Goal: Information Seeking & Learning: Check status

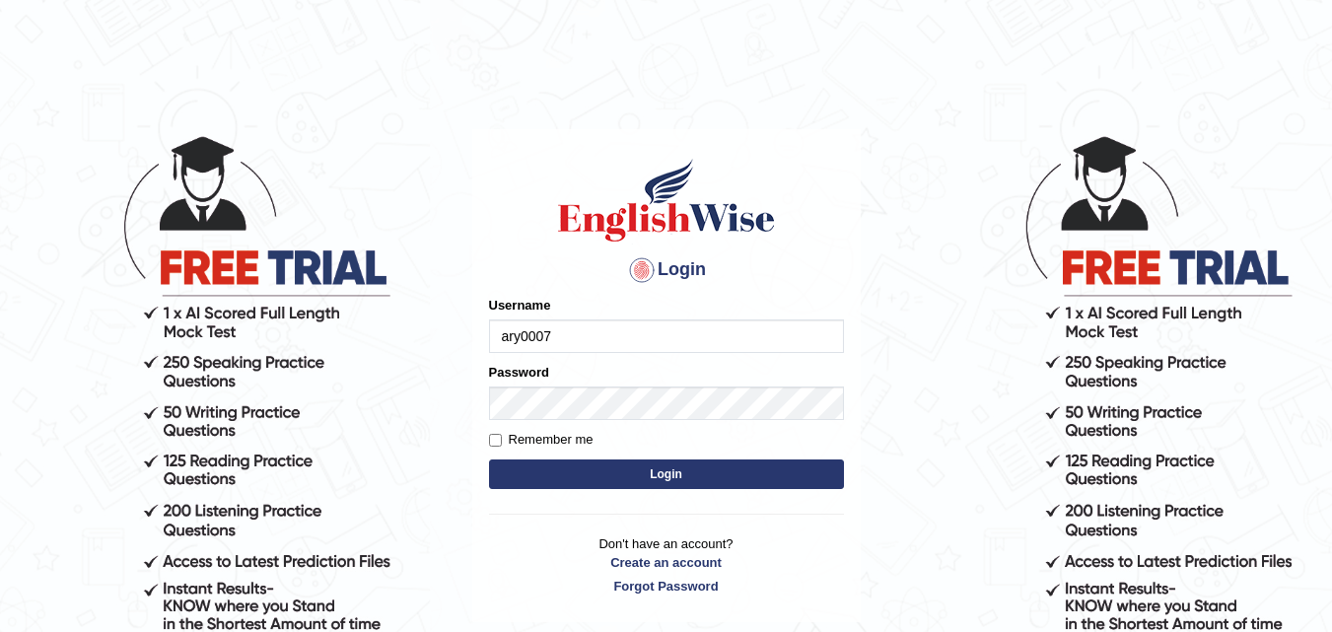
type input "ary0007"
click at [656, 459] on button "Login" at bounding box center [666, 474] width 355 height 30
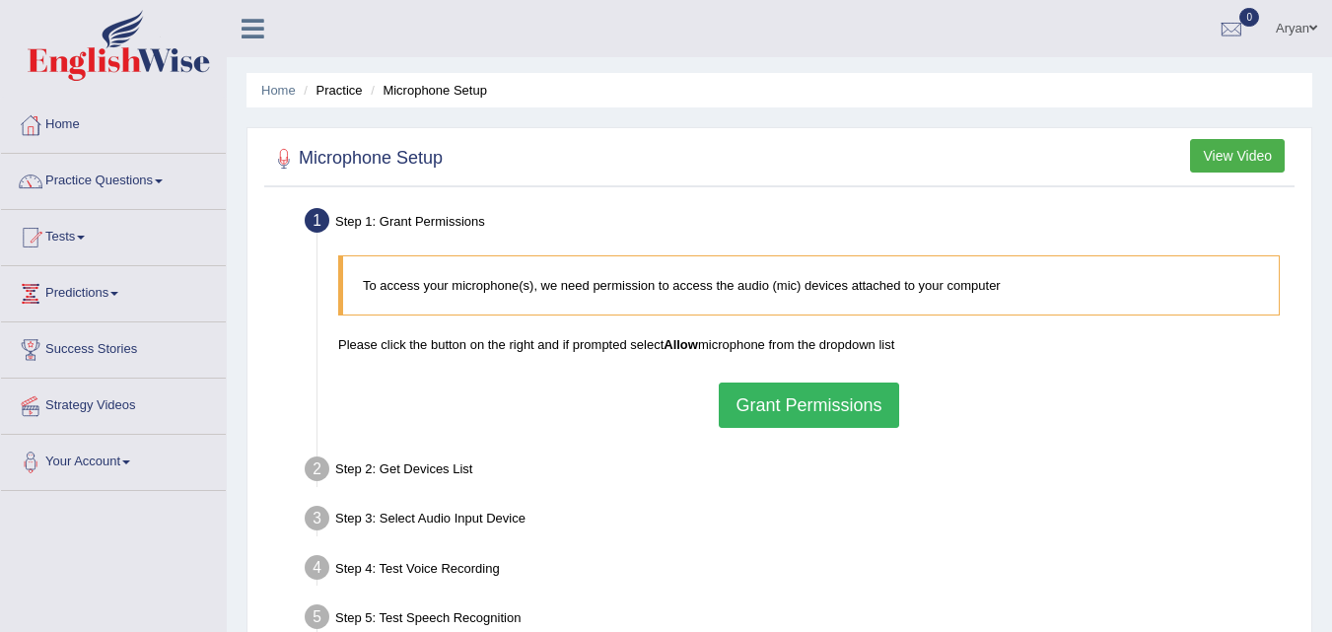
click at [815, 411] on button "Grant Permissions" at bounding box center [808, 404] width 179 height 45
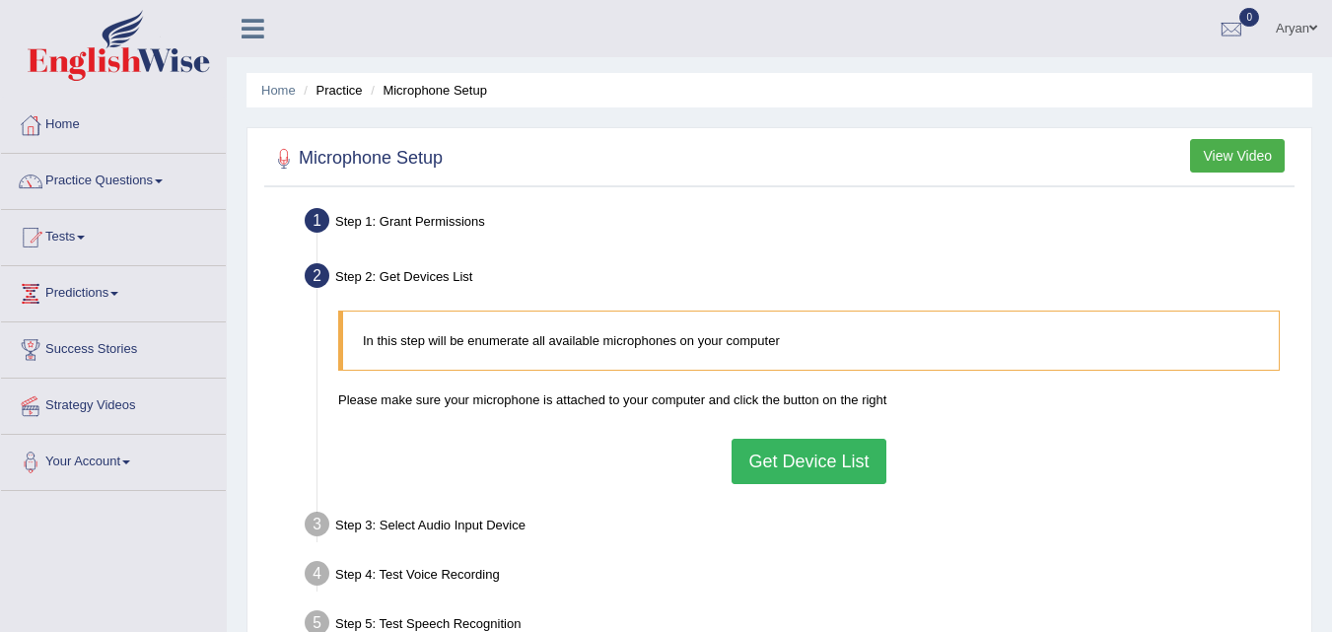
click at [795, 445] on button "Get Device List" at bounding box center [808, 461] width 154 height 45
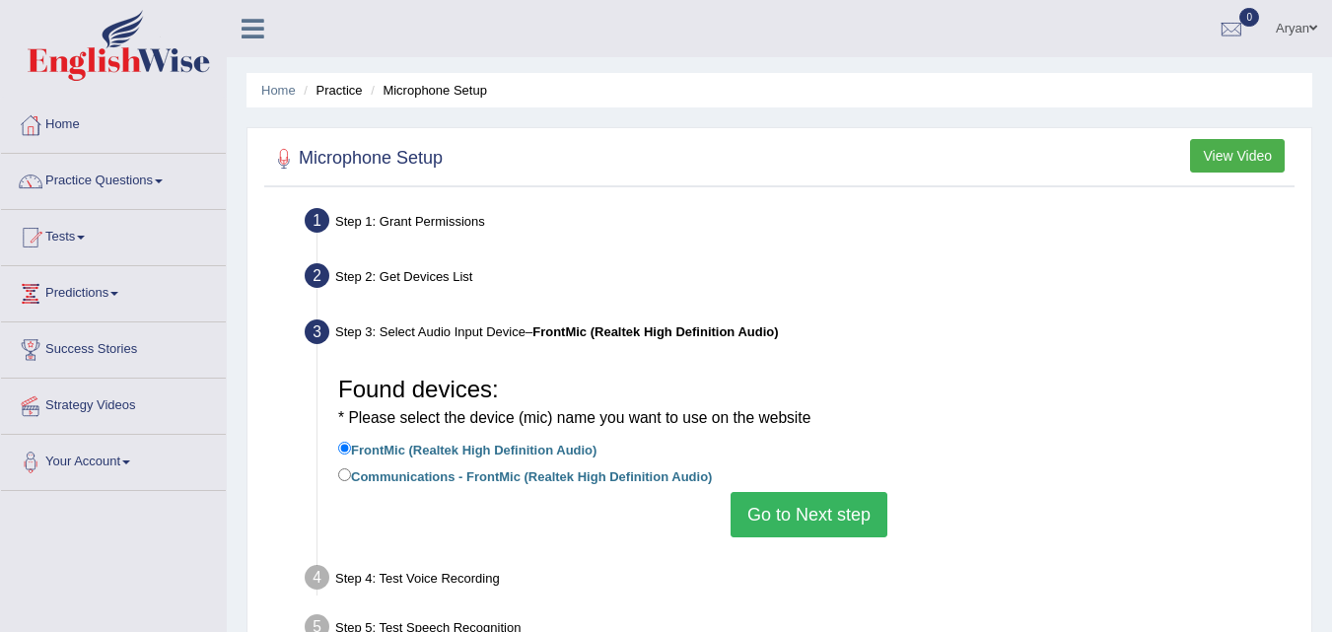
click at [814, 518] on button "Go to Next step" at bounding box center [808, 514] width 157 height 45
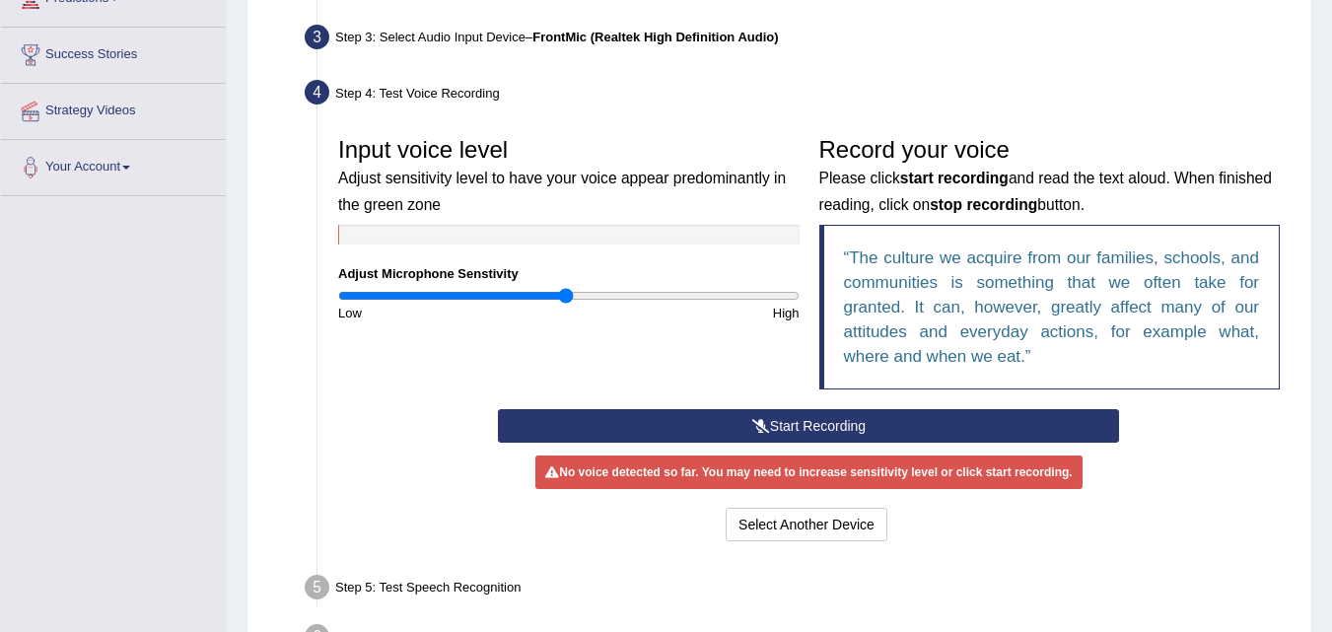
scroll to position [296, 0]
click at [851, 422] on button "Start Recording" at bounding box center [808, 425] width 621 height 34
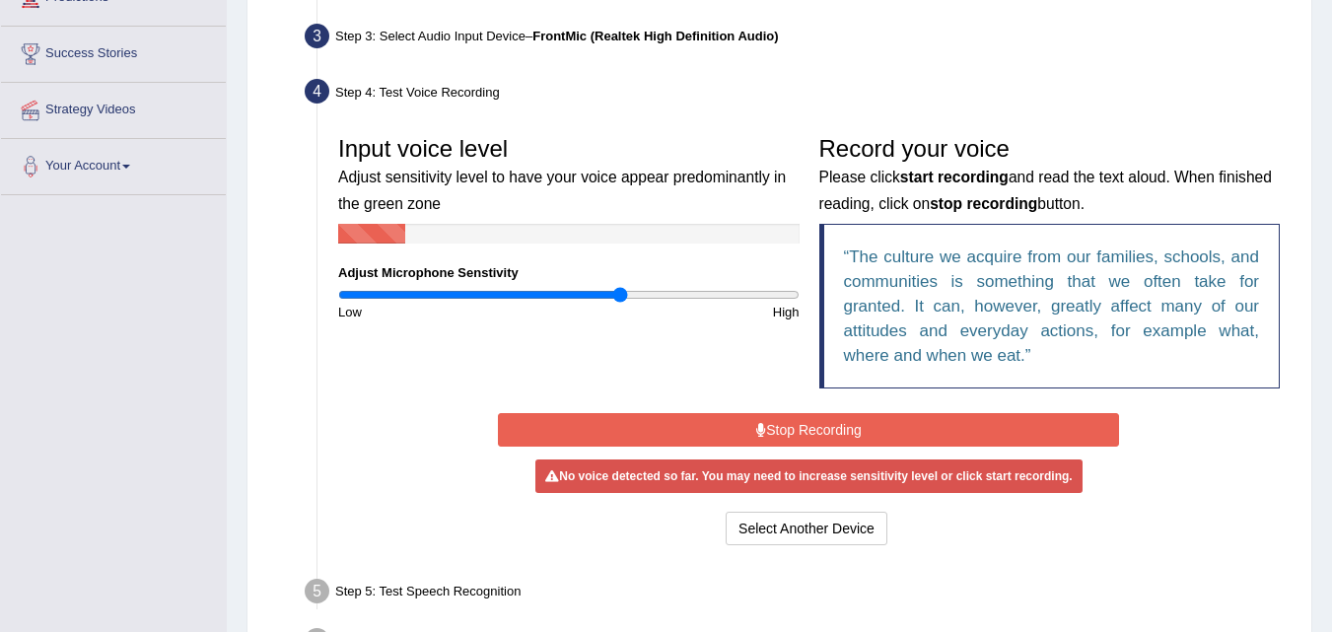
click at [621, 291] on input "range" at bounding box center [568, 295] width 461 height 16
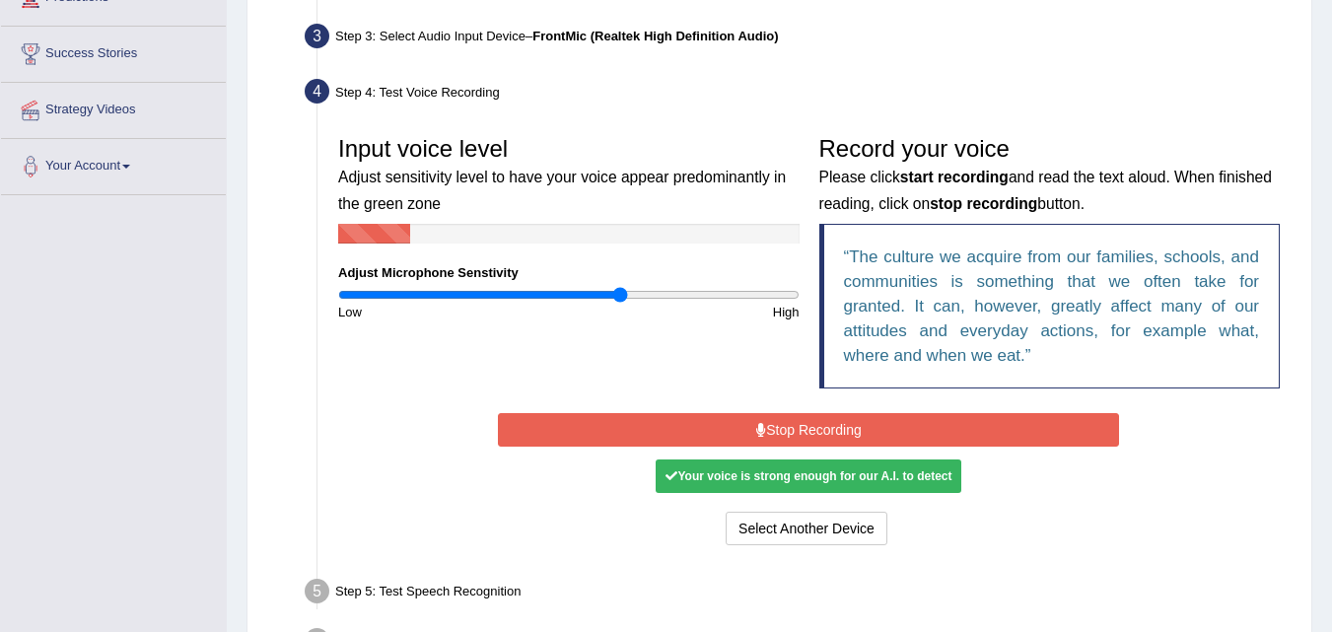
click at [773, 430] on button "Stop Recording" at bounding box center [808, 430] width 621 height 34
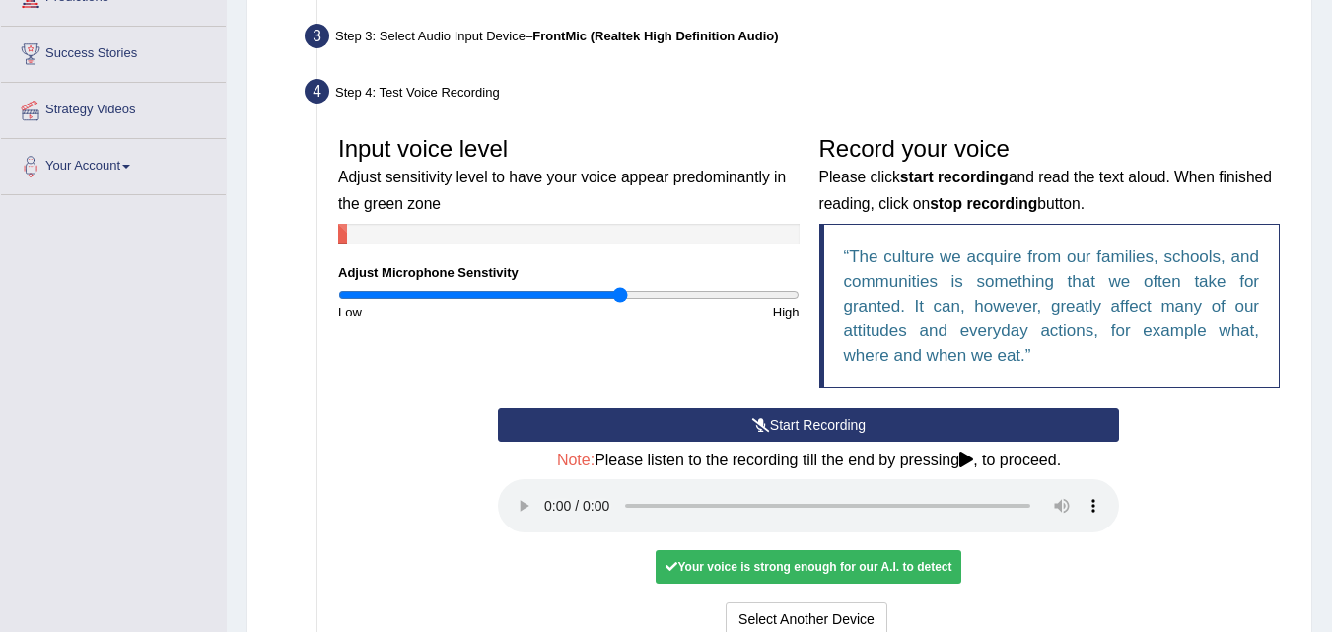
click at [742, 419] on button "Start Recording" at bounding box center [808, 425] width 621 height 34
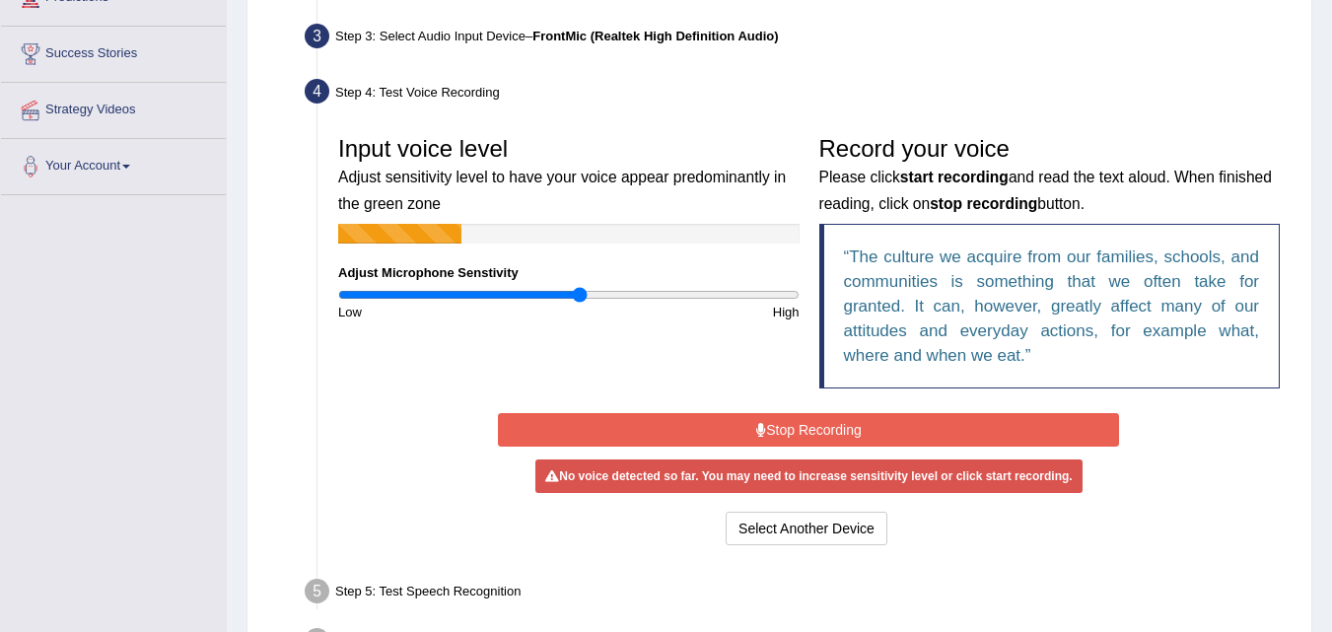
click at [581, 296] on input "range" at bounding box center [568, 295] width 461 height 16
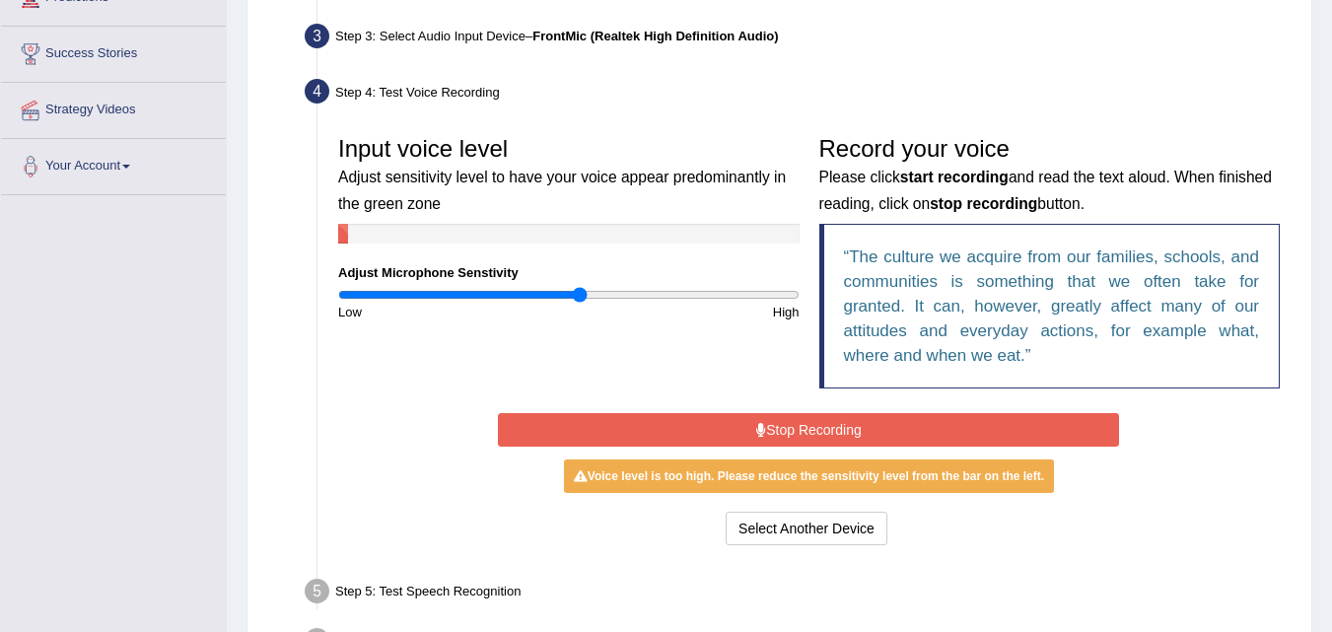
click at [763, 421] on button "Stop Recording" at bounding box center [808, 430] width 621 height 34
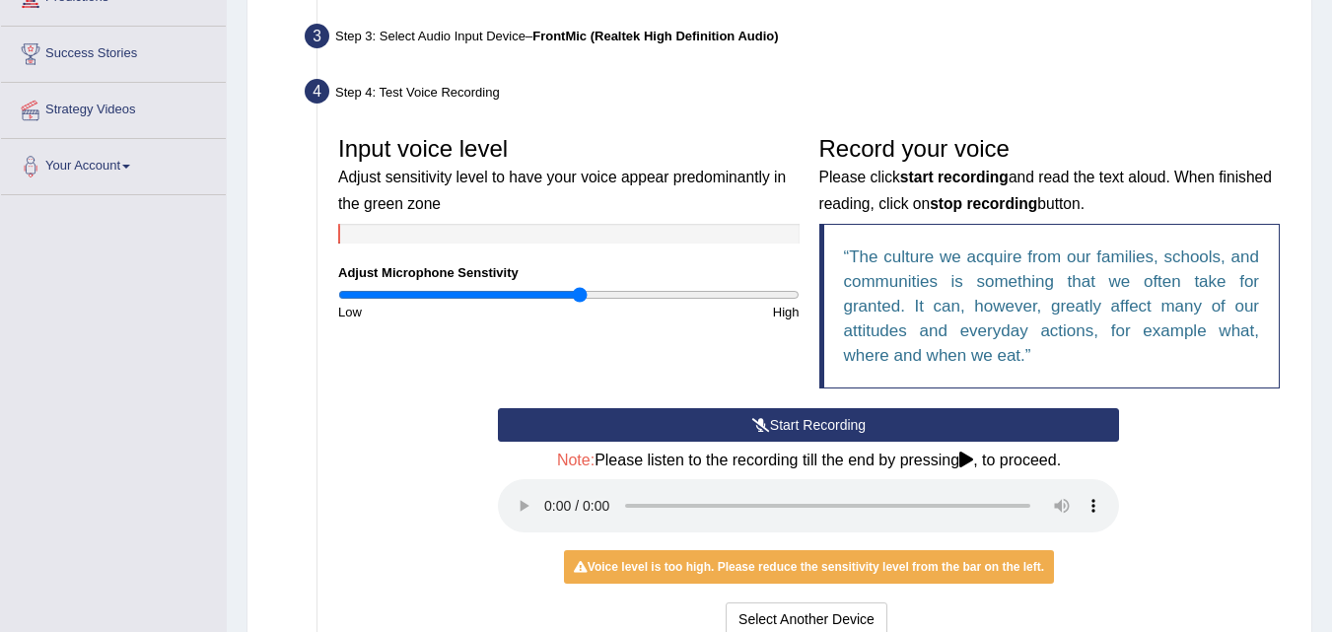
click at [763, 421] on icon at bounding box center [761, 425] width 18 height 14
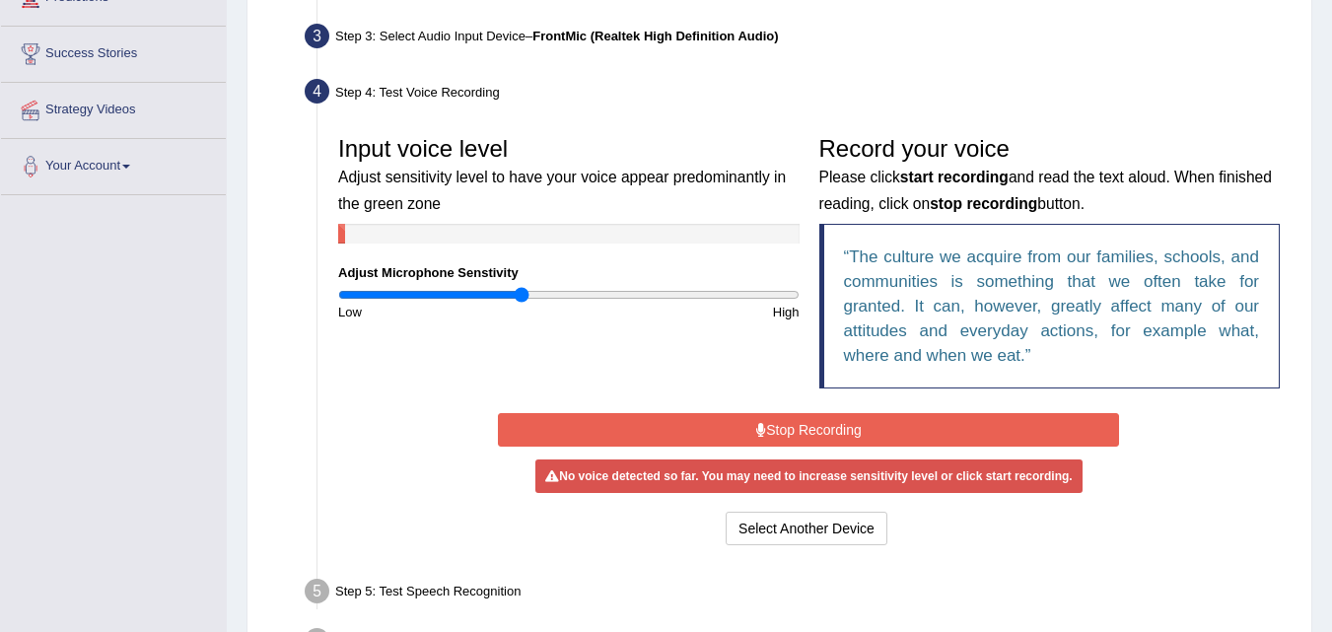
click at [523, 295] on input "range" at bounding box center [568, 295] width 461 height 16
click at [774, 433] on button "Stop Recording" at bounding box center [808, 430] width 621 height 34
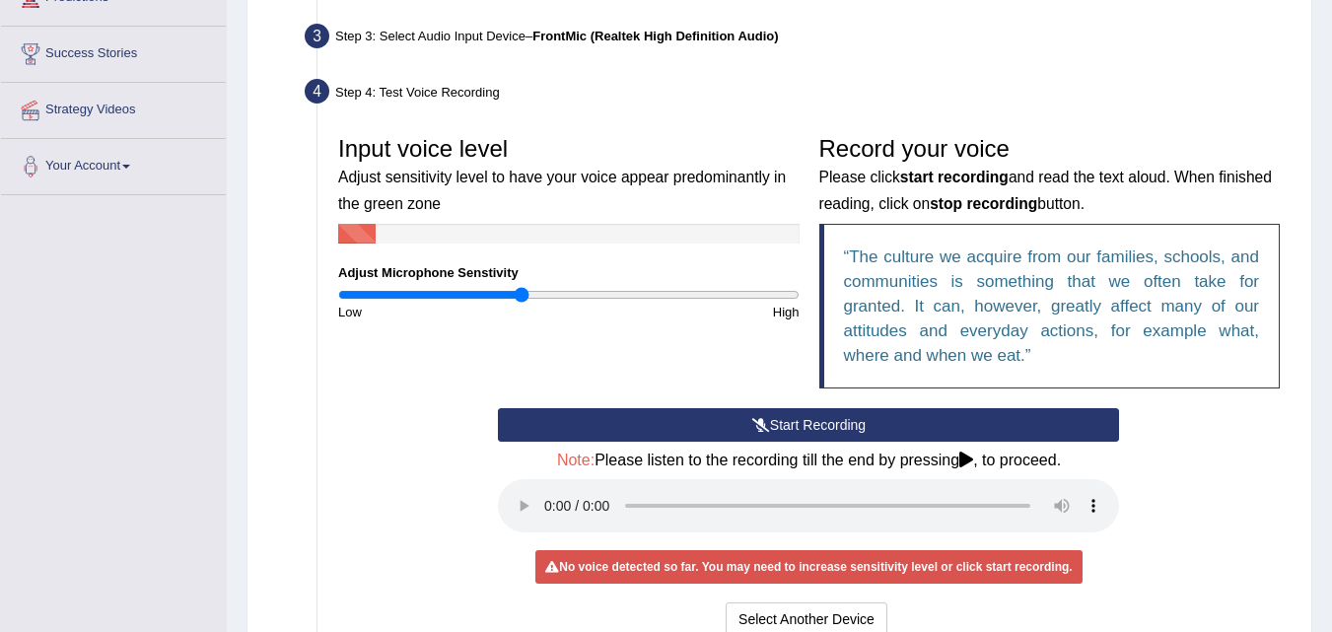
click at [774, 431] on button "Start Recording" at bounding box center [808, 425] width 621 height 34
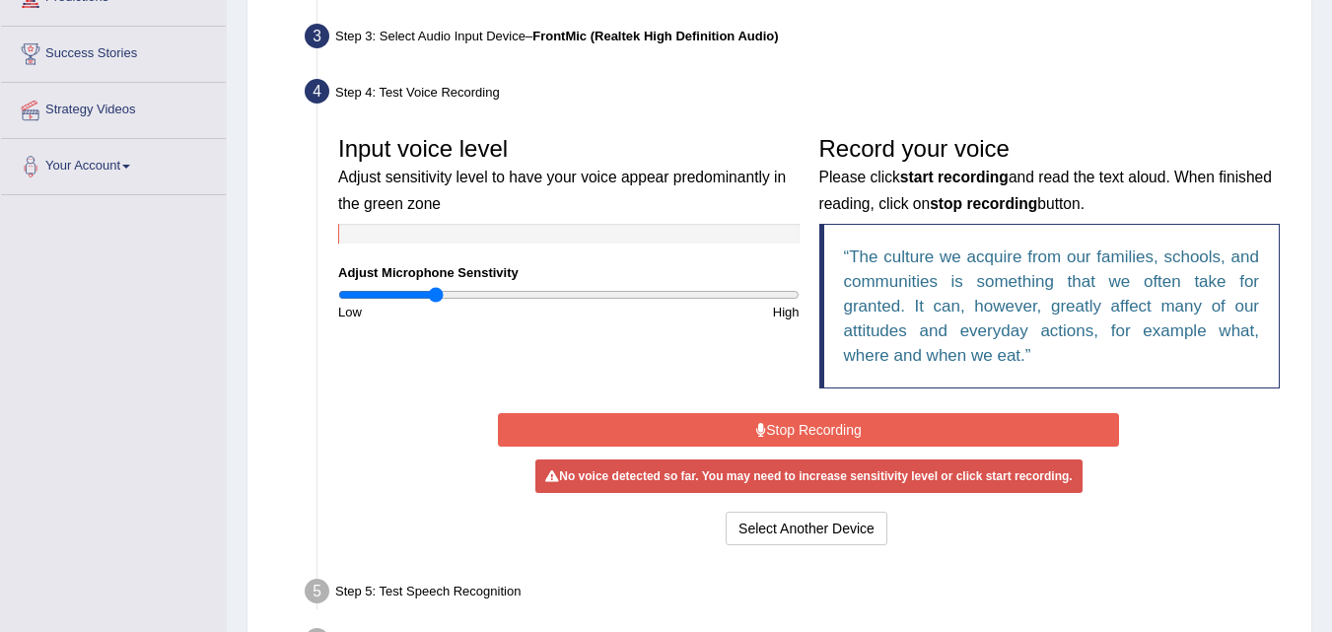
type input "0.42"
click at [438, 295] on input "range" at bounding box center [568, 295] width 461 height 16
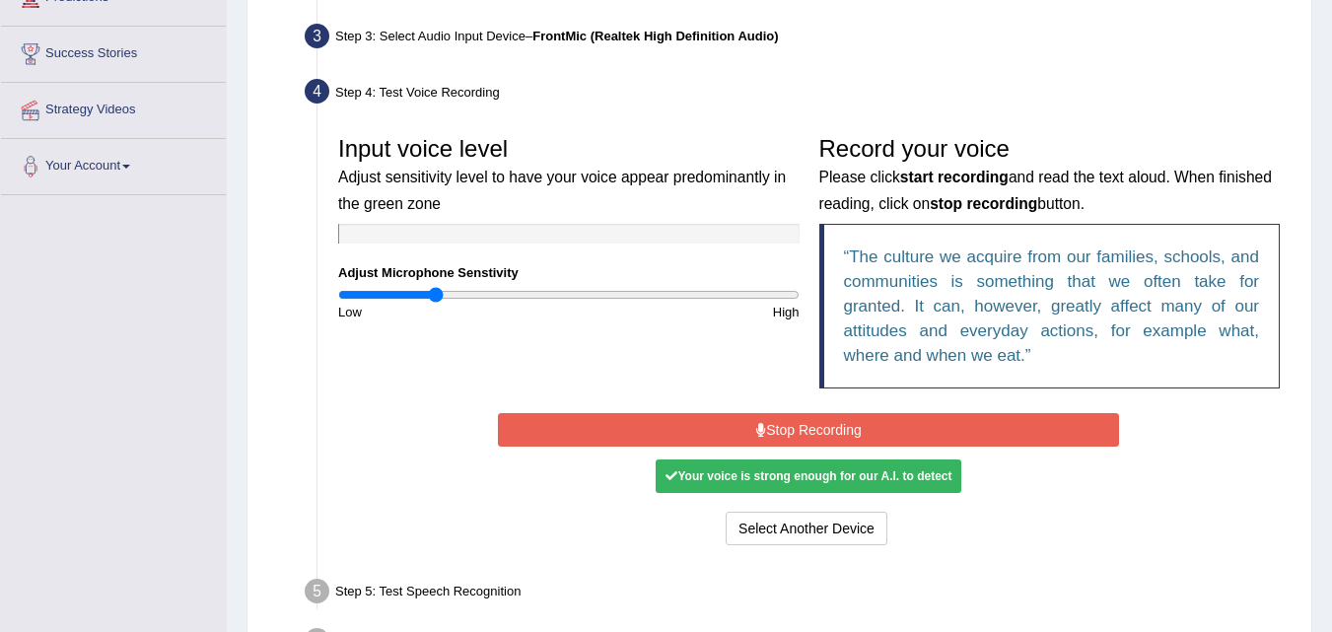
click at [766, 425] on button "Stop Recording" at bounding box center [808, 430] width 621 height 34
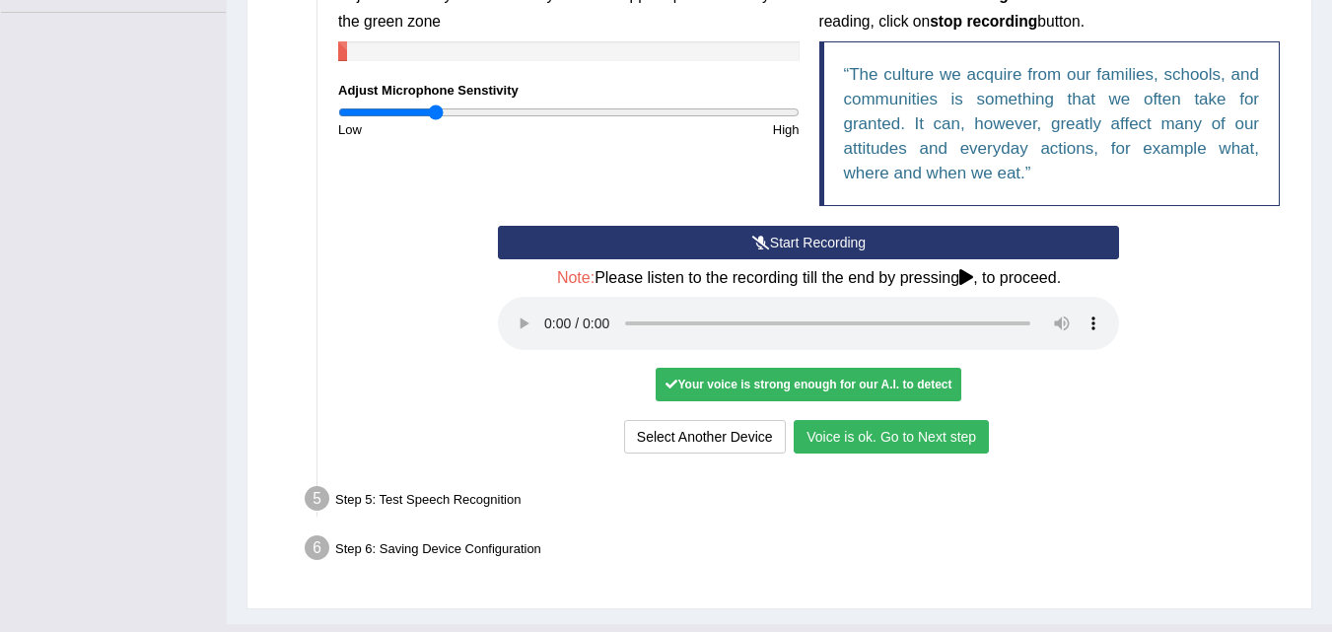
scroll to position [519, 0]
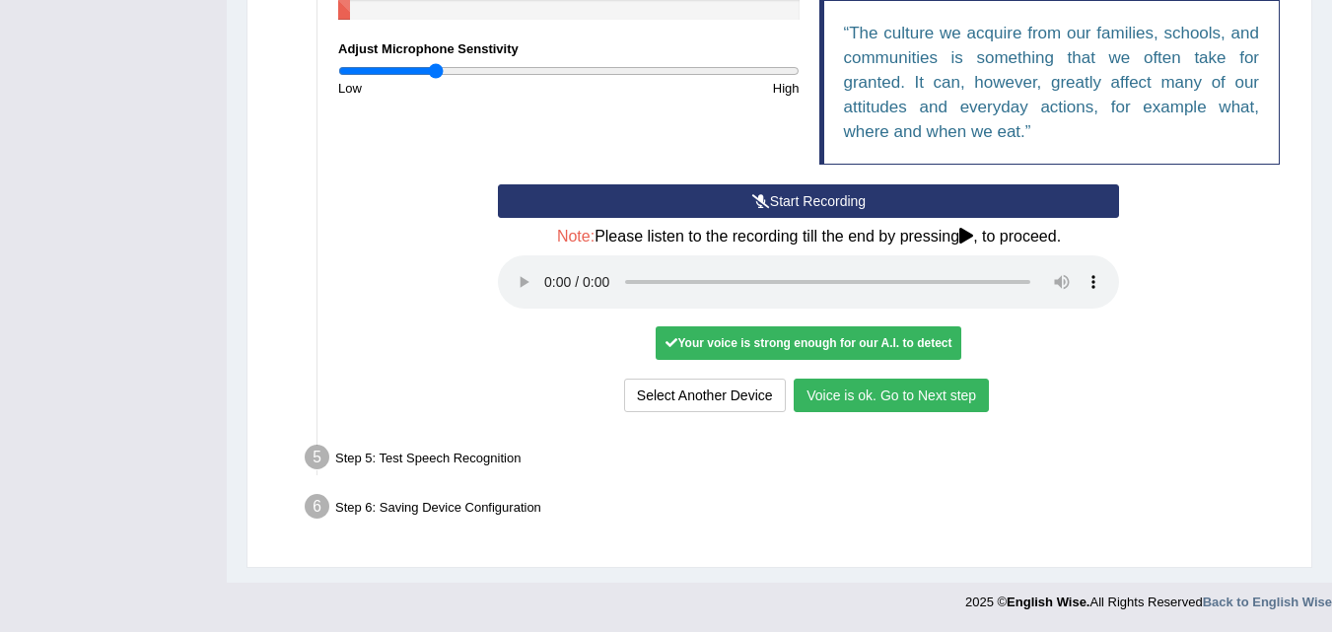
click at [890, 392] on button "Voice is ok. Go to Next step" at bounding box center [890, 395] width 195 height 34
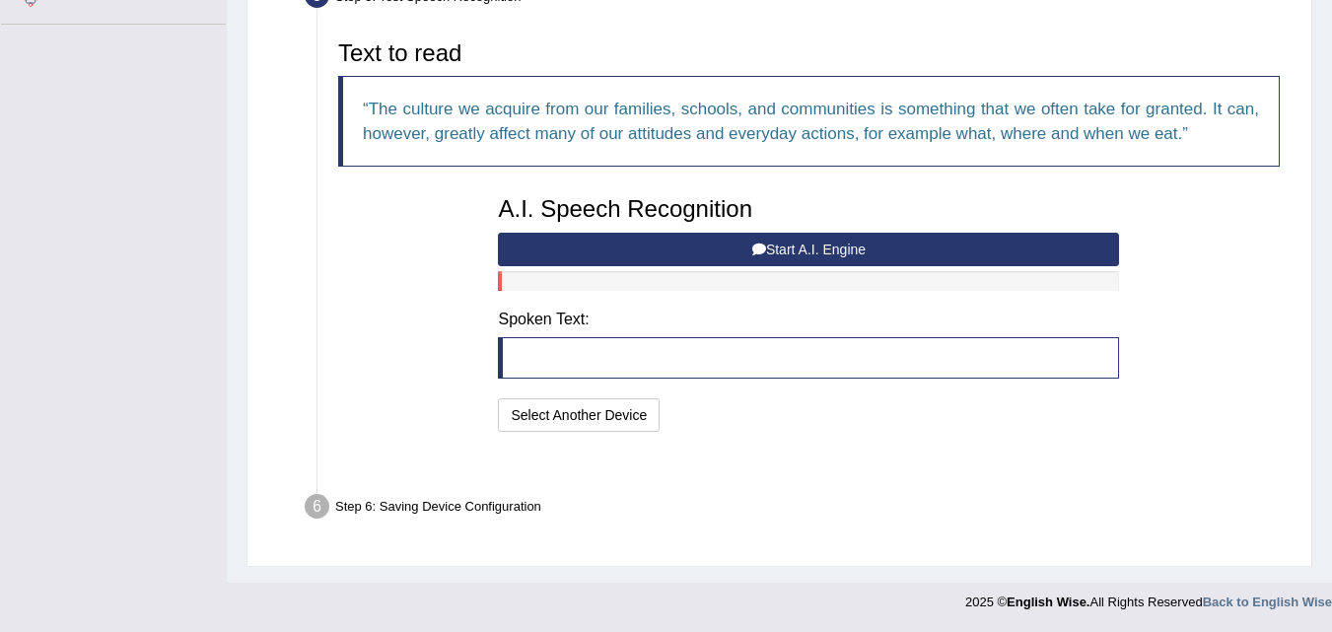
scroll to position [418, 0]
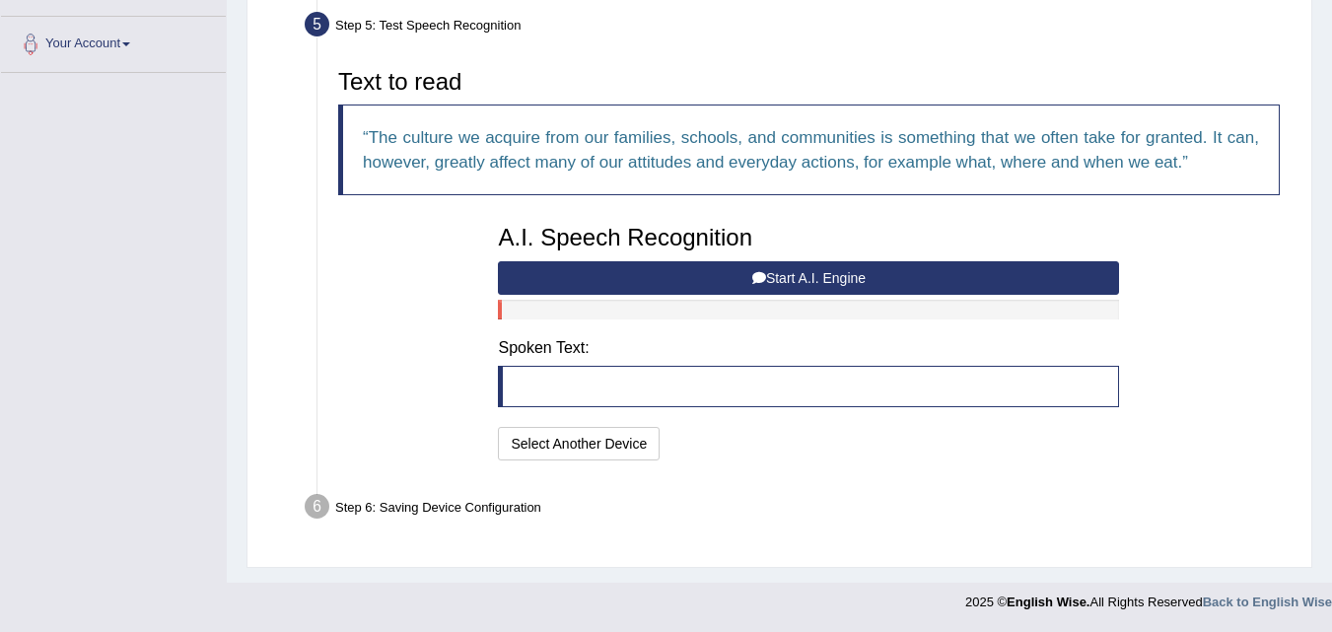
click at [800, 280] on button "Start A.I. Engine" at bounding box center [808, 278] width 621 height 34
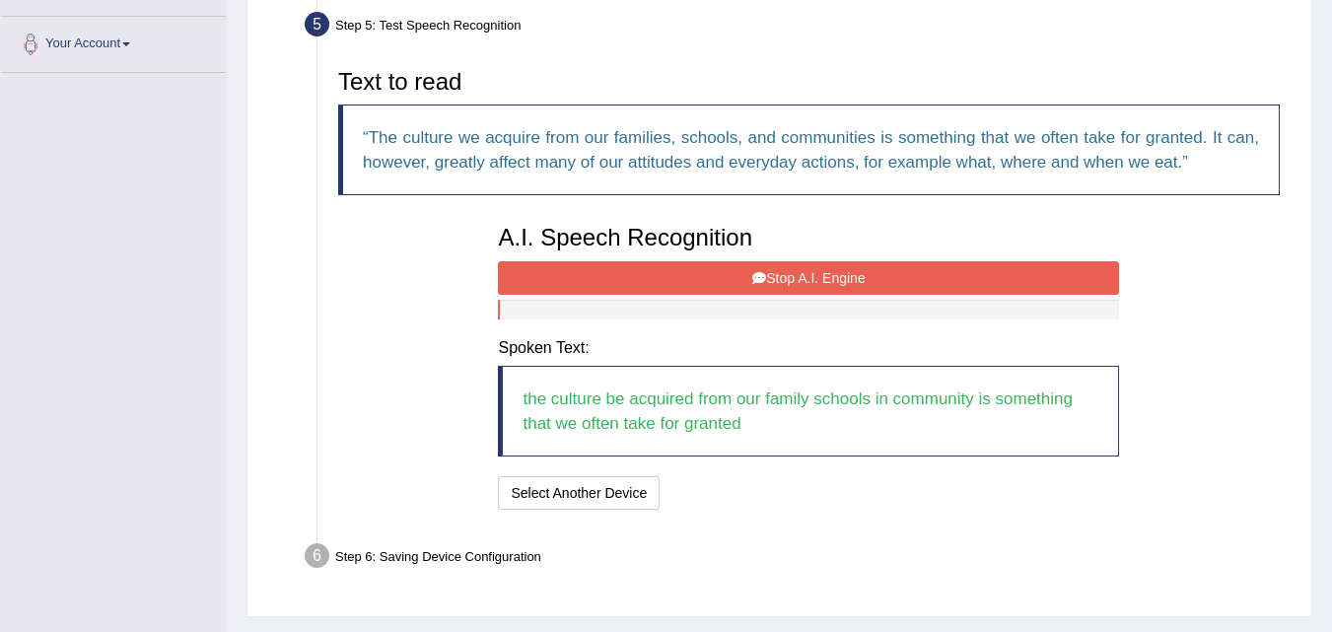
click at [768, 280] on button "Stop A.I. Engine" at bounding box center [808, 278] width 621 height 34
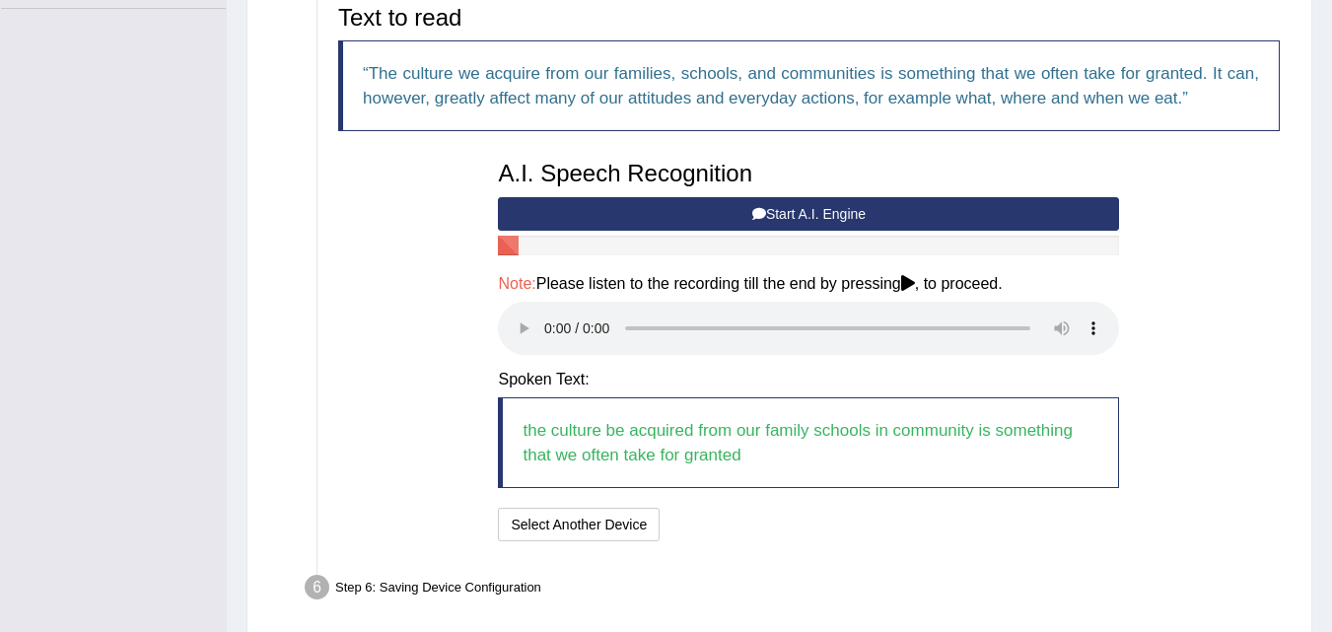
scroll to position [516, 0]
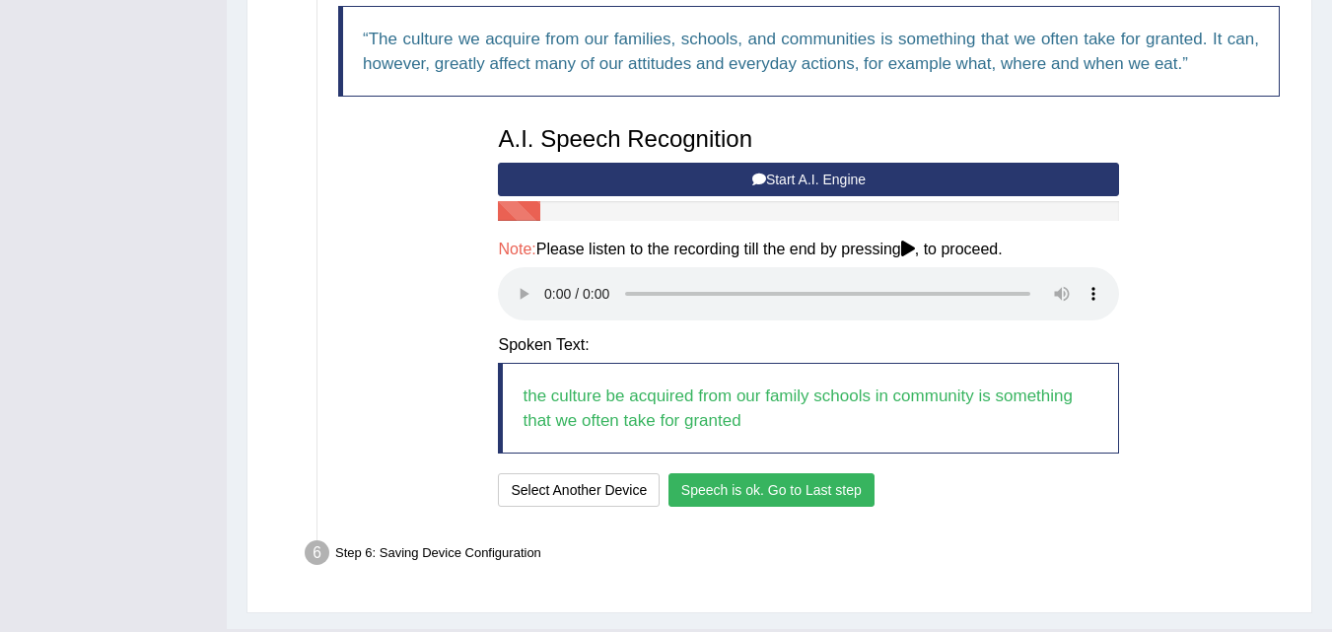
click at [783, 486] on button "Speech is ok. Go to Last step" at bounding box center [771, 490] width 206 height 34
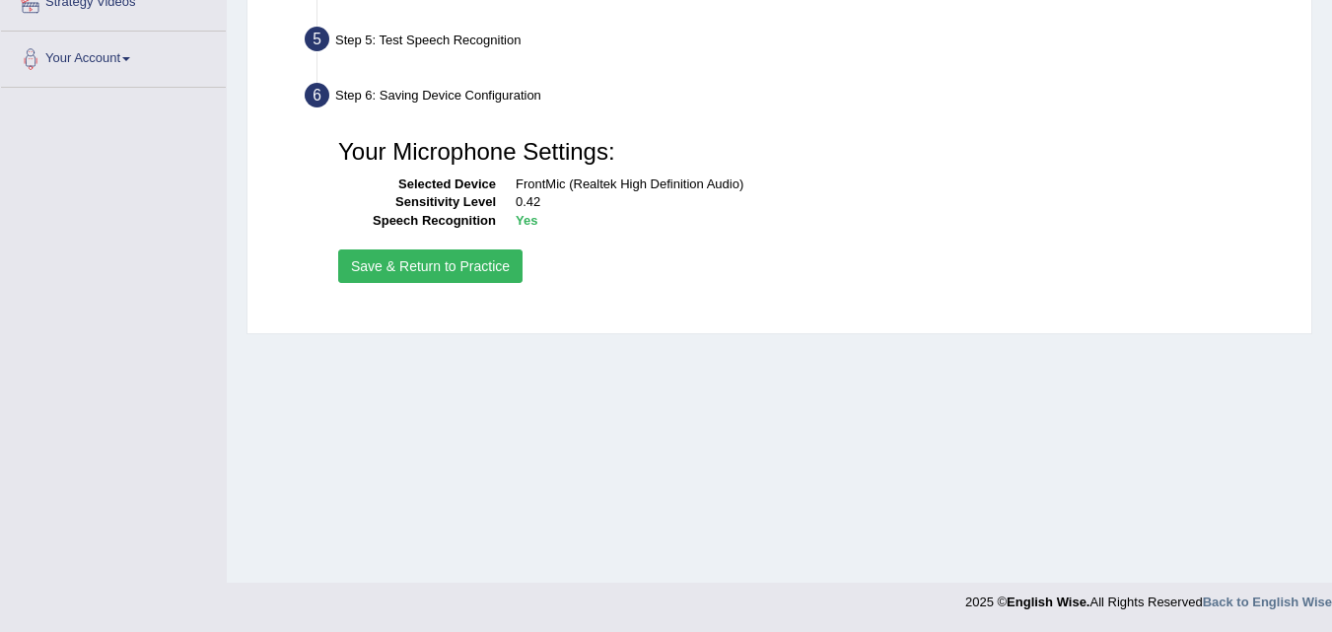
click at [480, 259] on button "Save & Return to Practice" at bounding box center [430, 266] width 184 height 34
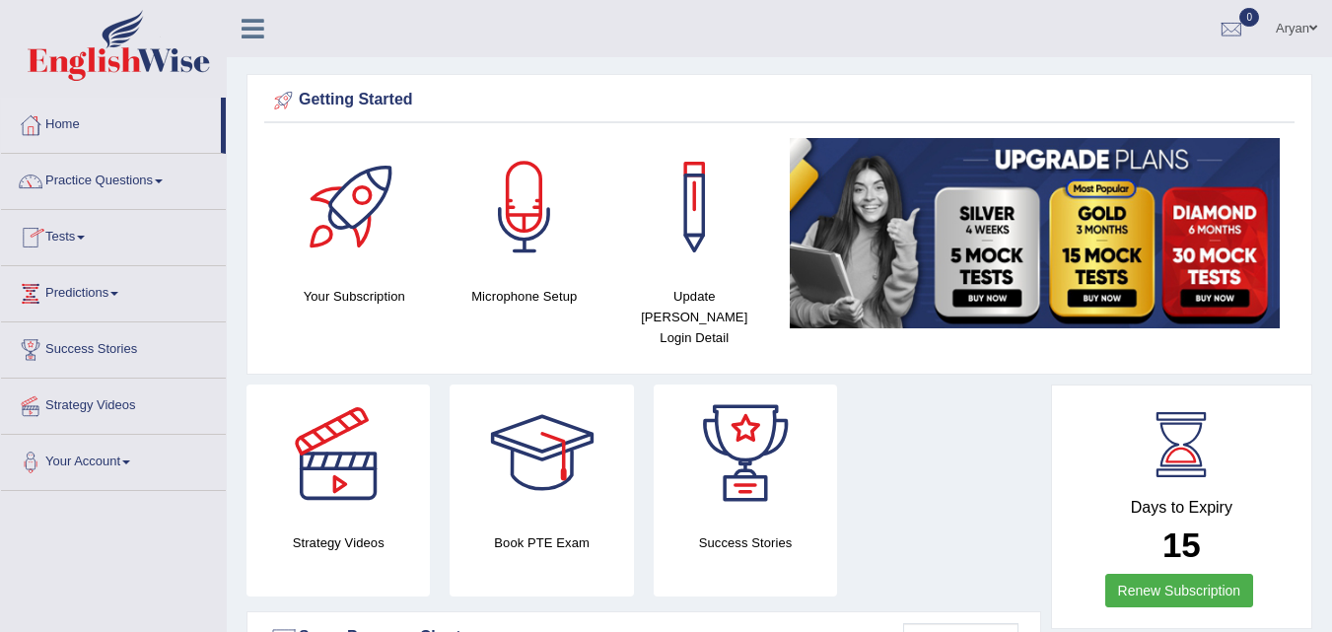
click at [118, 168] on link "Practice Questions" at bounding box center [113, 178] width 225 height 49
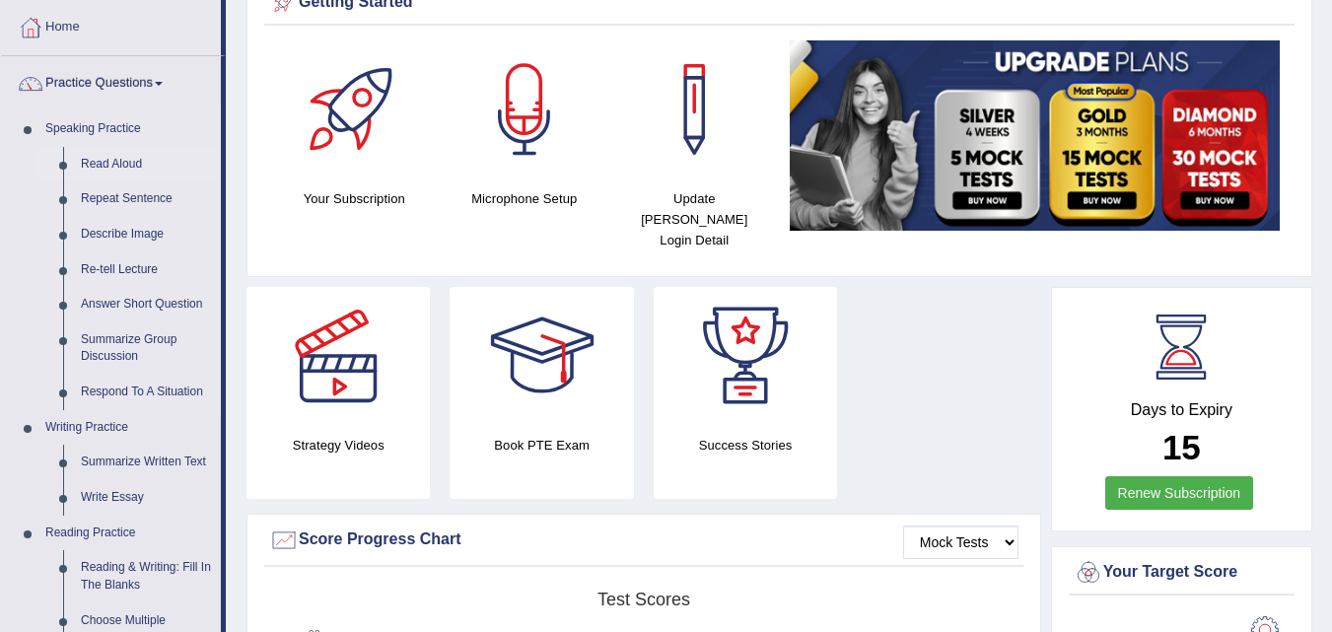
scroll to position [99, 0]
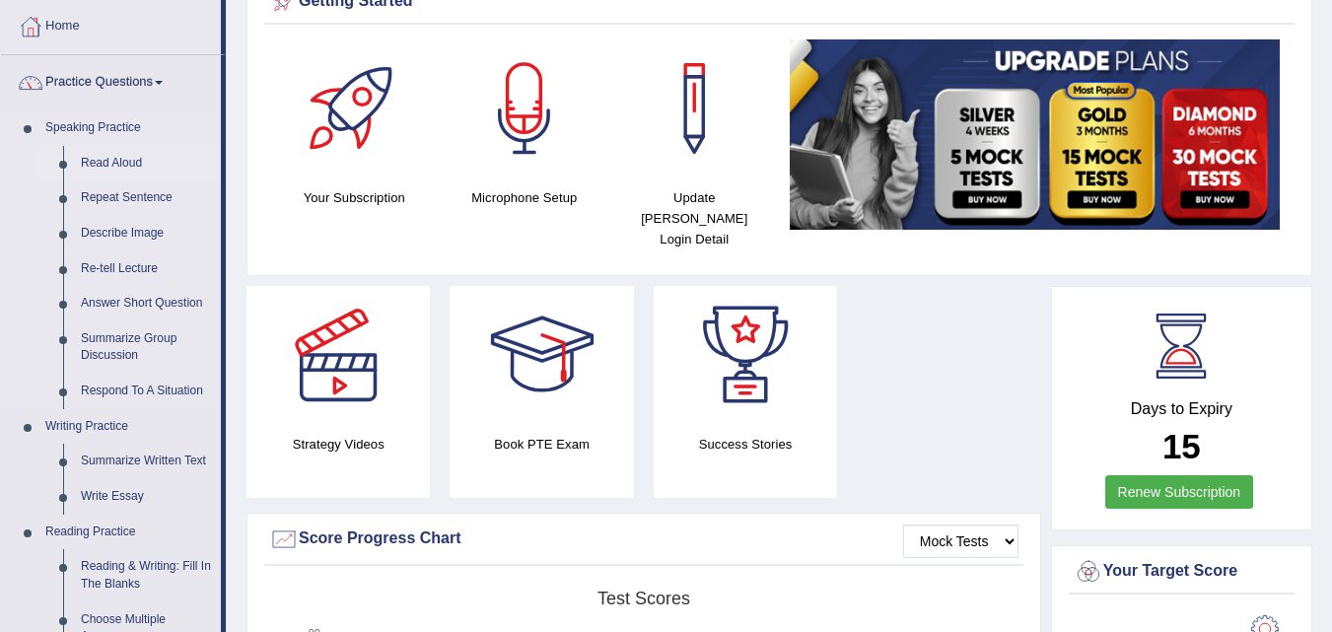
click at [120, 153] on link "Read Aloud" at bounding box center [146, 163] width 149 height 35
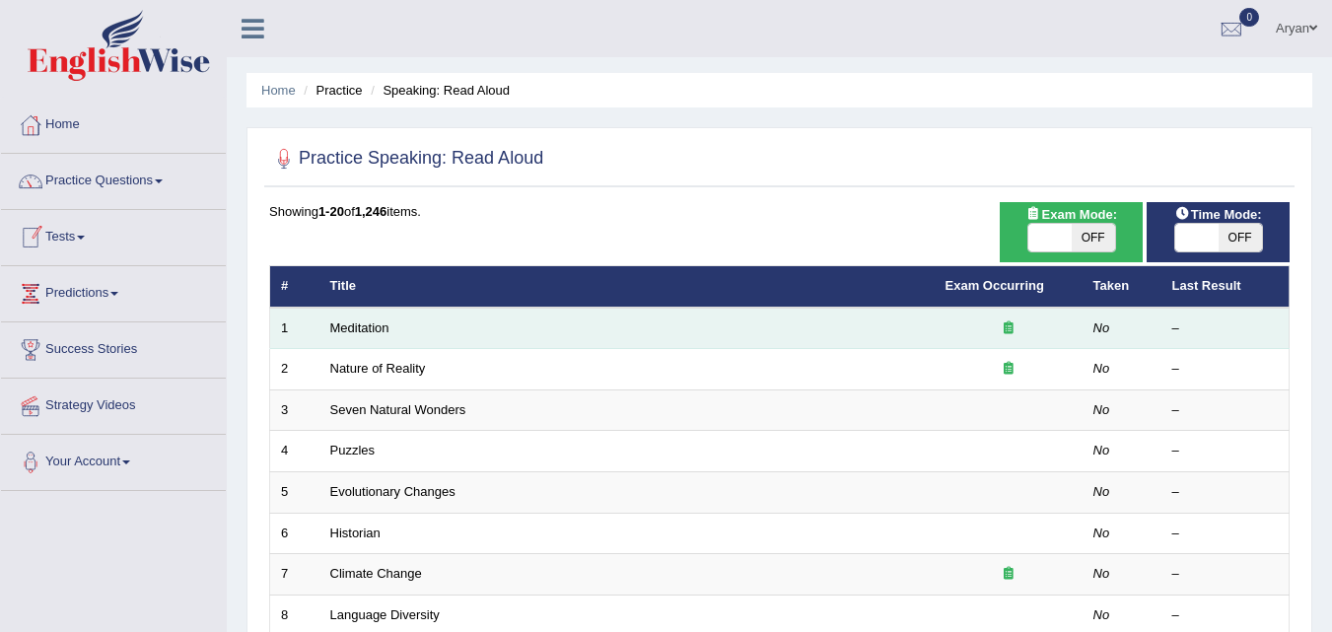
click at [461, 326] on td "Meditation" at bounding box center [626, 328] width 615 height 41
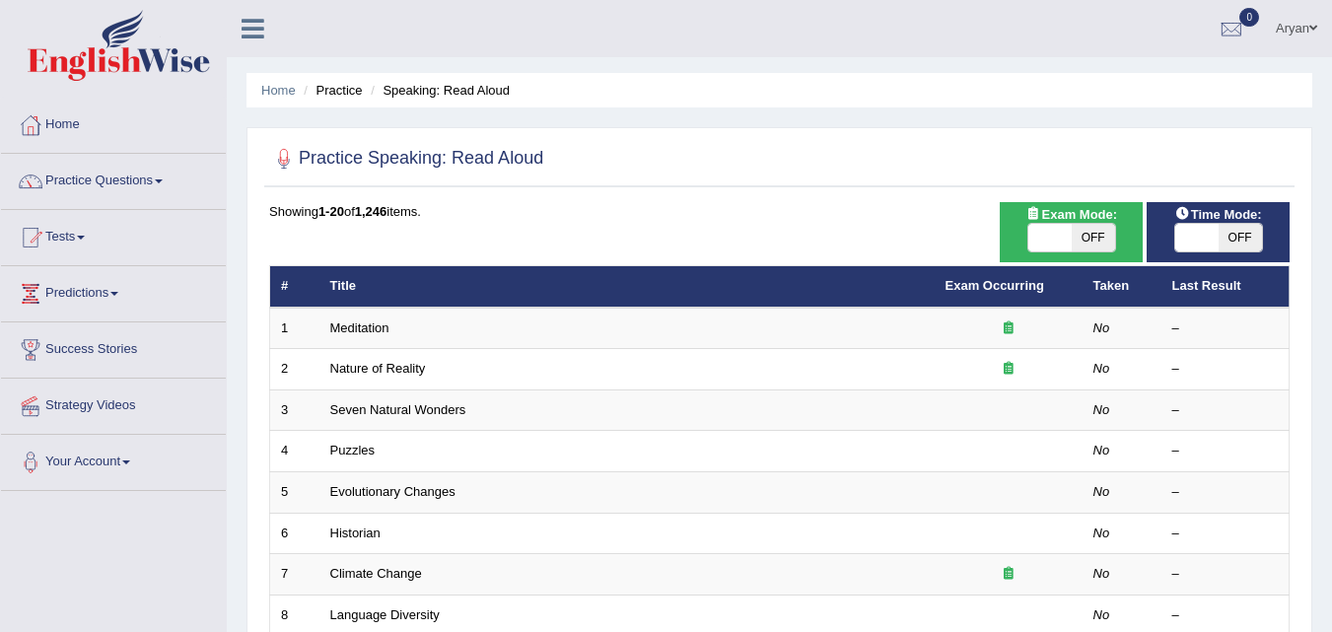
click at [1083, 243] on span "OFF" at bounding box center [1092, 238] width 43 height 28
checkbox input "true"
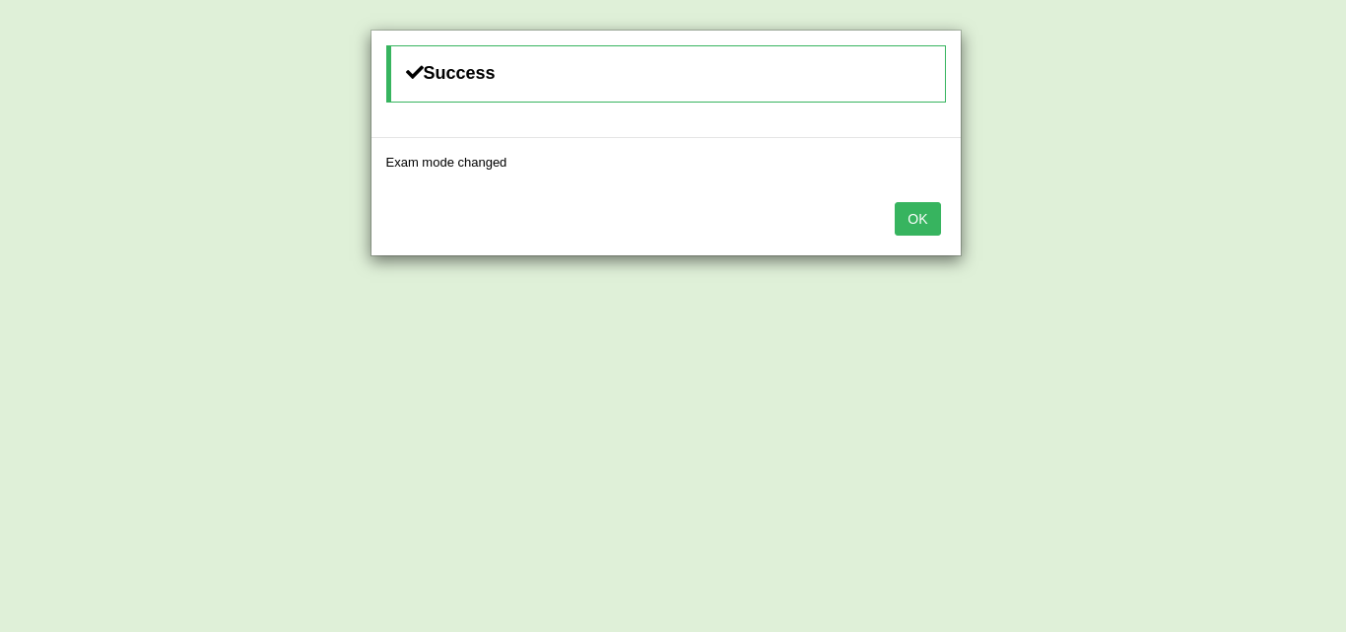
click at [933, 221] on button "OK" at bounding box center [917, 219] width 45 height 34
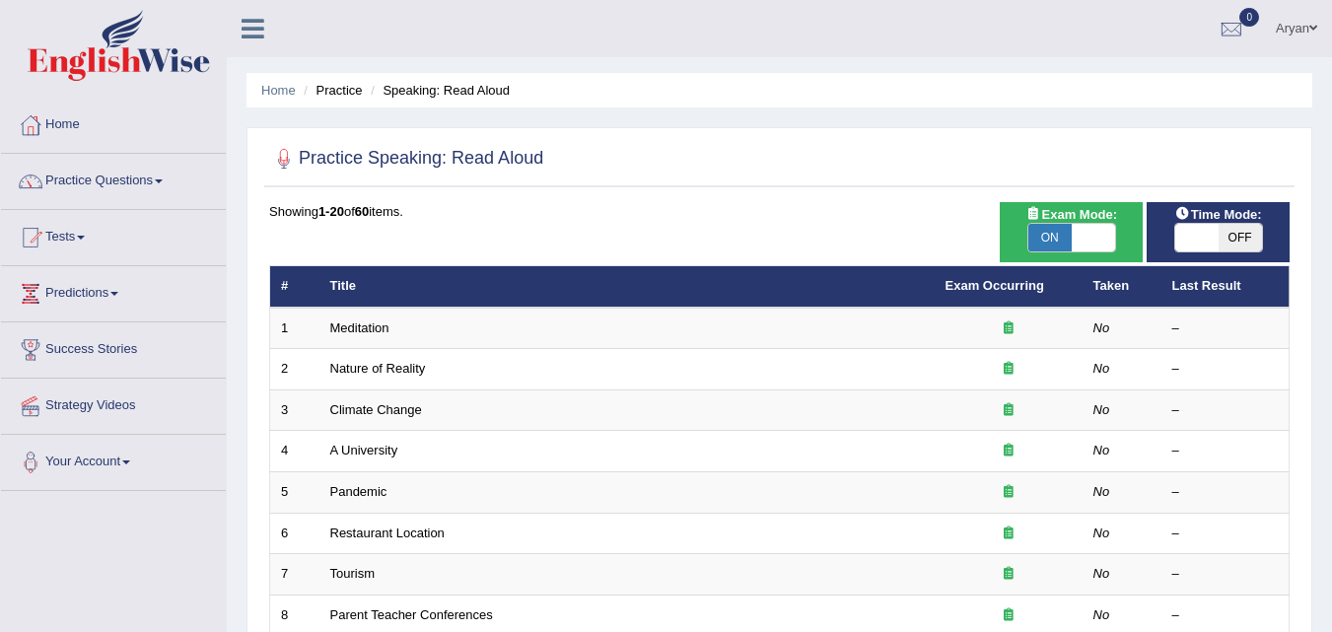
click at [1242, 242] on span "OFF" at bounding box center [1239, 238] width 43 height 28
checkbox input "true"
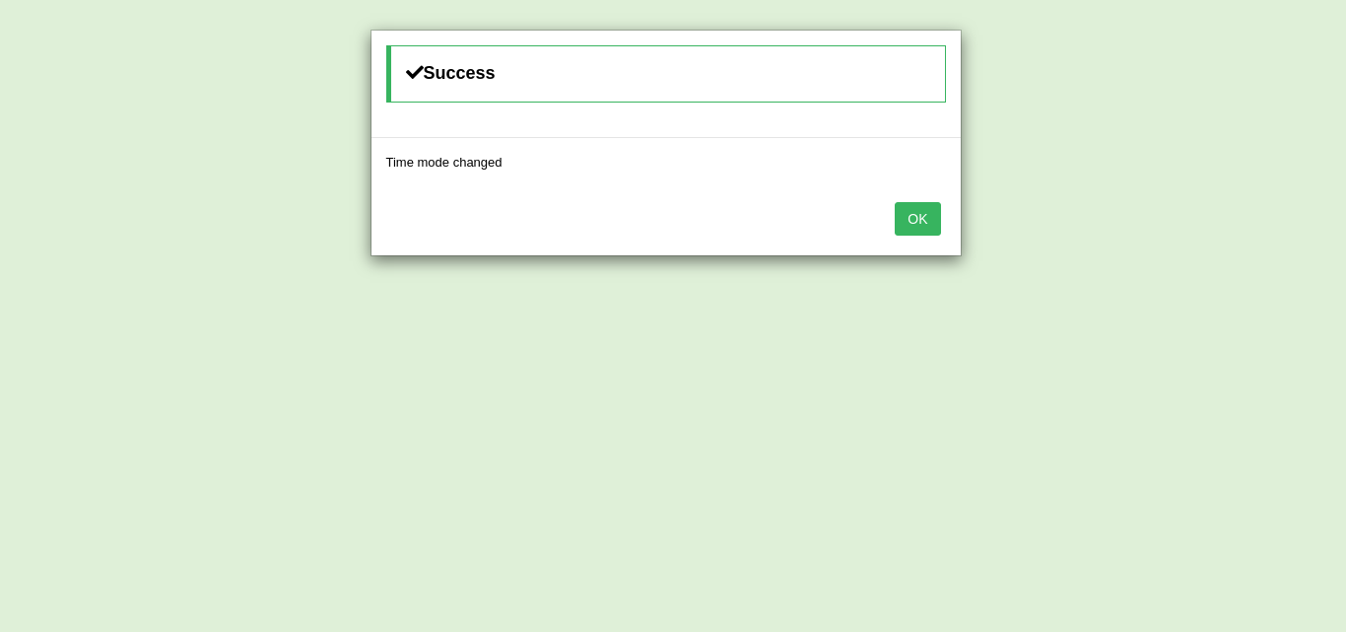
click at [915, 209] on button "OK" at bounding box center [917, 219] width 45 height 34
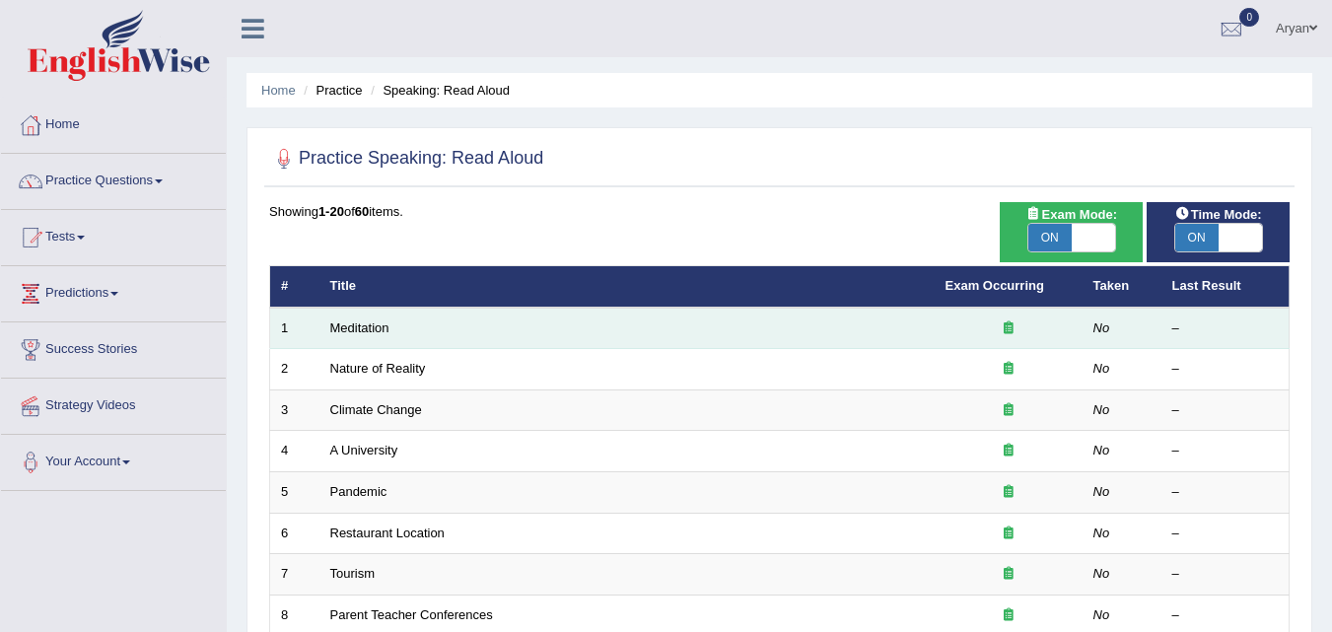
click at [1032, 327] on div at bounding box center [1008, 328] width 126 height 19
click at [334, 322] on link "Meditation" at bounding box center [359, 327] width 59 height 15
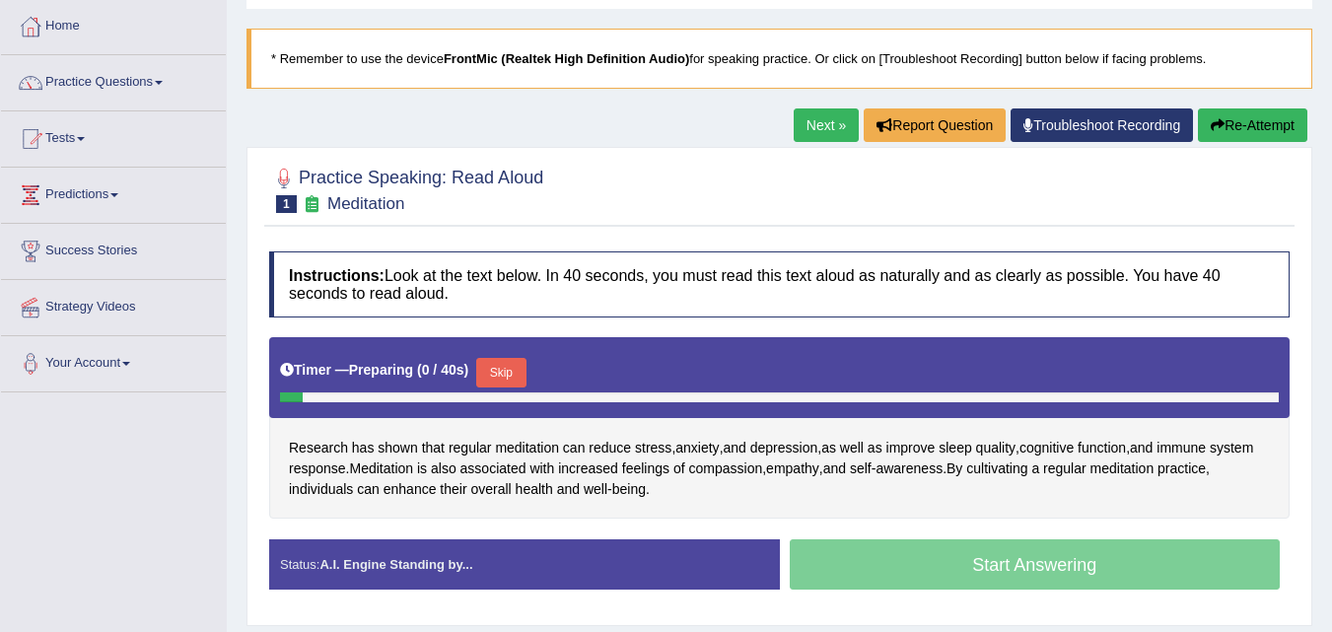
scroll to position [197, 0]
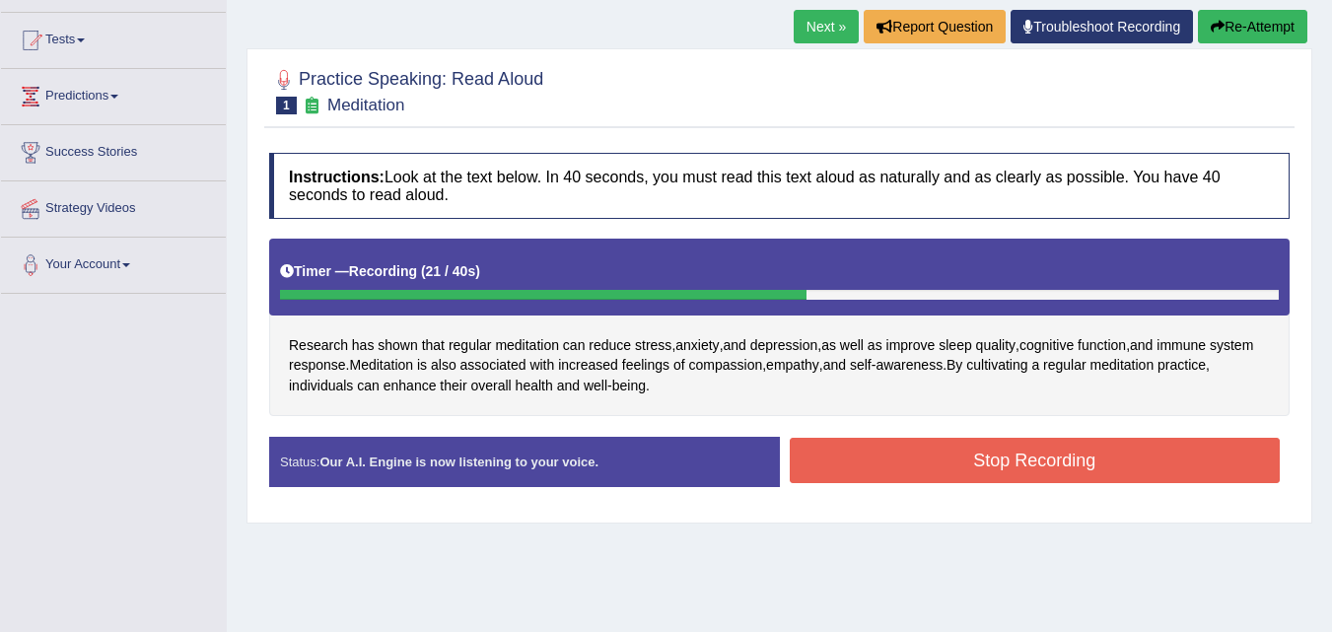
click at [915, 441] on button "Stop Recording" at bounding box center [1034, 460] width 491 height 45
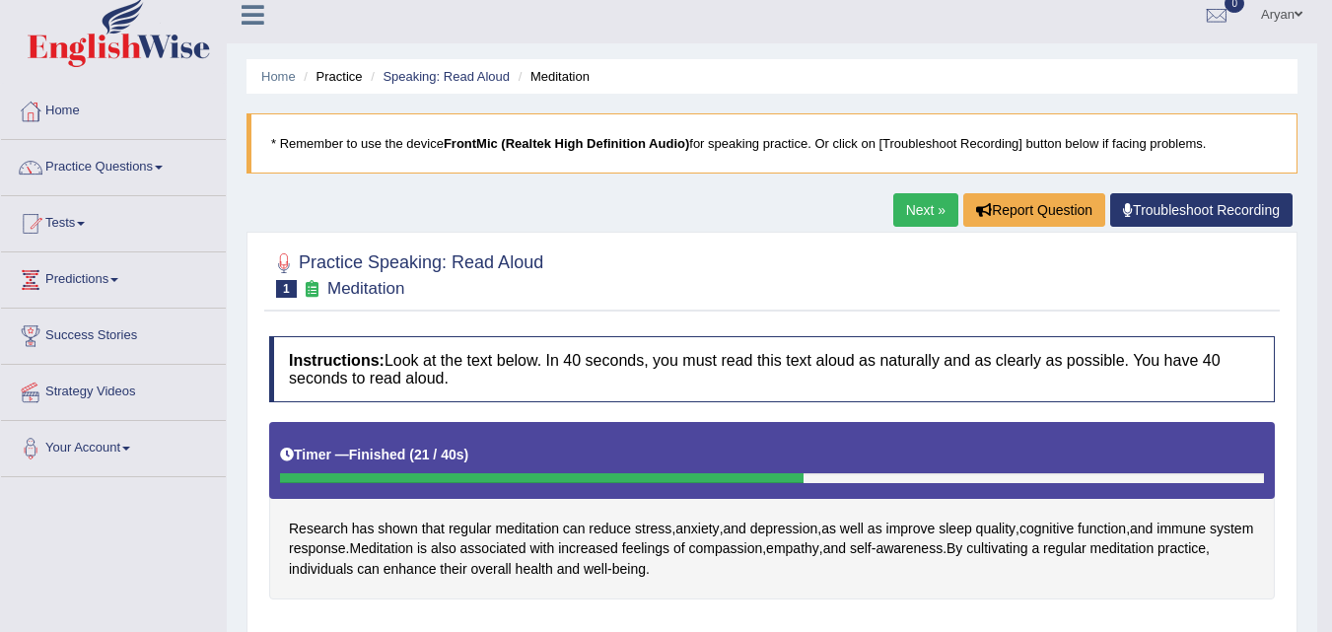
scroll to position [0, 0]
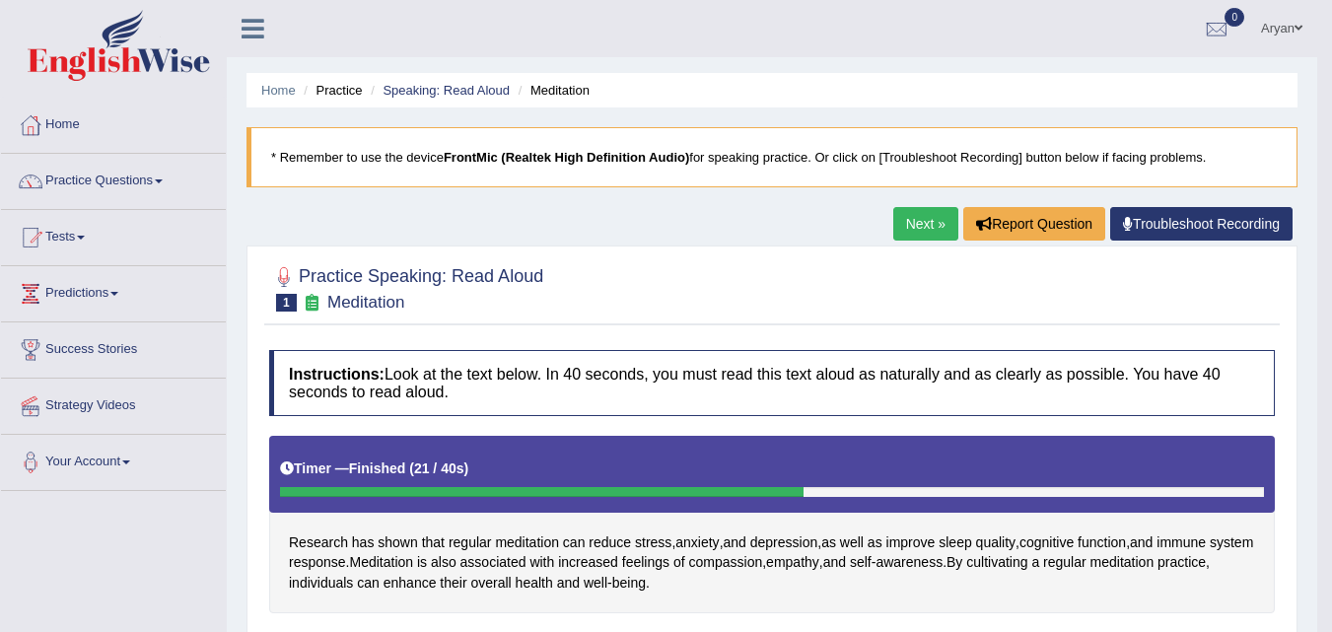
click at [923, 215] on link "Next »" at bounding box center [925, 224] width 65 height 34
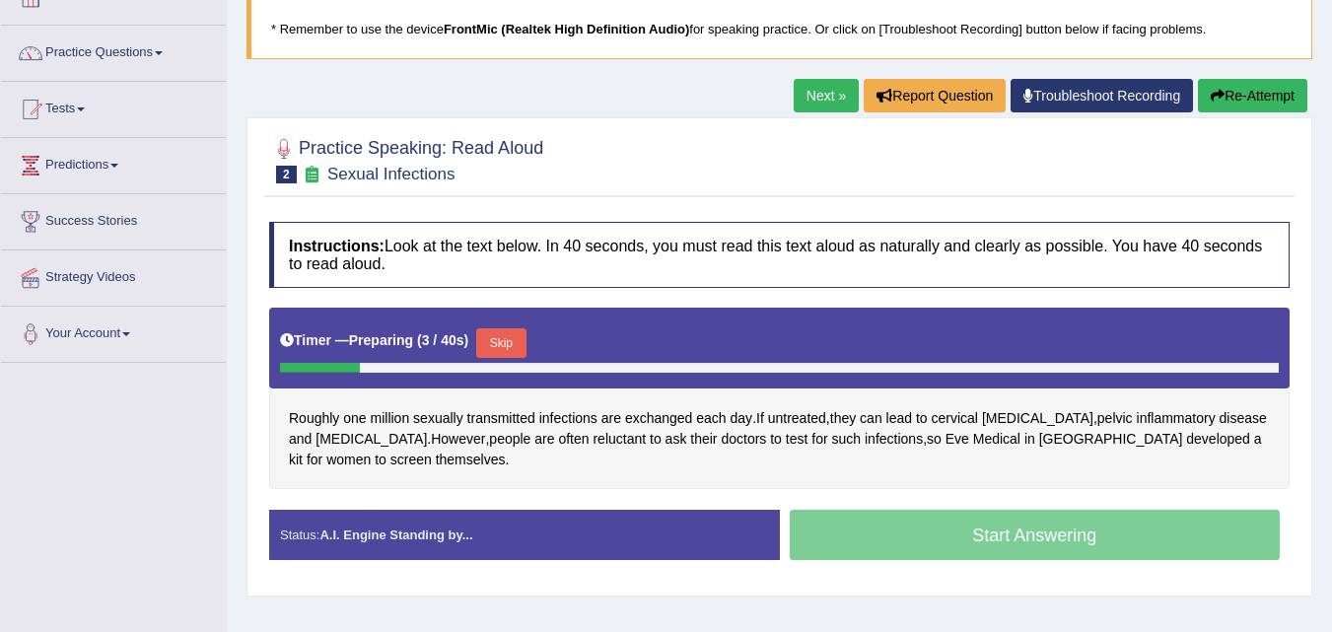
scroll to position [107, 0]
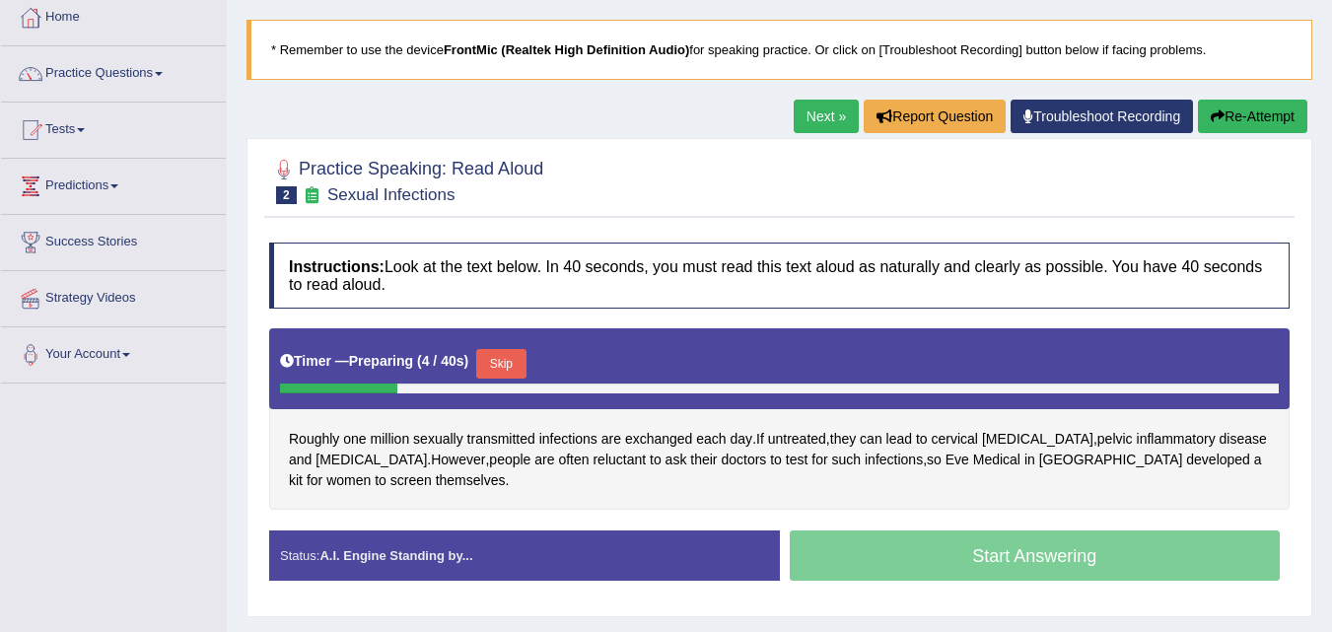
click at [821, 117] on link "Next »" at bounding box center [825, 117] width 65 height 34
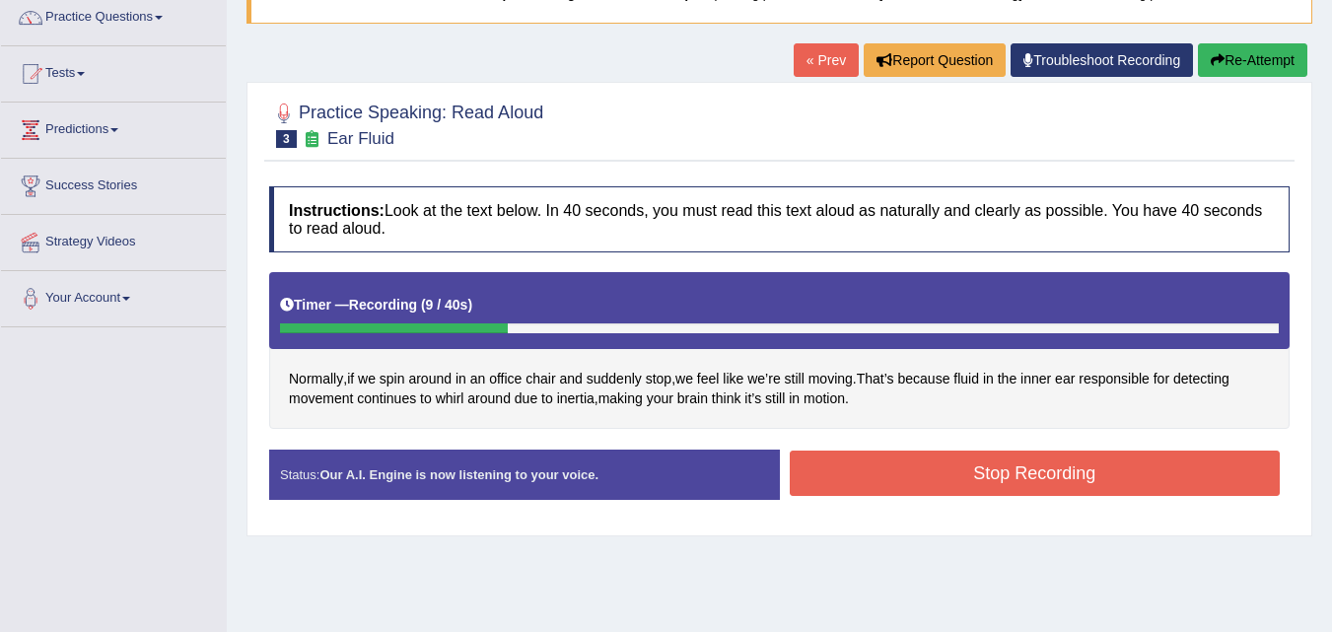
scroll to position [197, 0]
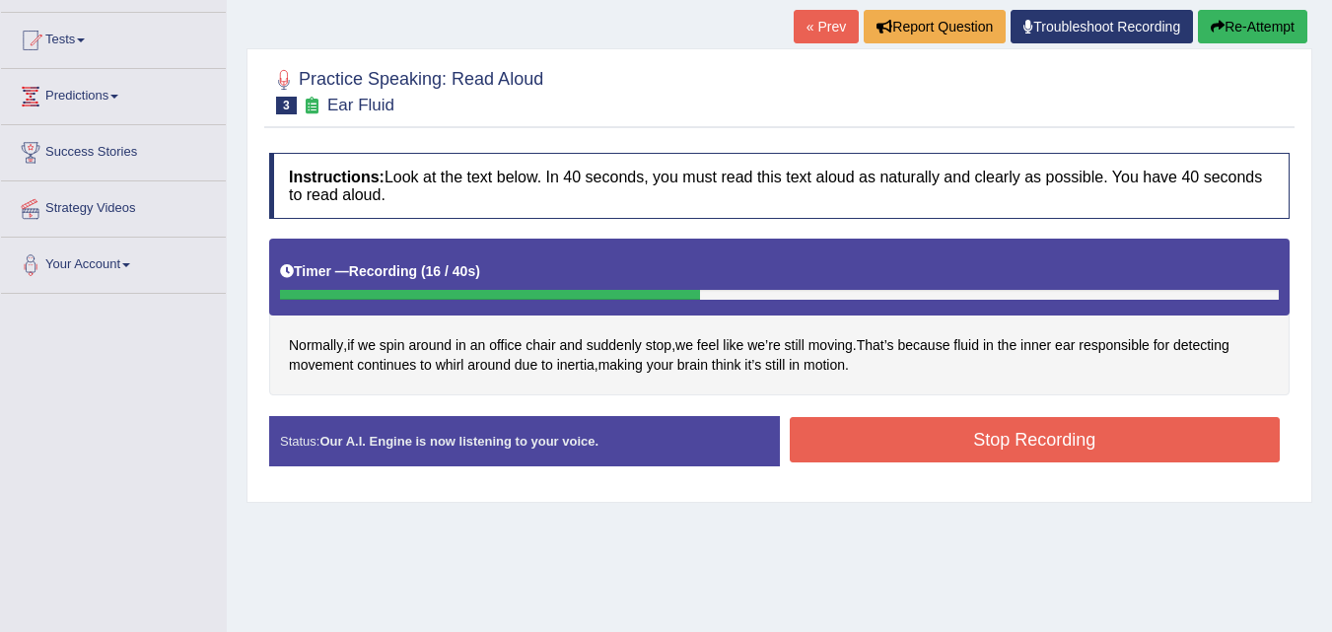
click at [993, 440] on button "Stop Recording" at bounding box center [1034, 439] width 491 height 45
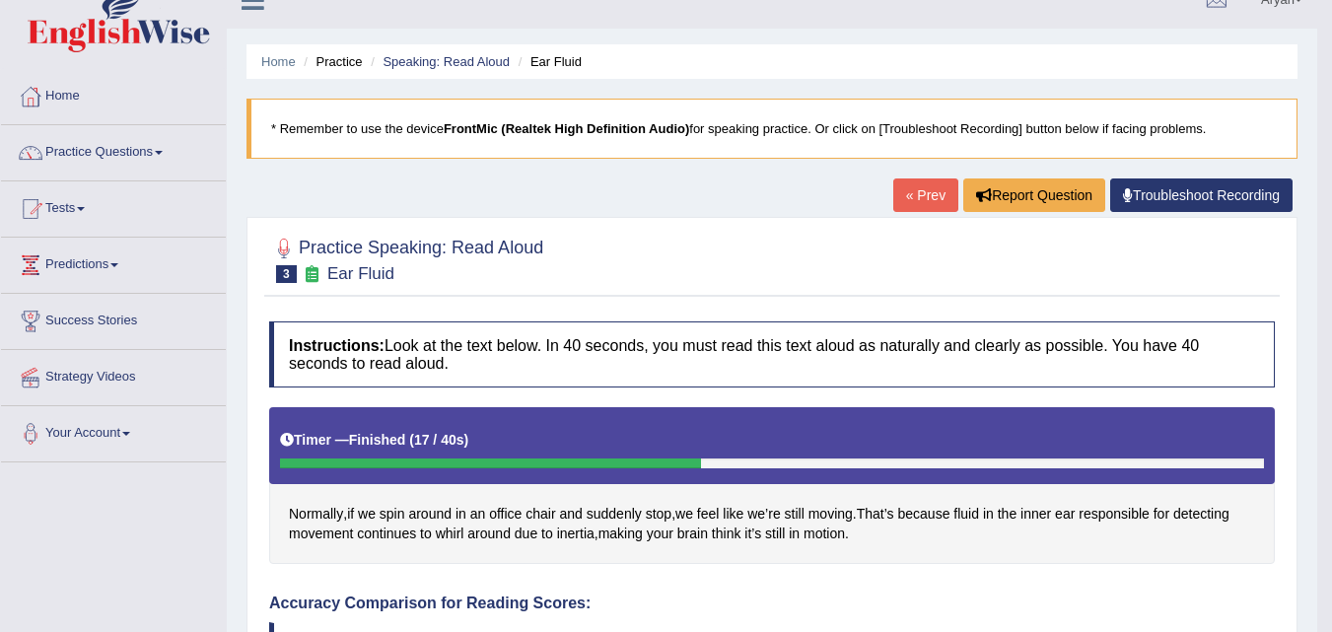
scroll to position [0, 0]
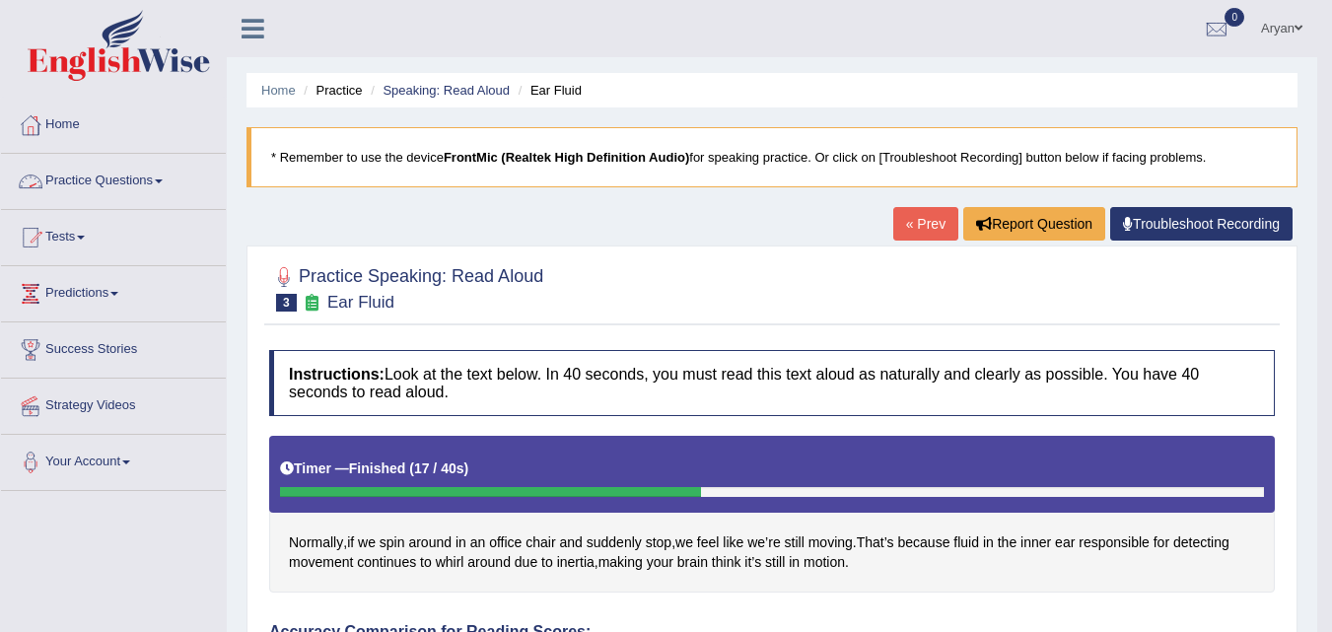
click at [108, 184] on link "Practice Questions" at bounding box center [113, 178] width 225 height 49
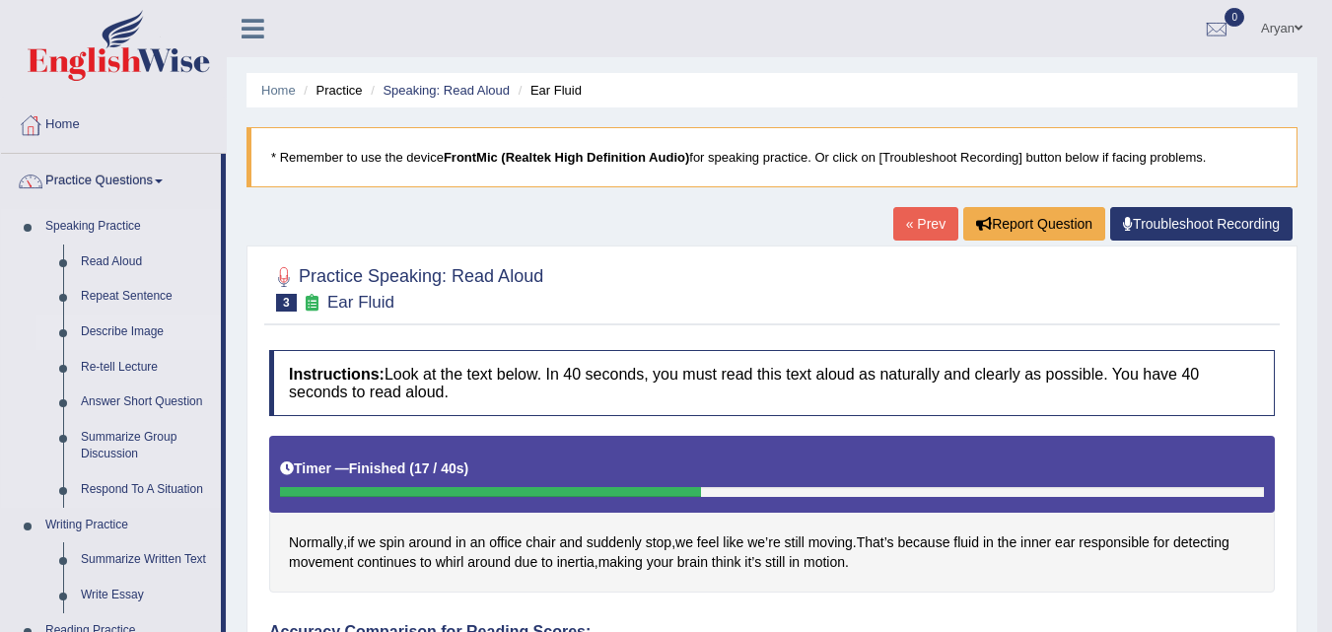
click at [122, 335] on link "Describe Image" at bounding box center [146, 331] width 149 height 35
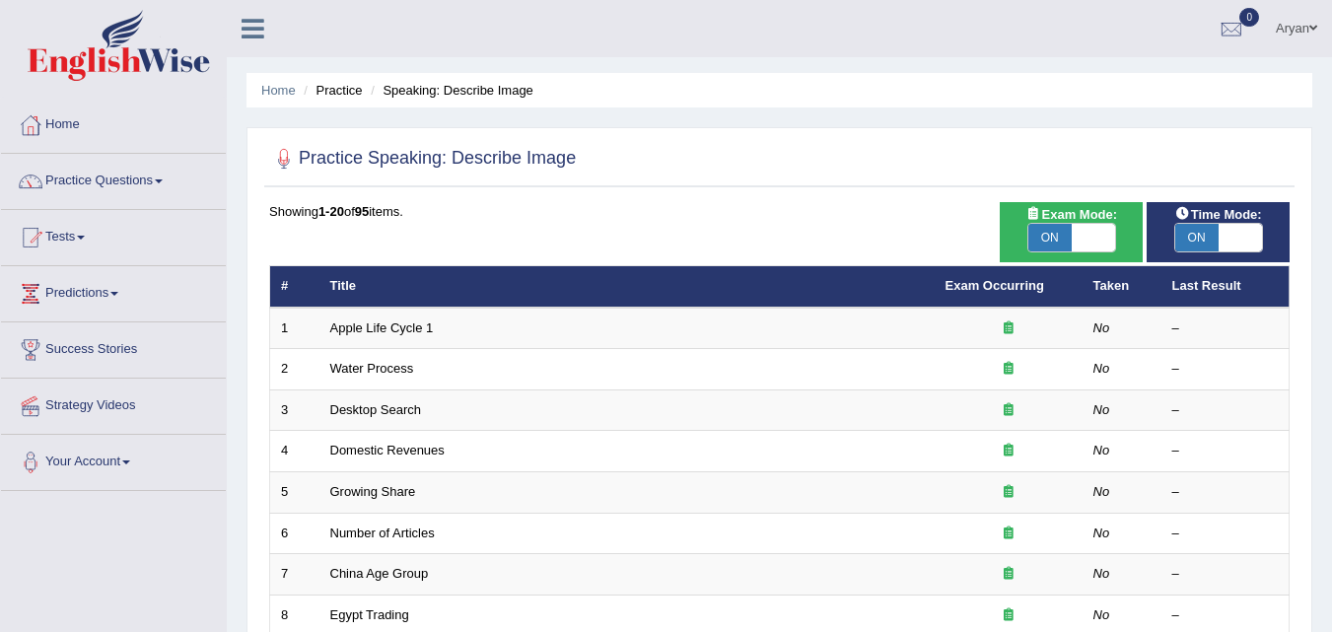
click at [388, 329] on link "Apple Life Cycle 1" at bounding box center [381, 327] width 103 height 15
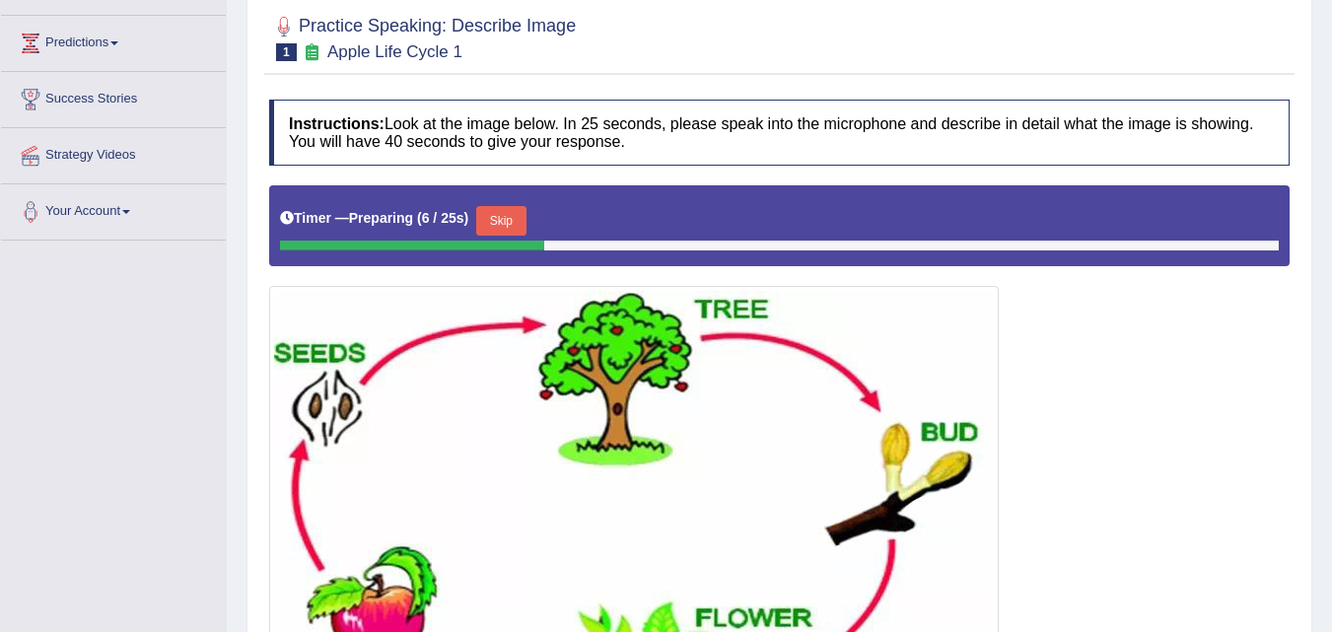
scroll to position [215, 0]
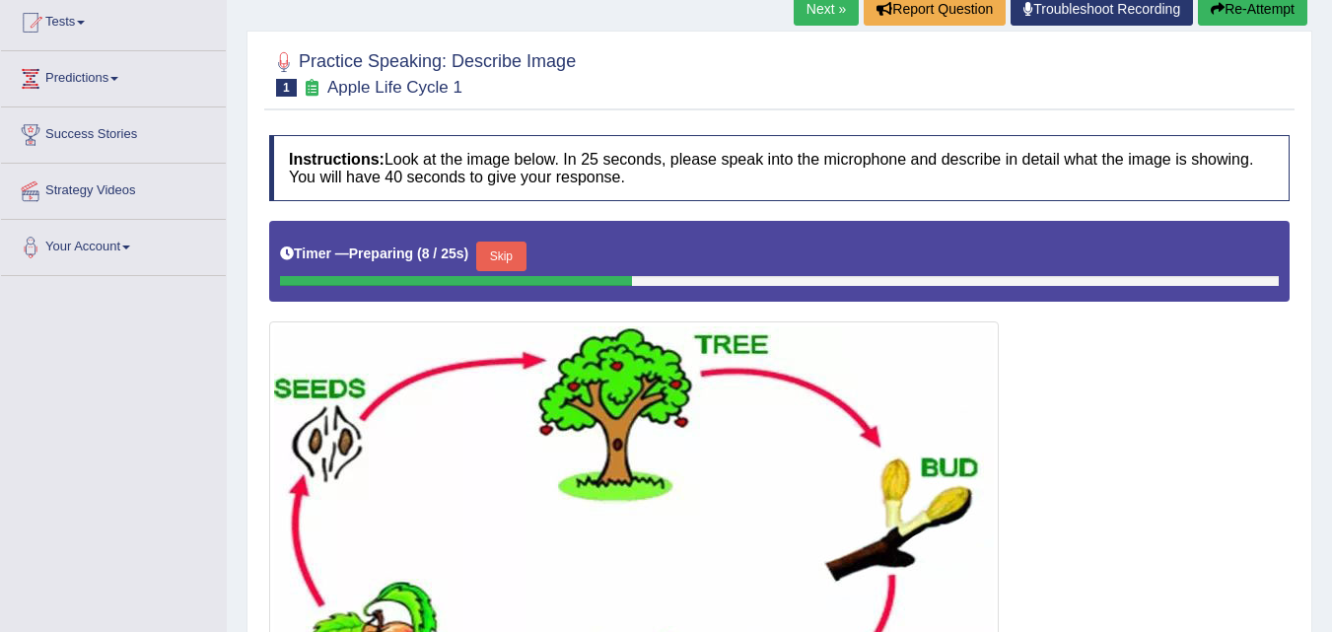
click at [525, 258] on button "Skip" at bounding box center [500, 256] width 49 height 30
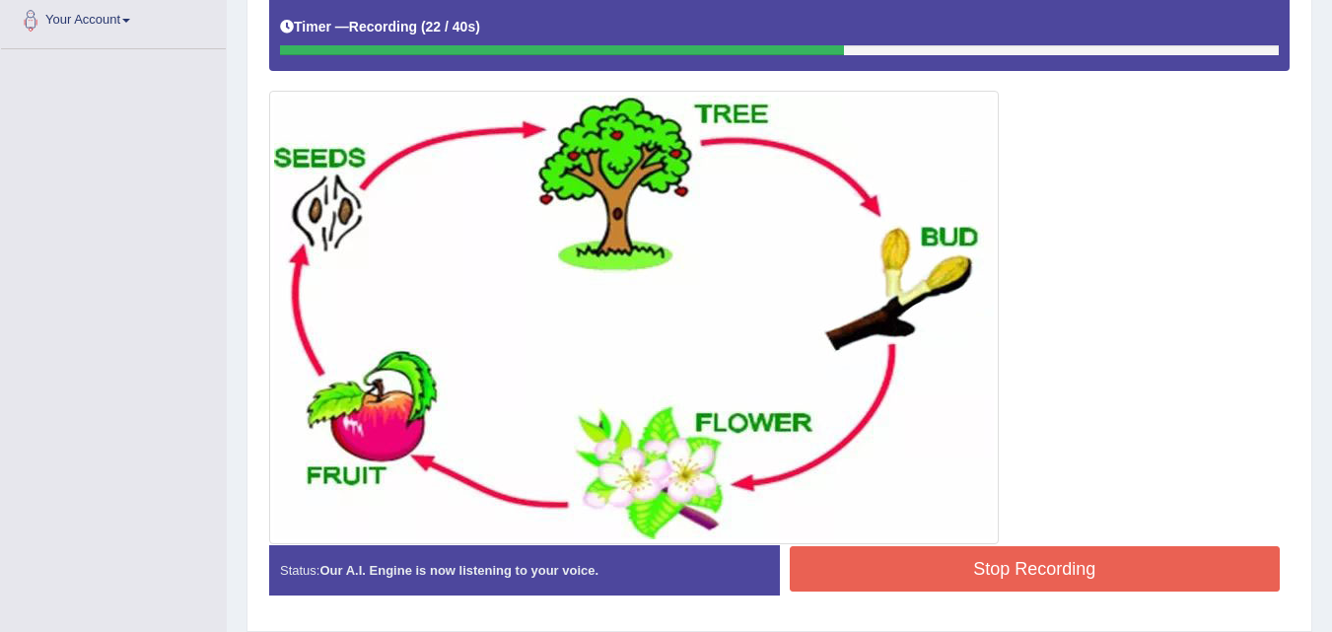
scroll to position [407, 0]
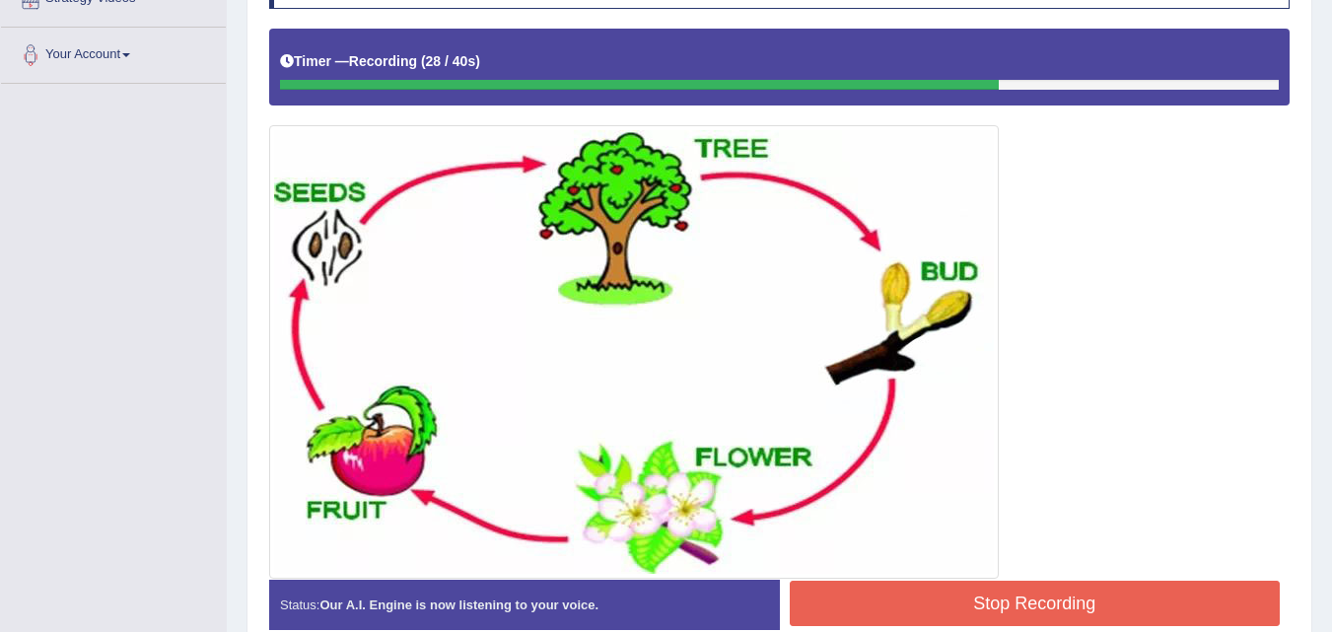
click at [1024, 587] on button "Stop Recording" at bounding box center [1034, 603] width 491 height 45
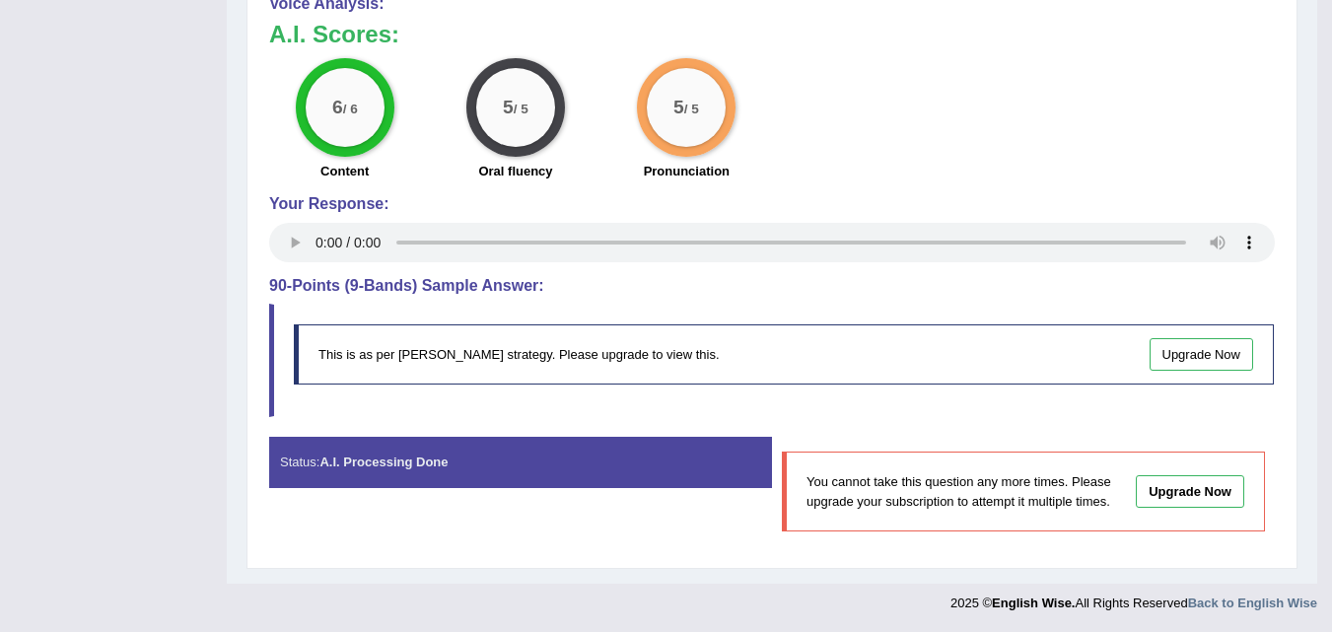
scroll to position [1002, 0]
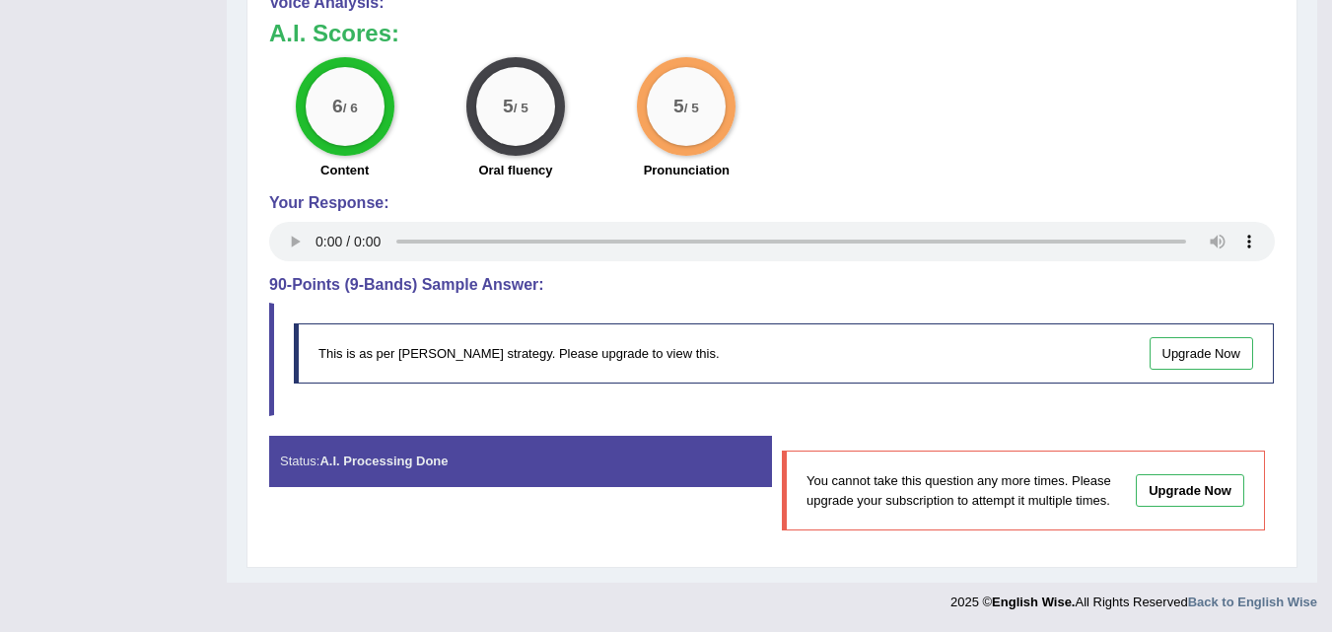
click at [504, 102] on big "5" at bounding box center [508, 107] width 11 height 22
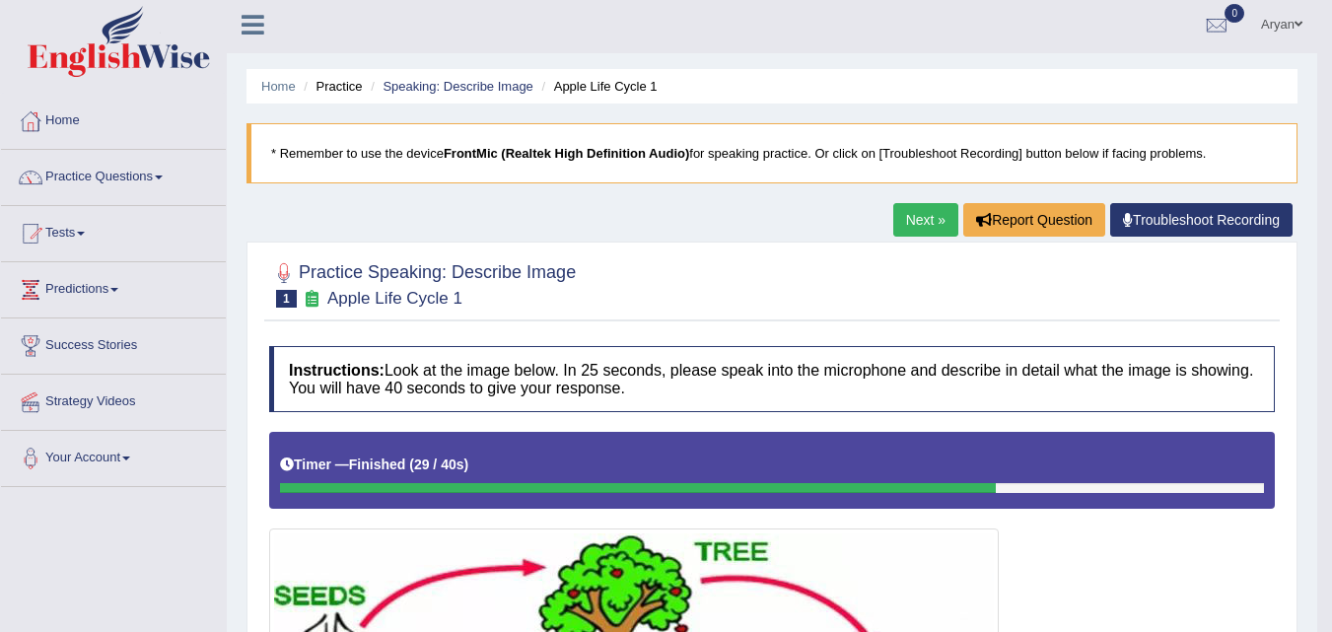
scroll to position [0, 0]
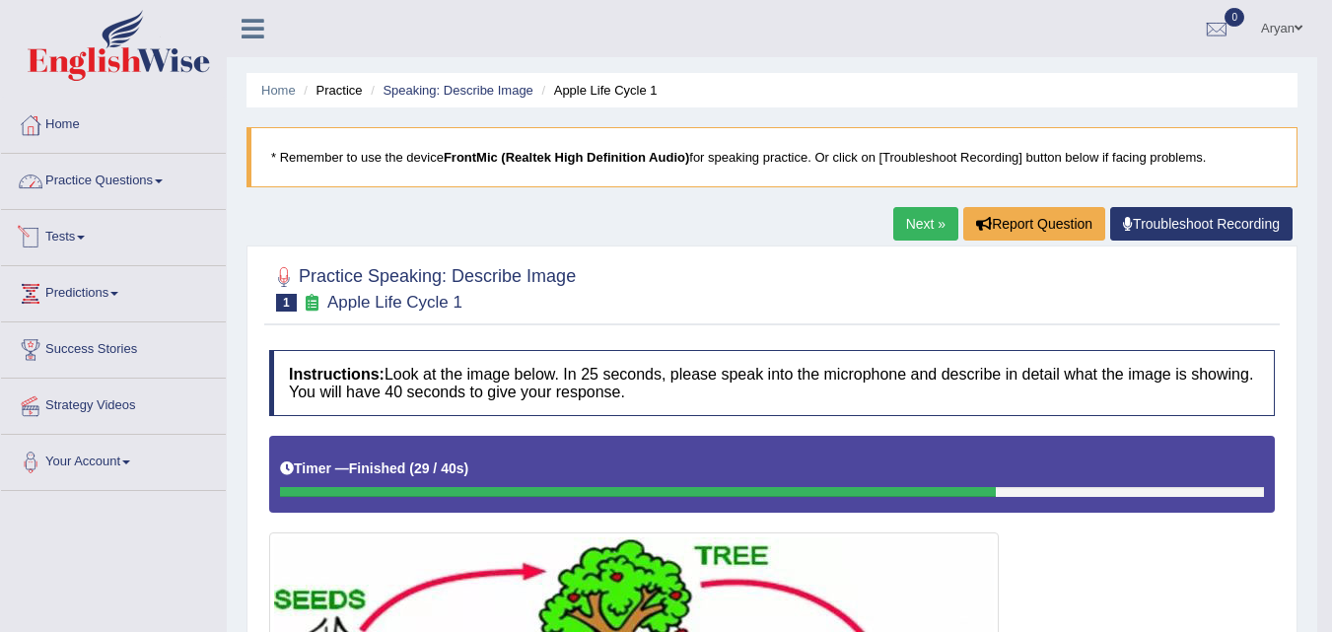
click at [146, 179] on link "Practice Questions" at bounding box center [113, 178] width 225 height 49
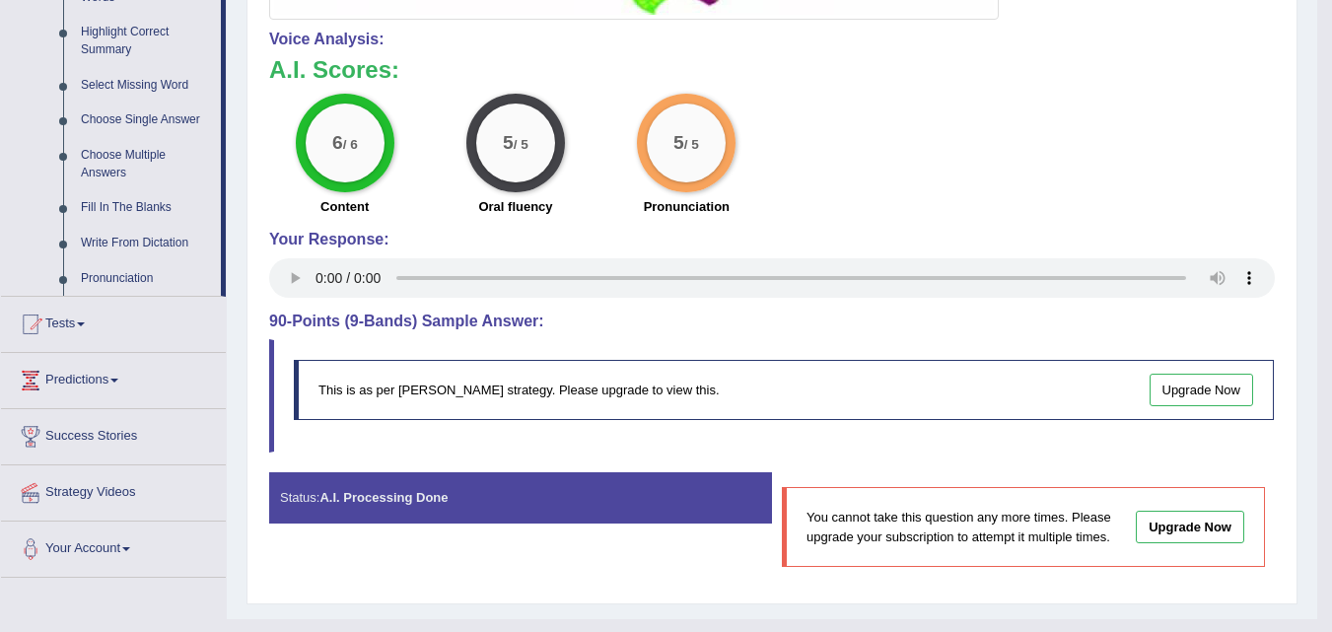
scroll to position [1002, 0]
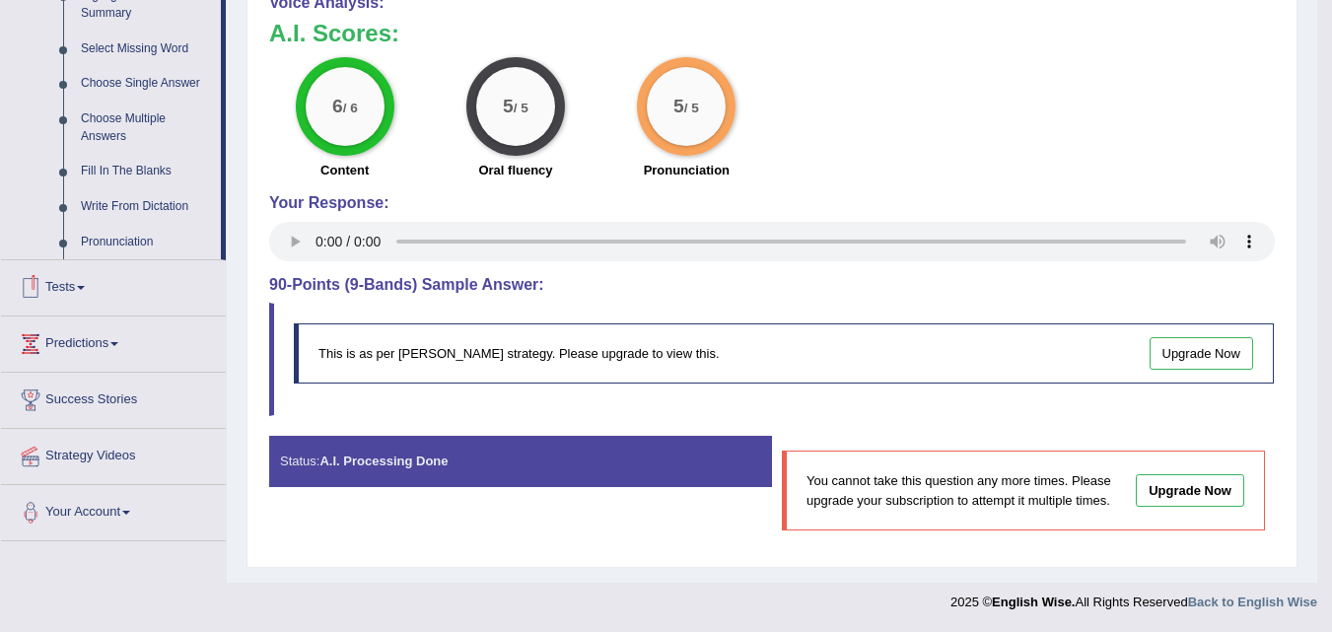
click at [84, 289] on span at bounding box center [81, 288] width 8 height 4
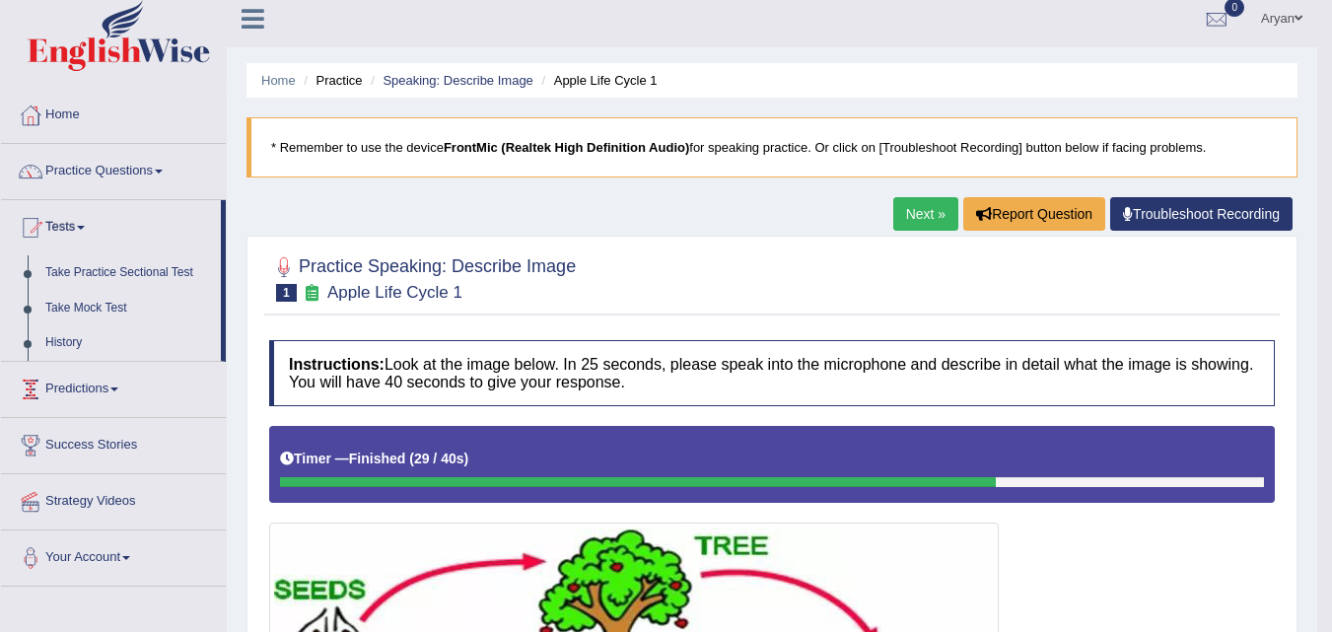
scroll to position [0, 0]
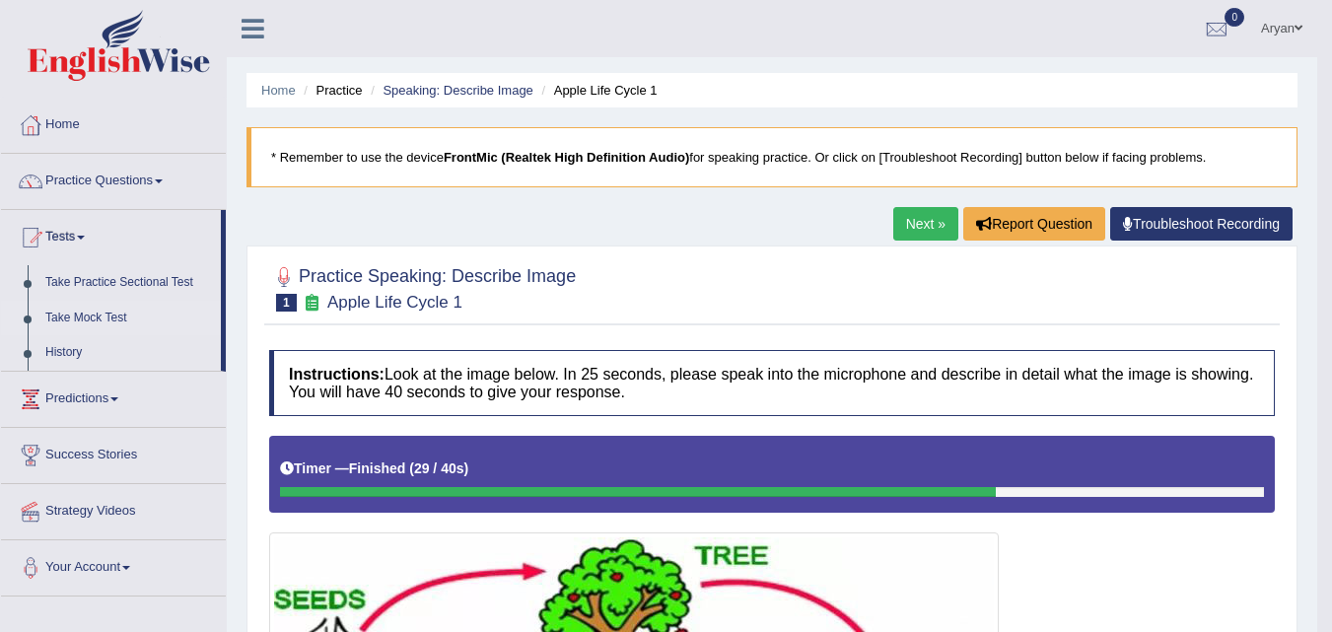
click at [101, 318] on link "Take Mock Test" at bounding box center [128, 318] width 184 height 35
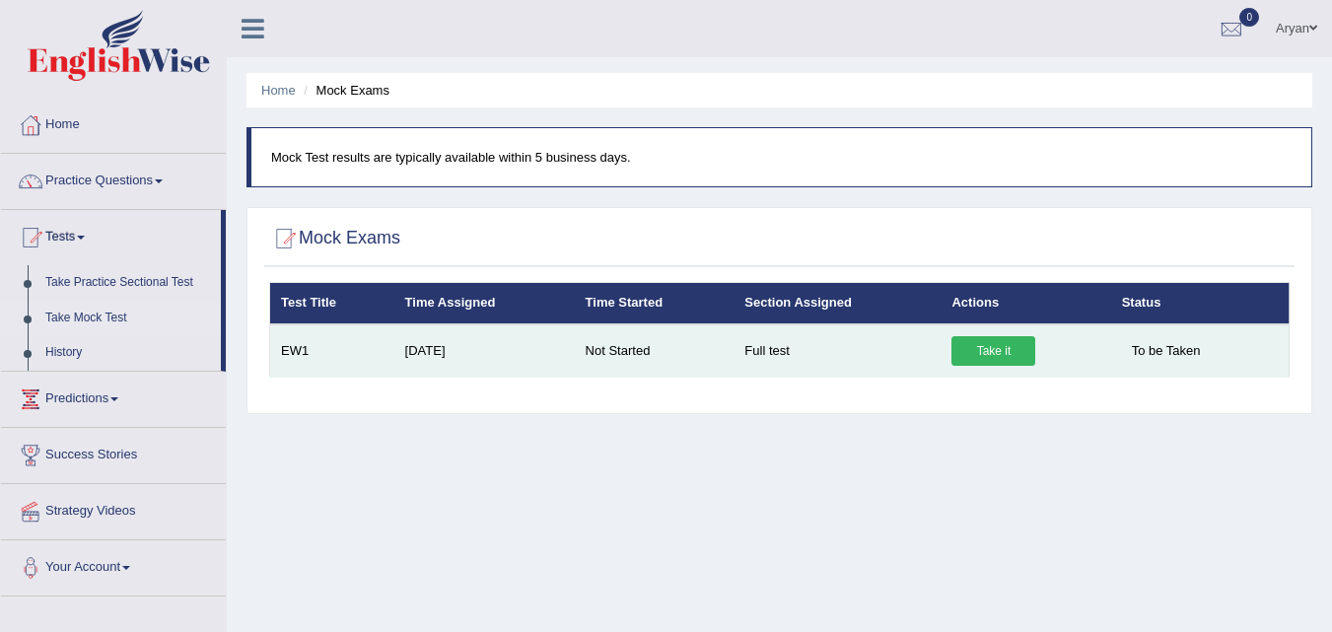
click at [984, 354] on link "Take it" at bounding box center [993, 351] width 84 height 30
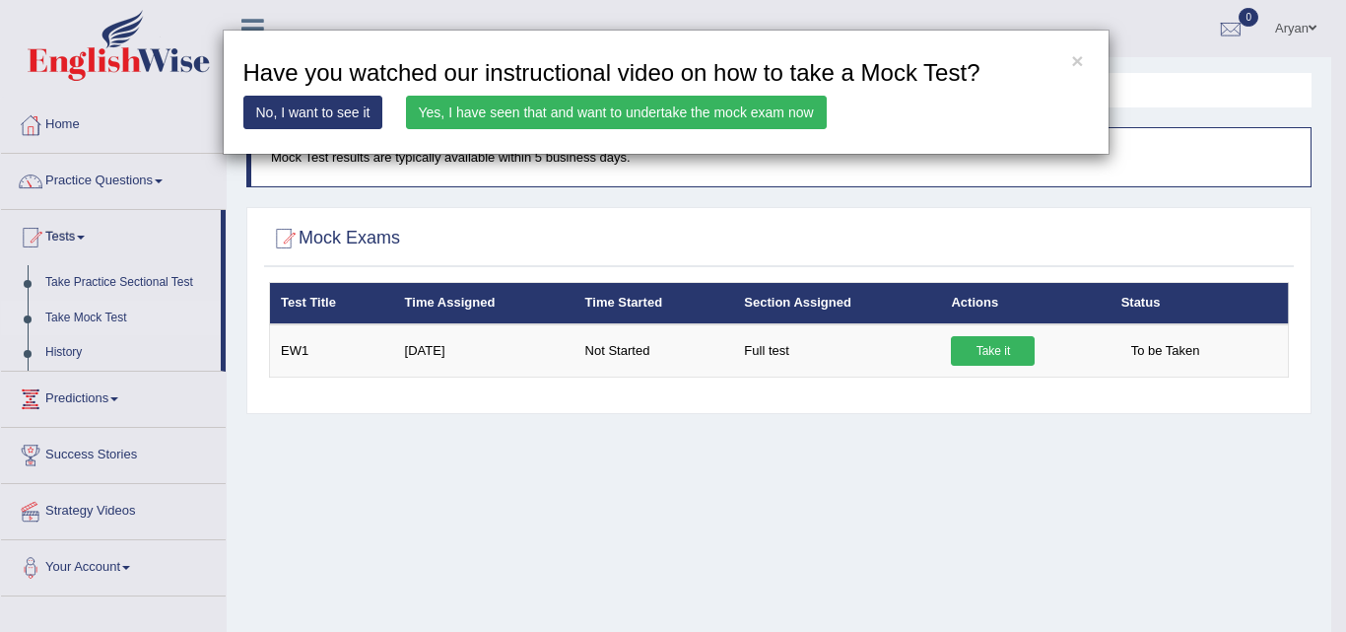
click at [723, 111] on link "Yes, I have seen that and want to undertake the mock exam now" at bounding box center [616, 113] width 421 height 34
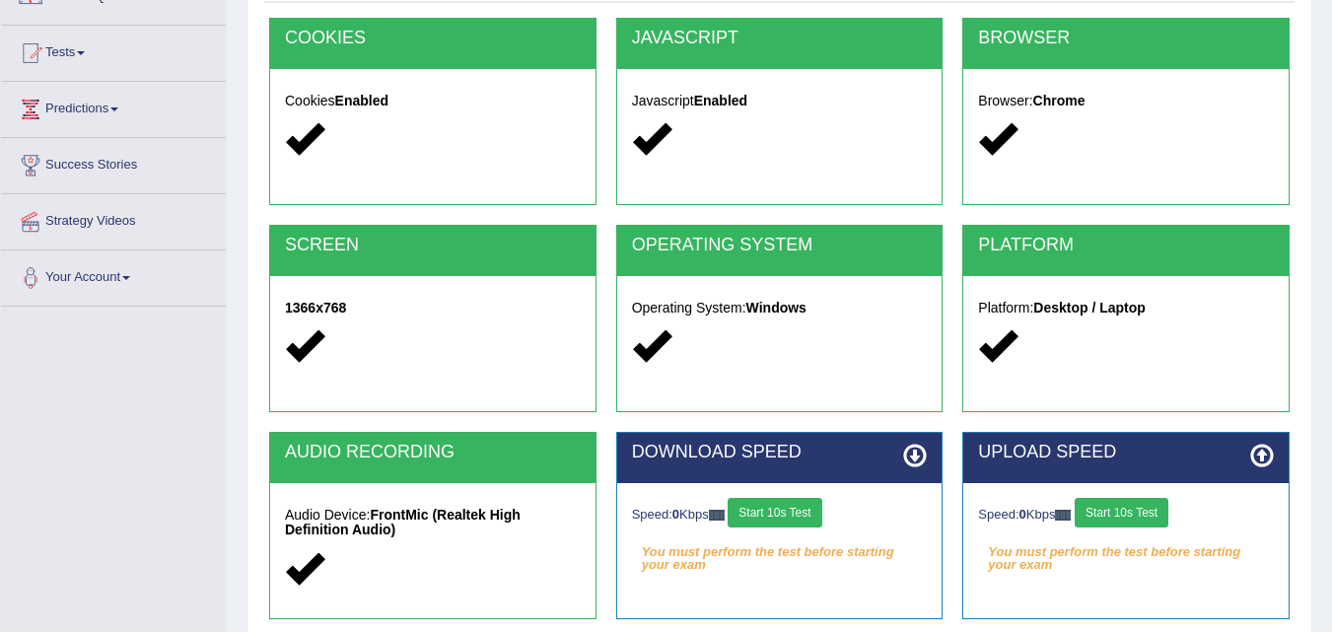
scroll to position [197, 0]
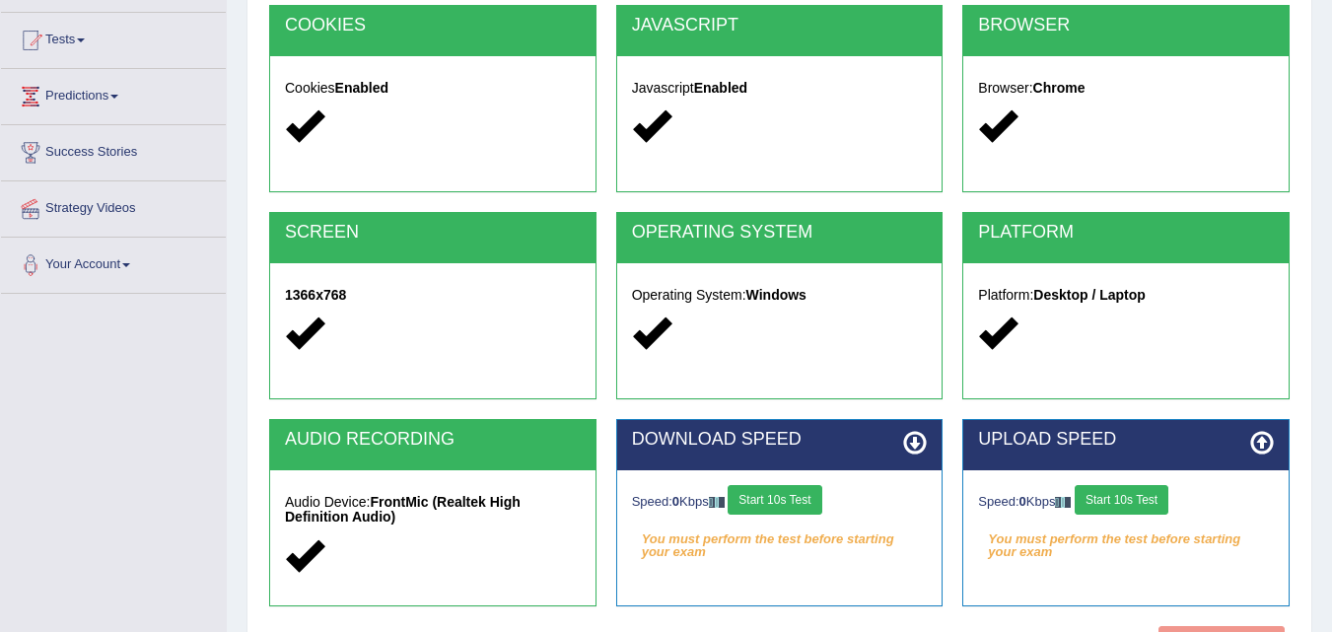
click at [796, 504] on button "Start 10s Test" at bounding box center [774, 500] width 94 height 30
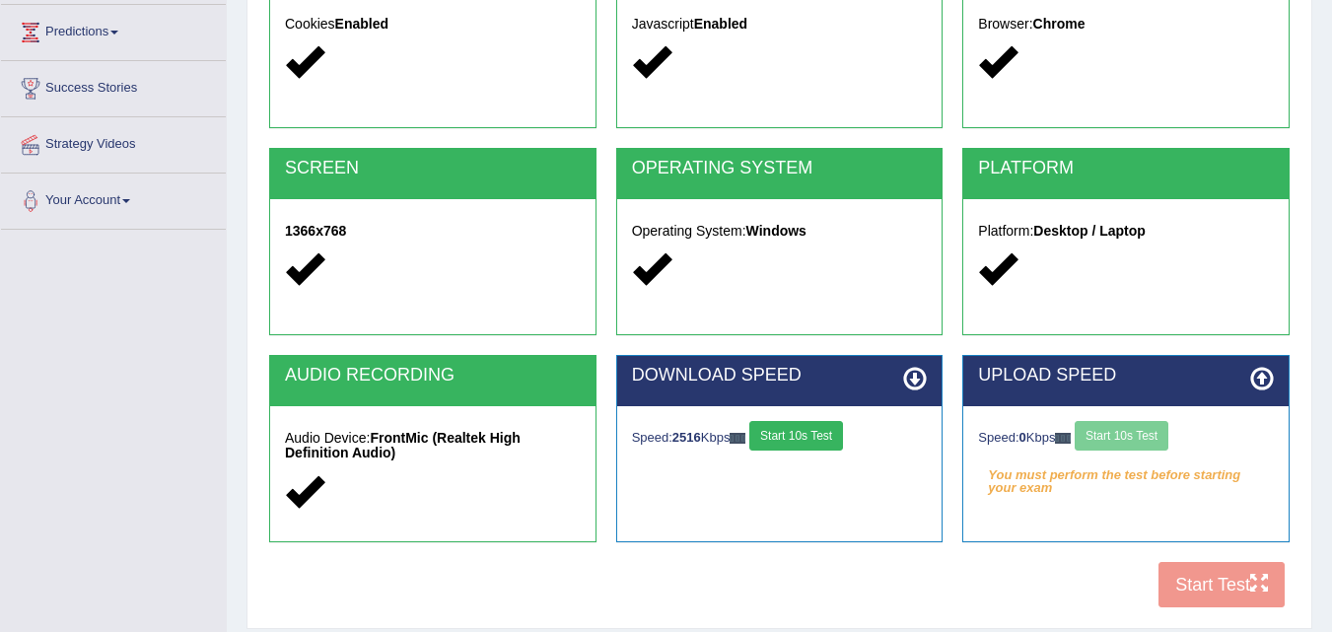
scroll to position [296, 0]
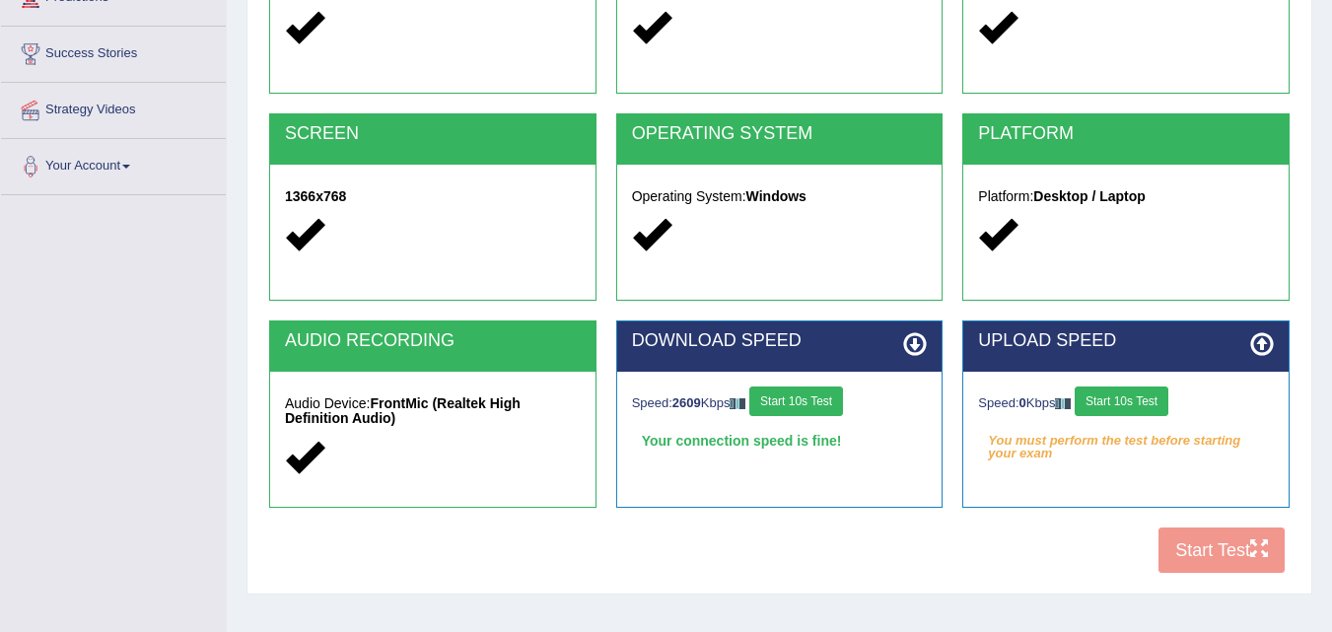
click at [1133, 401] on button "Start 10s Test" at bounding box center [1121, 401] width 94 height 30
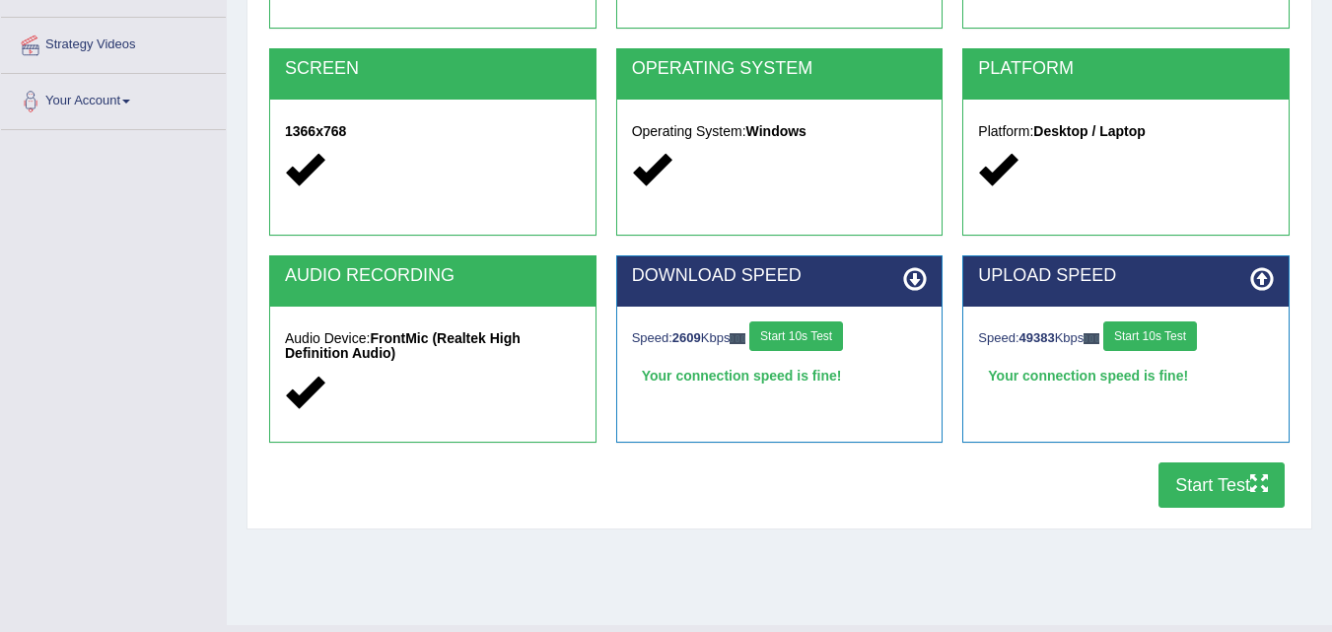
scroll to position [403, 0]
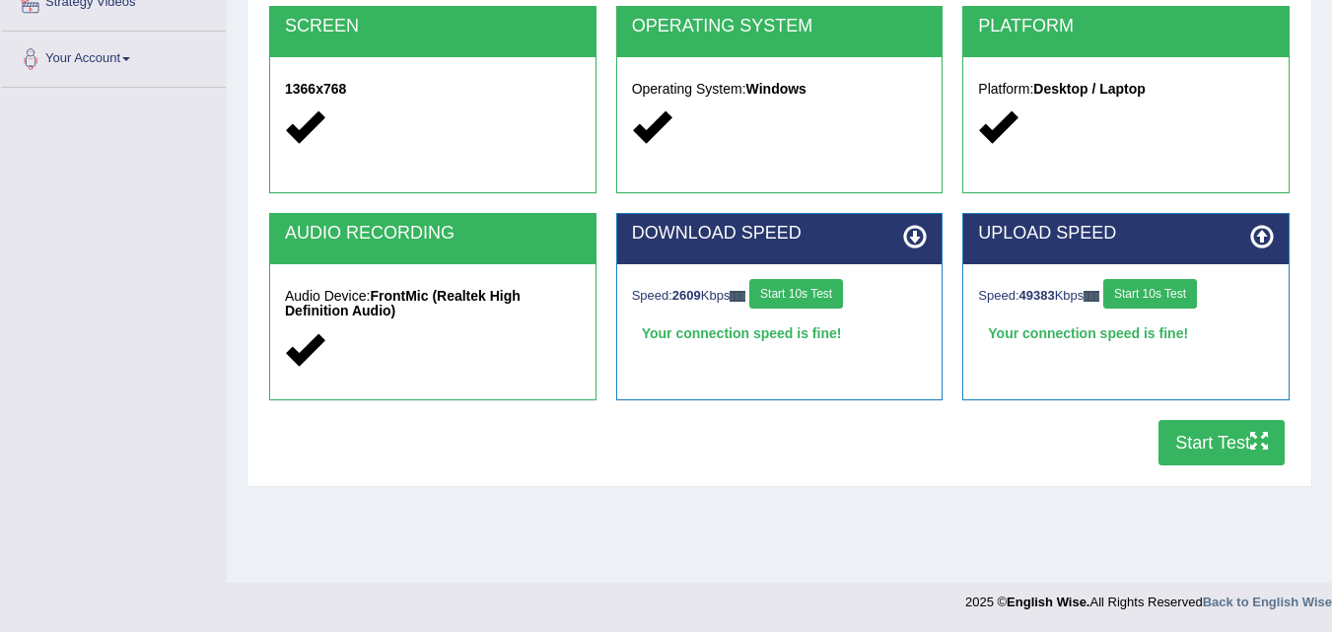
click at [1203, 442] on button "Start Test" at bounding box center [1221, 442] width 126 height 45
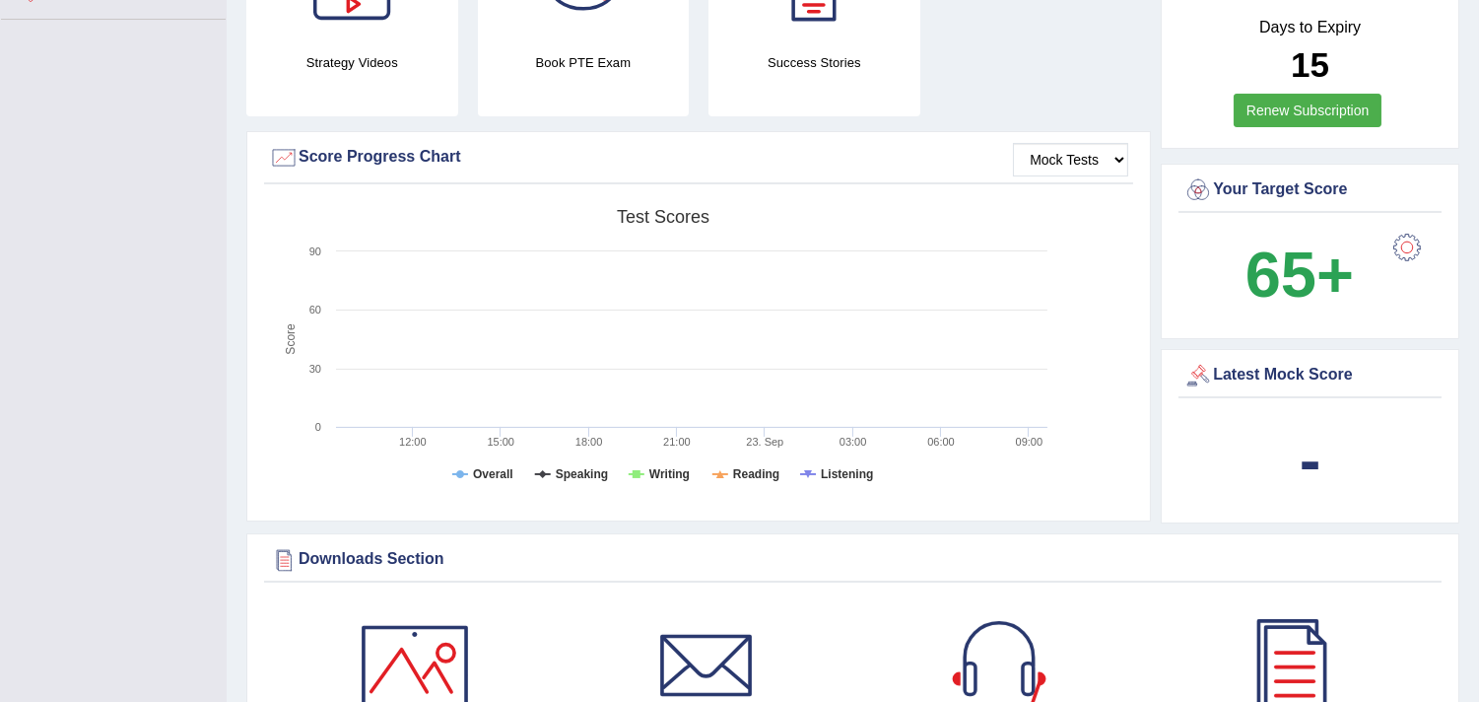
scroll to position [438, 0]
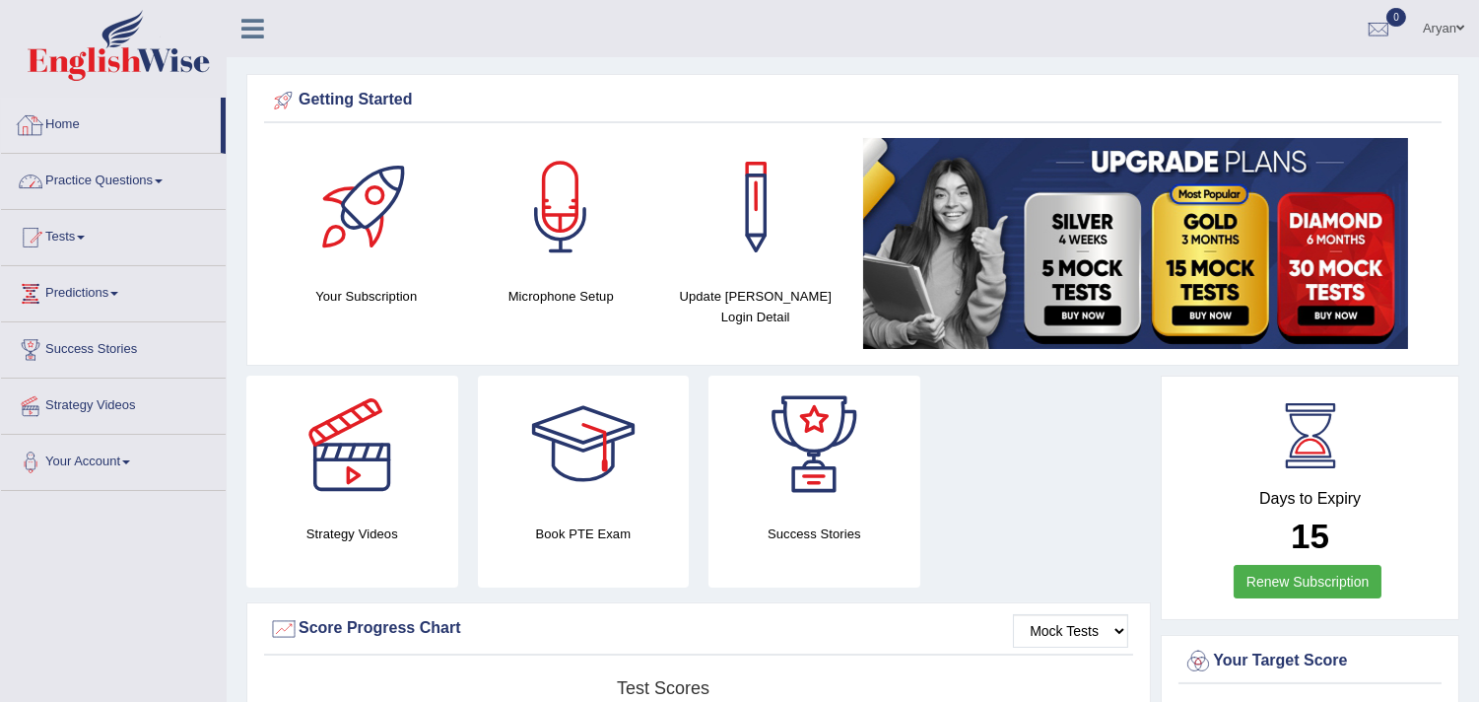
click at [150, 170] on link "Practice Questions" at bounding box center [113, 178] width 225 height 49
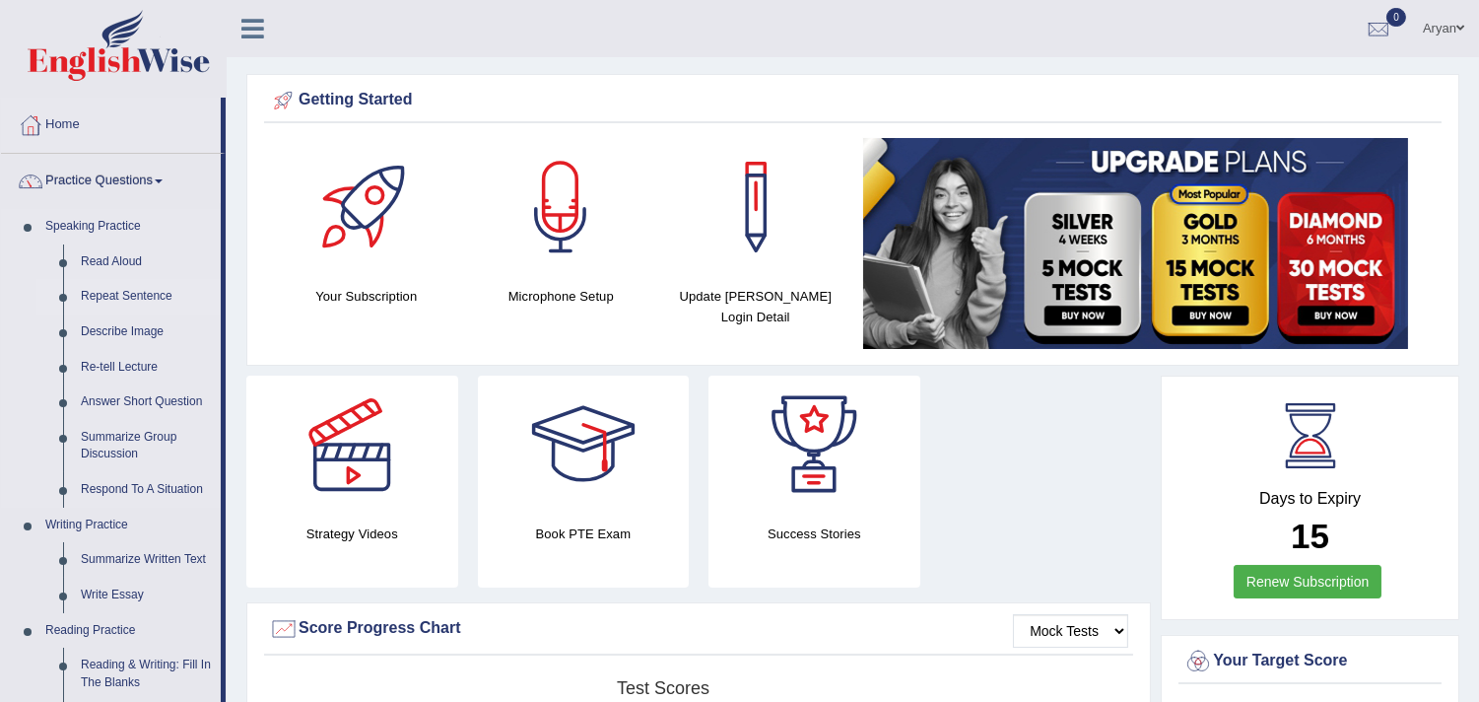
click at [132, 287] on link "Repeat Sentence" at bounding box center [146, 296] width 149 height 35
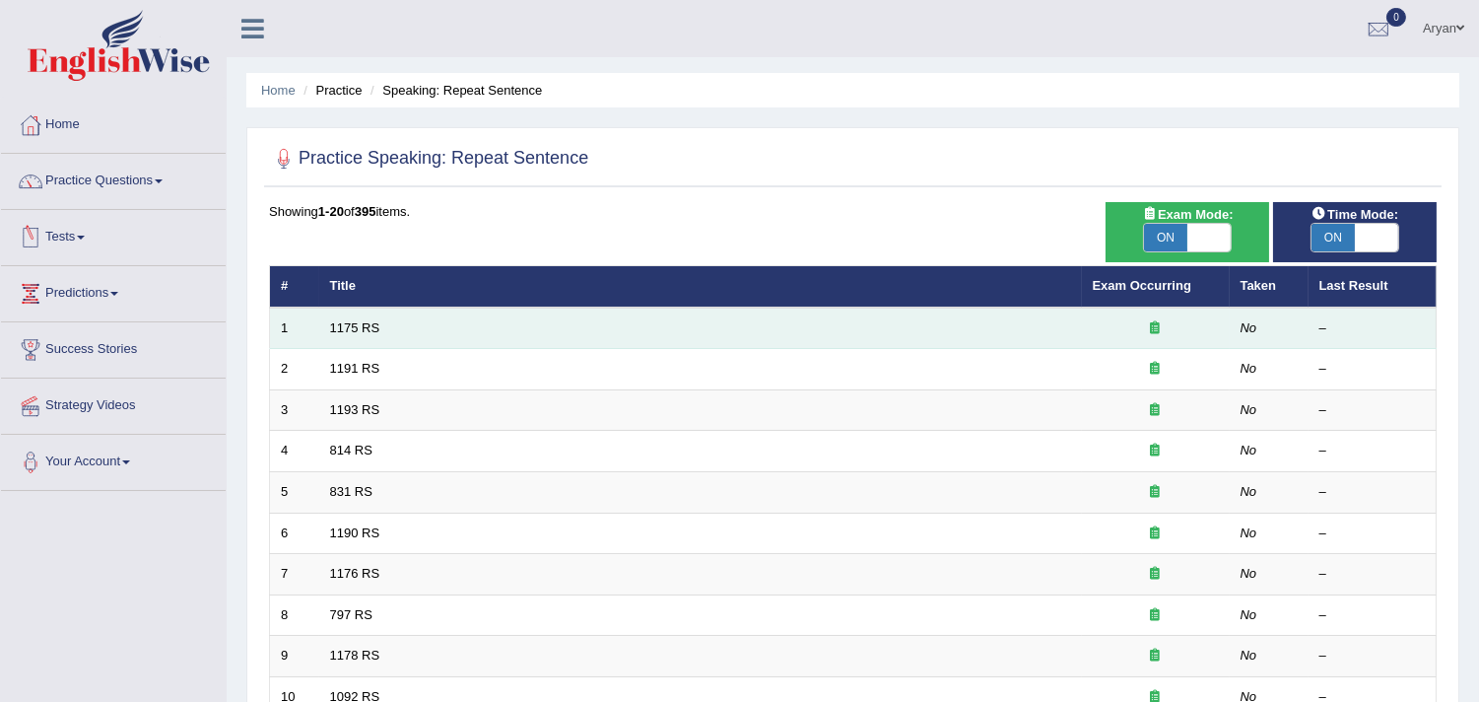
click at [434, 325] on td "1175 RS" at bounding box center [700, 328] width 763 height 41
click at [549, 337] on td "1175 RS" at bounding box center [700, 328] width 763 height 41
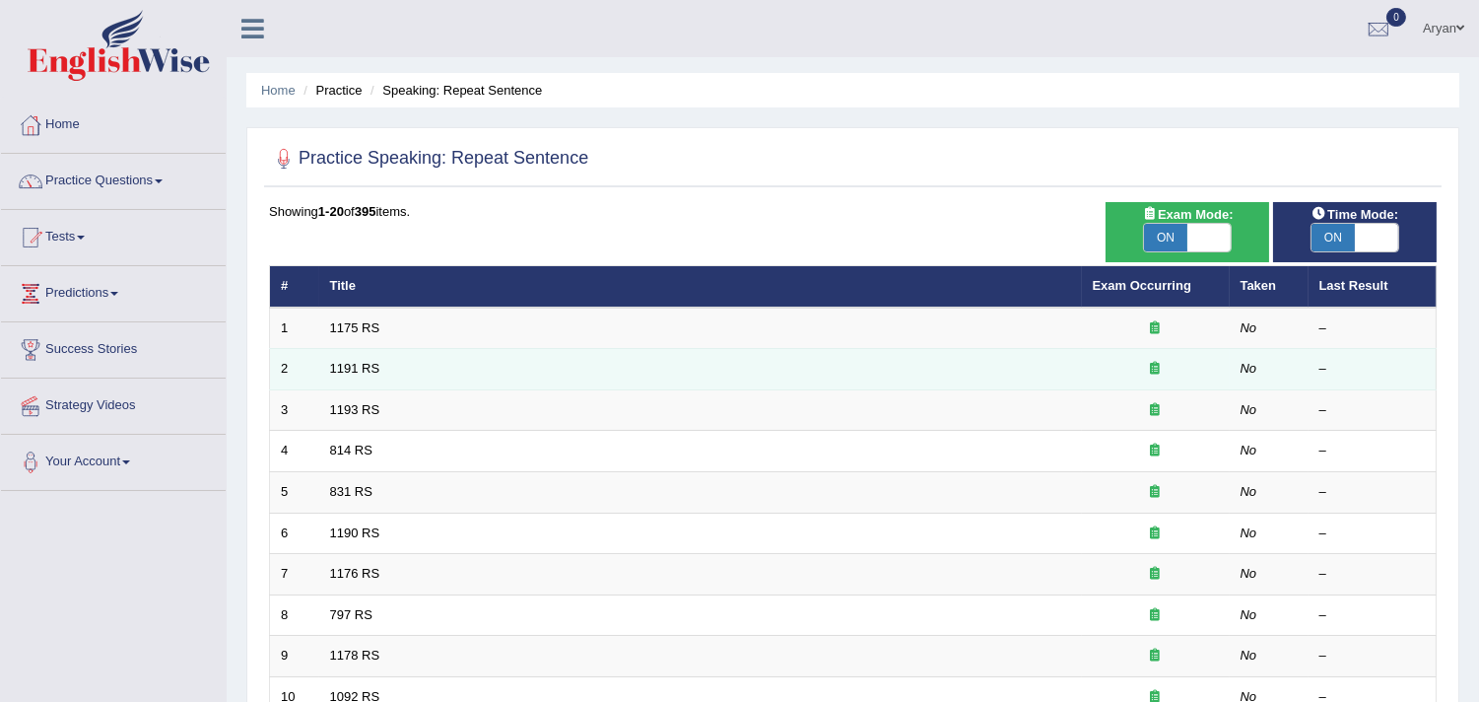
click at [618, 350] on td "1191 RS" at bounding box center [700, 369] width 763 height 41
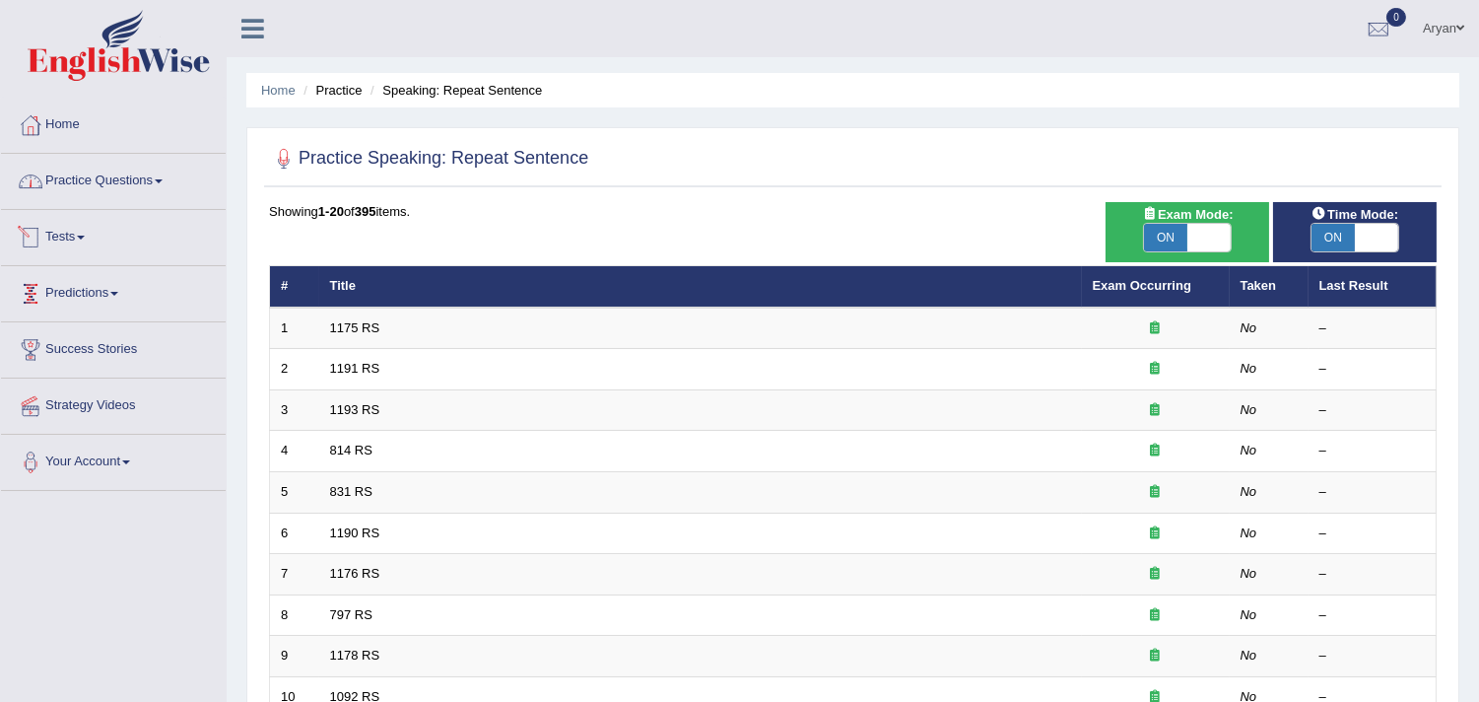
click at [168, 177] on link "Practice Questions" at bounding box center [113, 178] width 225 height 49
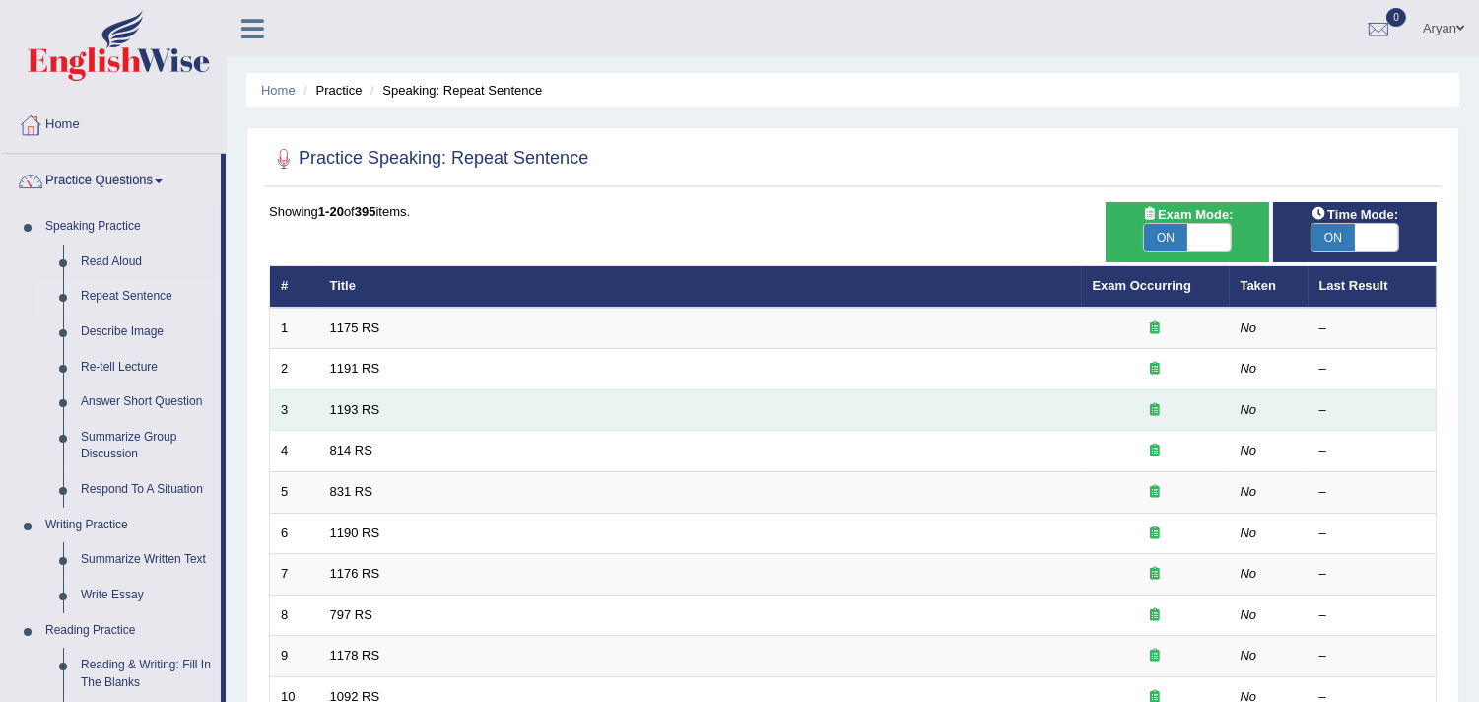
click at [645, 415] on td "1193 RS" at bounding box center [700, 409] width 763 height 41
click at [1151, 410] on icon at bounding box center [1156, 409] width 10 height 13
click at [1325, 414] on div "–" at bounding box center [1373, 410] width 106 height 19
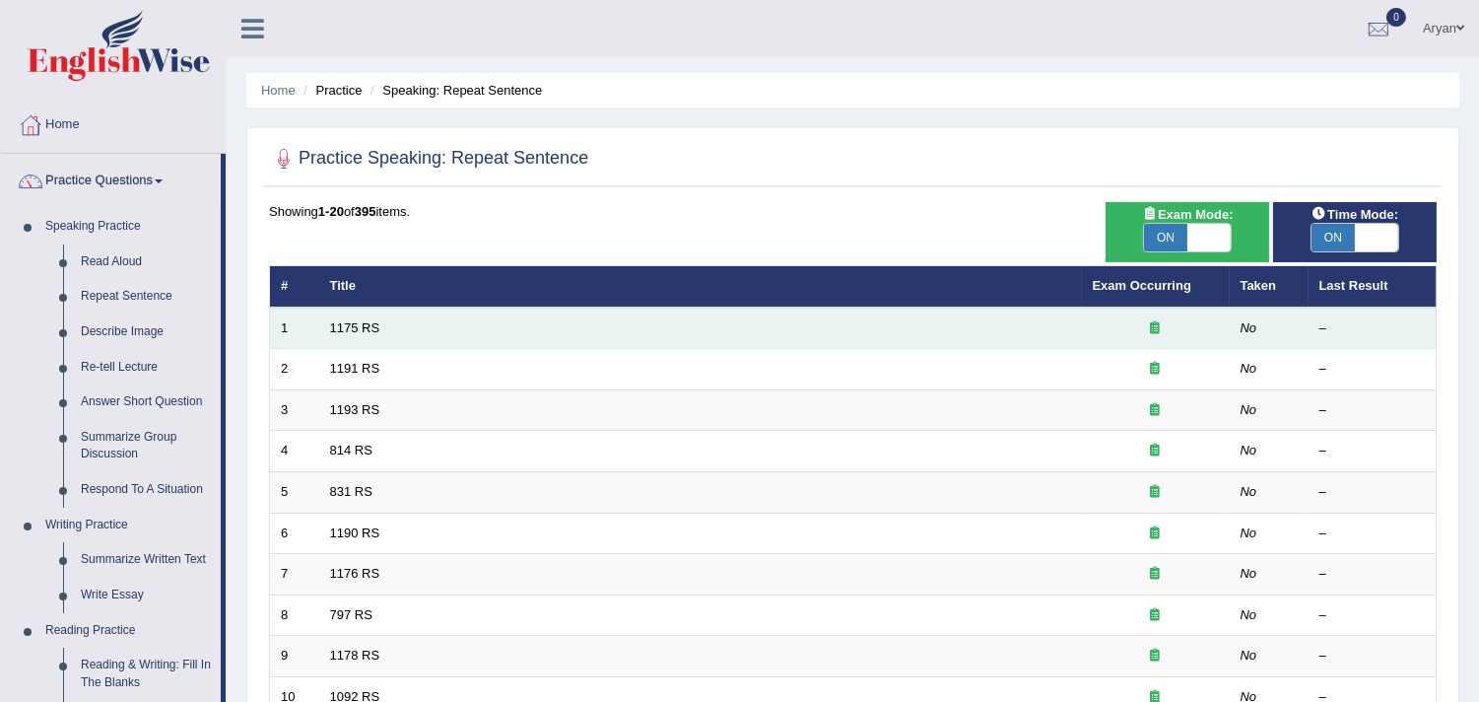
click at [1130, 325] on div at bounding box center [1156, 328] width 126 height 19
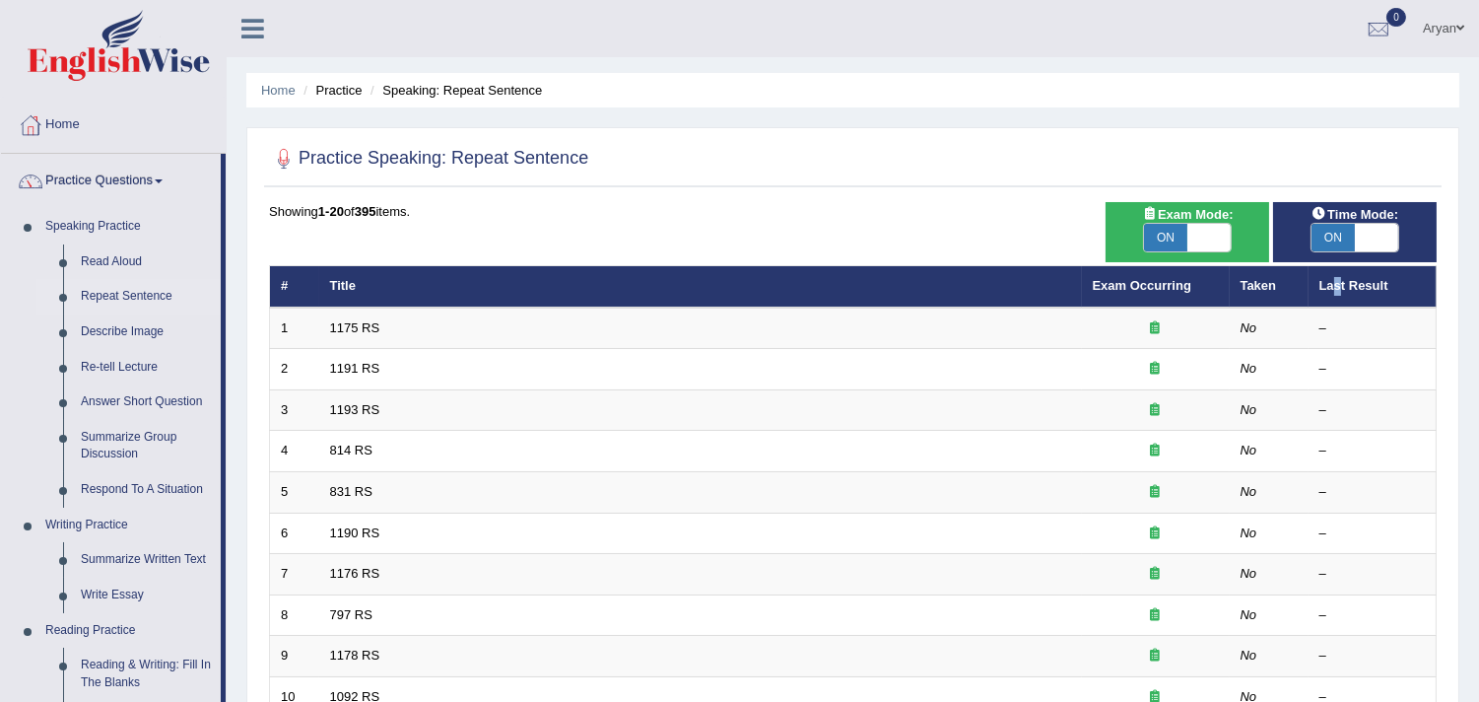
click at [1338, 284] on th "Last Result" at bounding box center [1373, 286] width 128 height 41
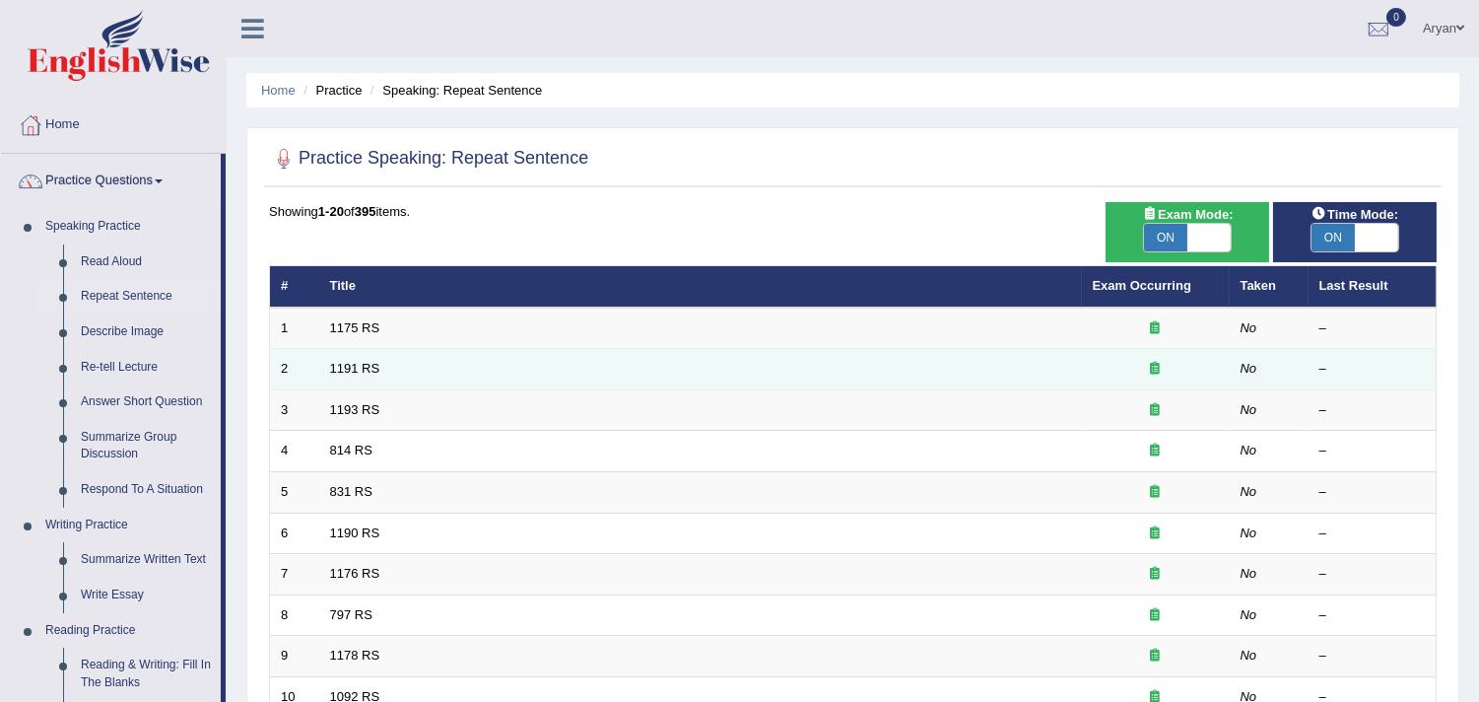
click at [814, 379] on td "1191 RS" at bounding box center [700, 369] width 763 height 41
click at [694, 375] on td "1191 RS" at bounding box center [700, 369] width 763 height 41
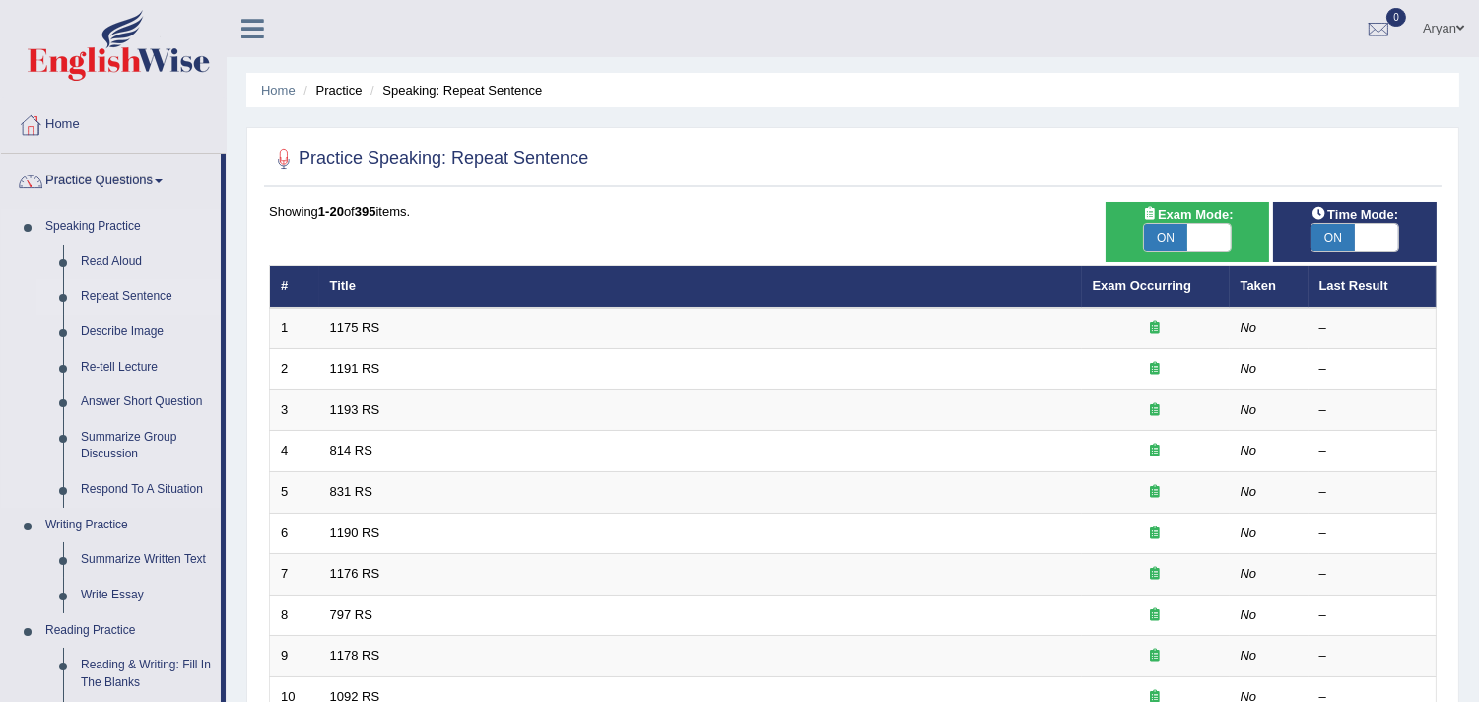
click at [122, 211] on link "Speaking Practice" at bounding box center [128, 226] width 184 height 35
click at [123, 170] on link "Practice Questions" at bounding box center [111, 178] width 220 height 49
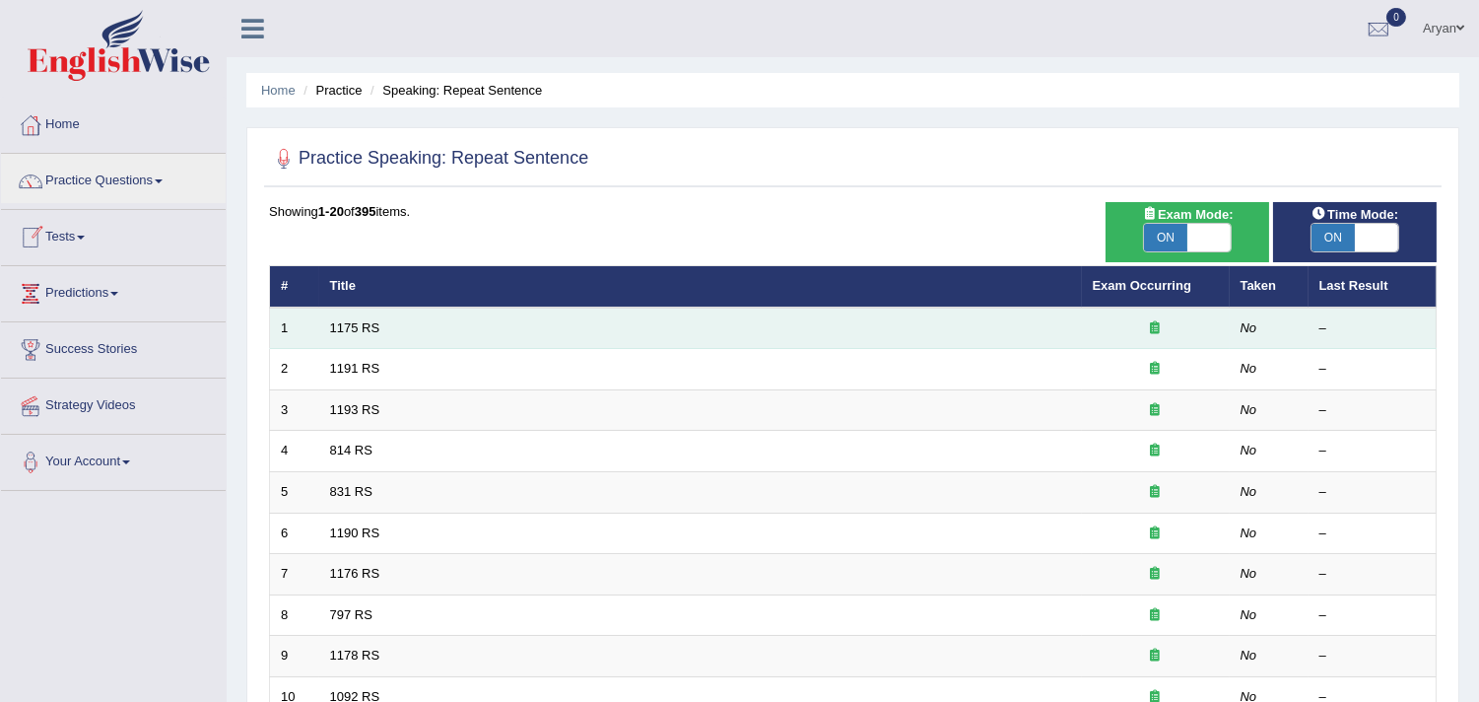
drag, startPoint x: 511, startPoint y: 338, endPoint x: 519, endPoint y: 330, distance: 11.9
click at [519, 330] on td "1175 RS" at bounding box center [700, 328] width 763 height 41
click at [523, 329] on td "1175 RS" at bounding box center [700, 328] width 763 height 41
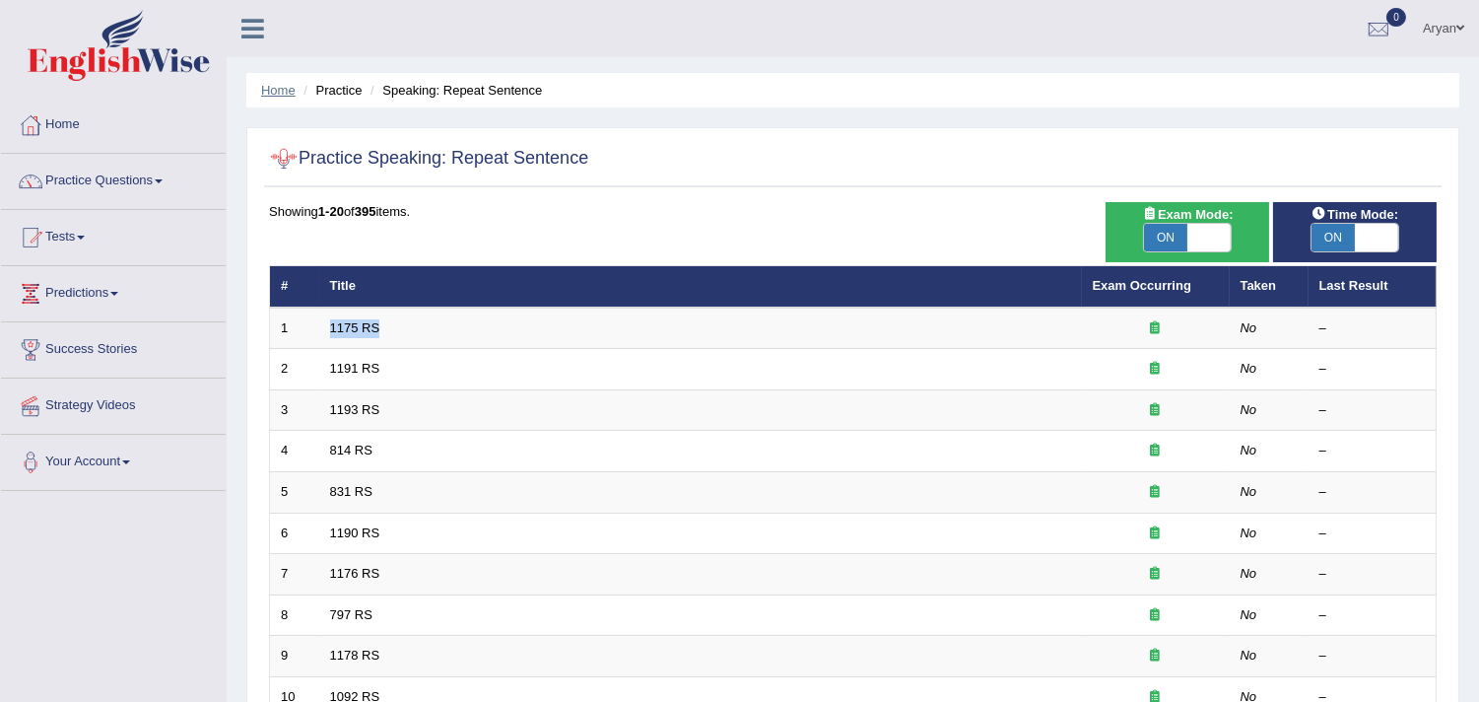
click at [272, 90] on link "Home" at bounding box center [278, 90] width 34 height 15
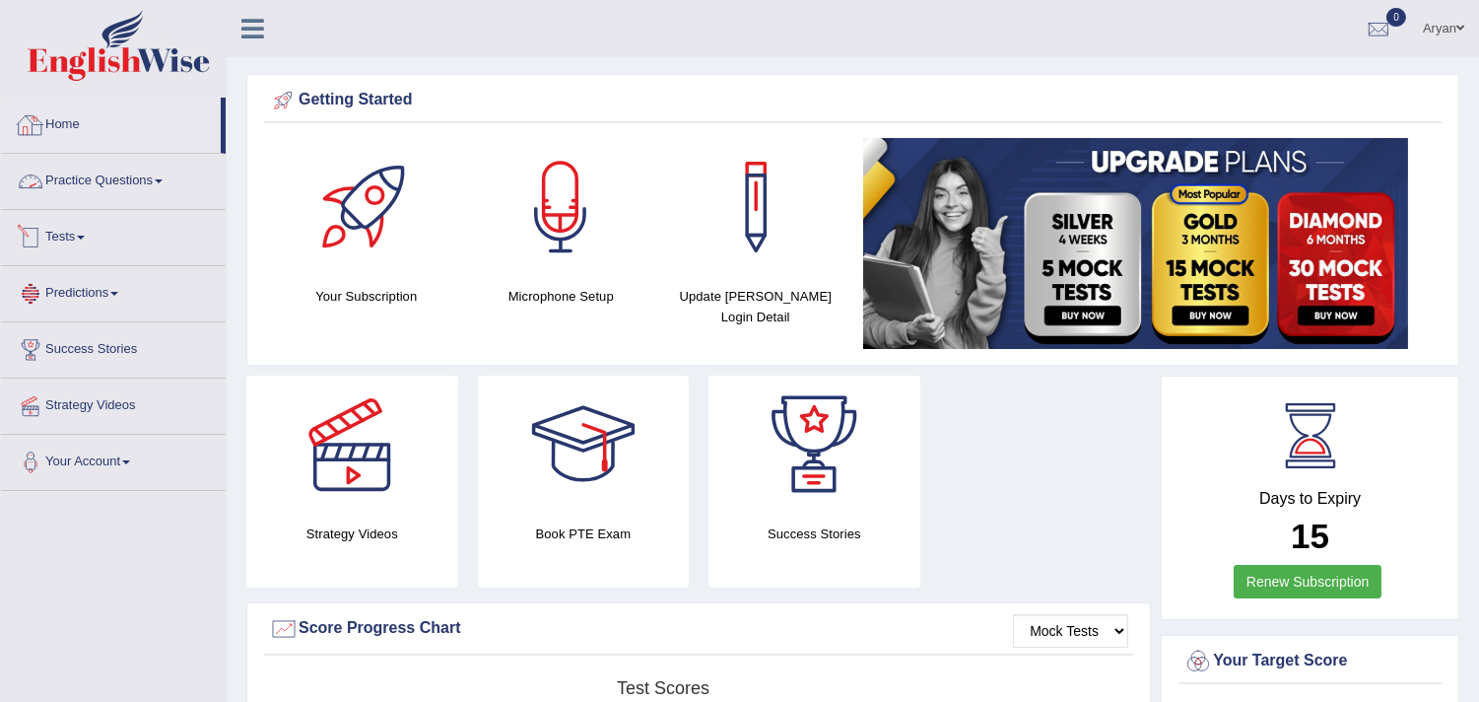
click at [145, 234] on link "Tests" at bounding box center [113, 234] width 225 height 49
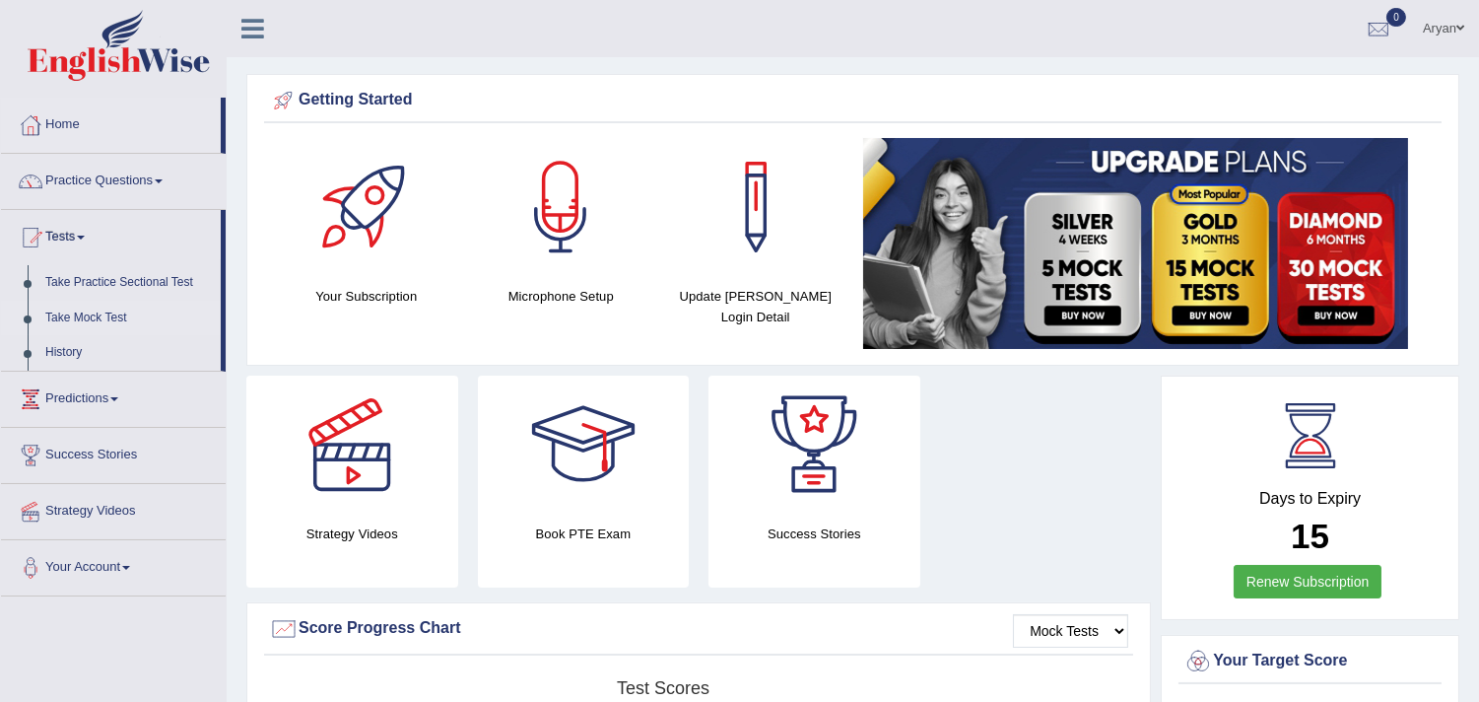
click at [87, 312] on link "Take Mock Test" at bounding box center [128, 318] width 184 height 35
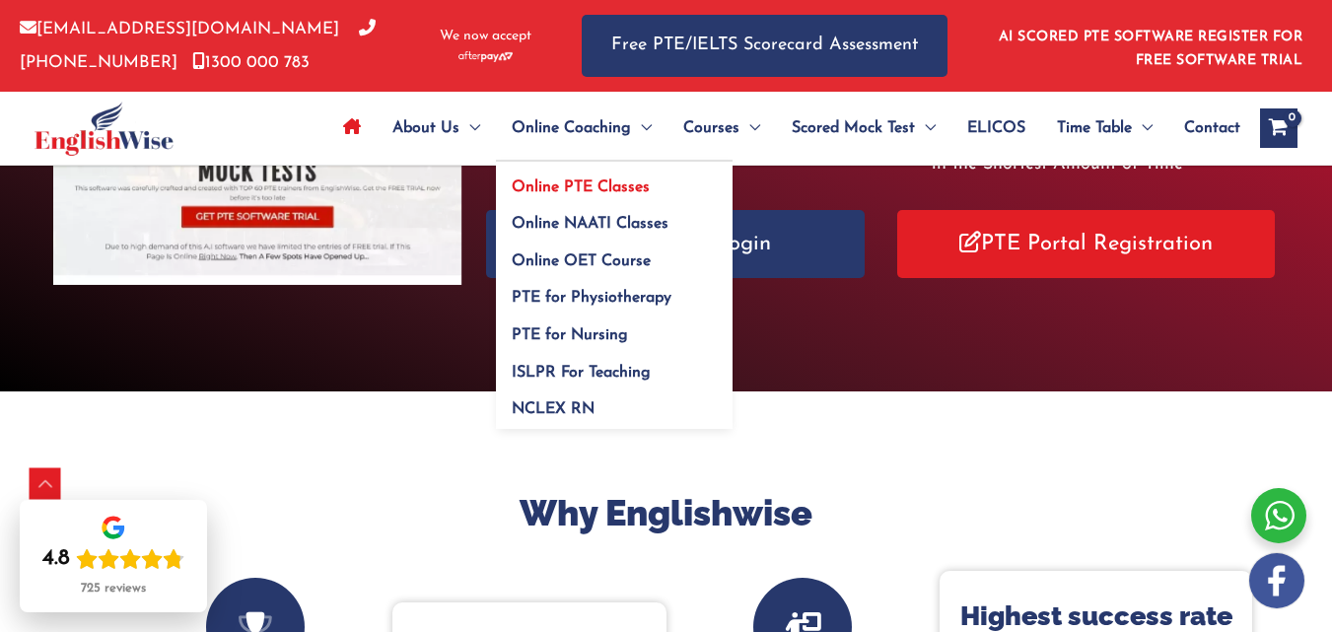
click at [616, 189] on span "Online PTE Classes" at bounding box center [581, 187] width 138 height 16
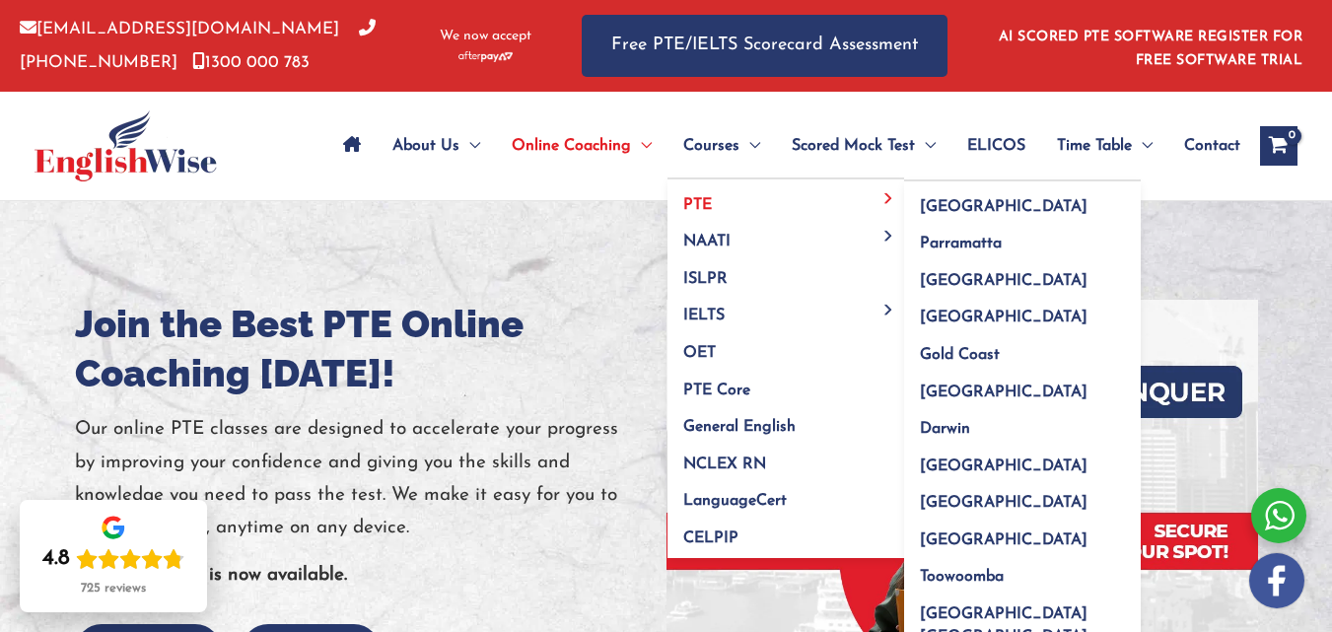
click at [721, 190] on link "PTE" at bounding box center [785, 197] width 237 height 37
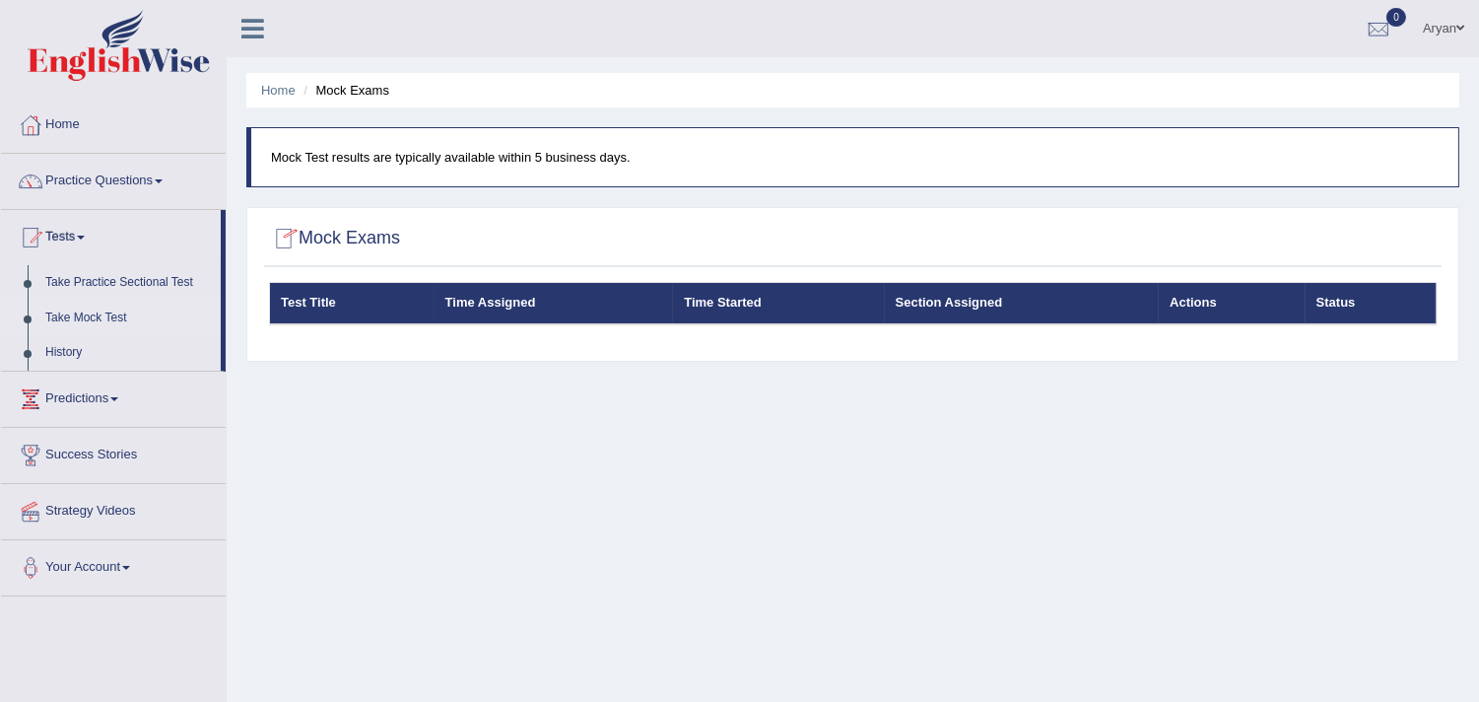
click at [1441, 22] on link "Aryan" at bounding box center [1443, 25] width 71 height 51
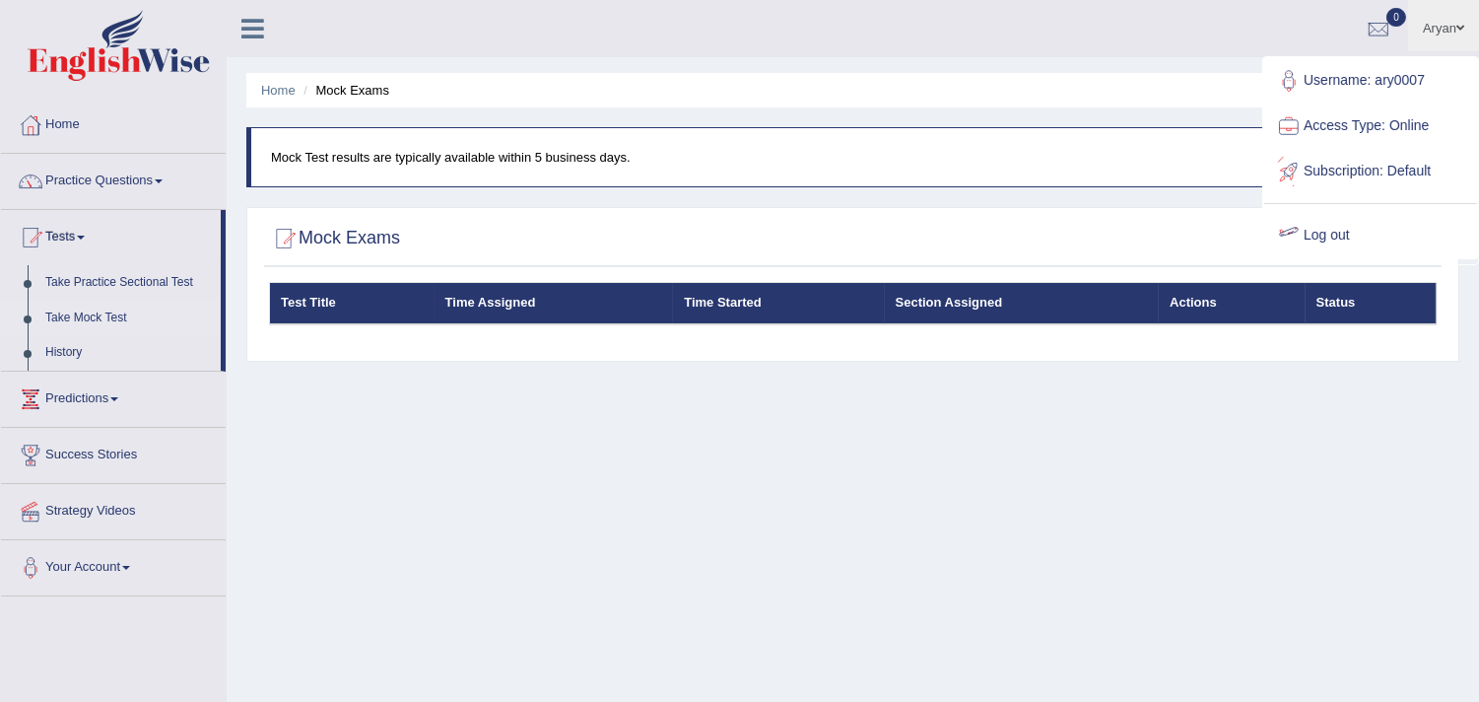
click at [1306, 378] on div "Home Mock Exams Mock Test results are typically available within 5 business day…" at bounding box center [853, 493] width 1253 height 986
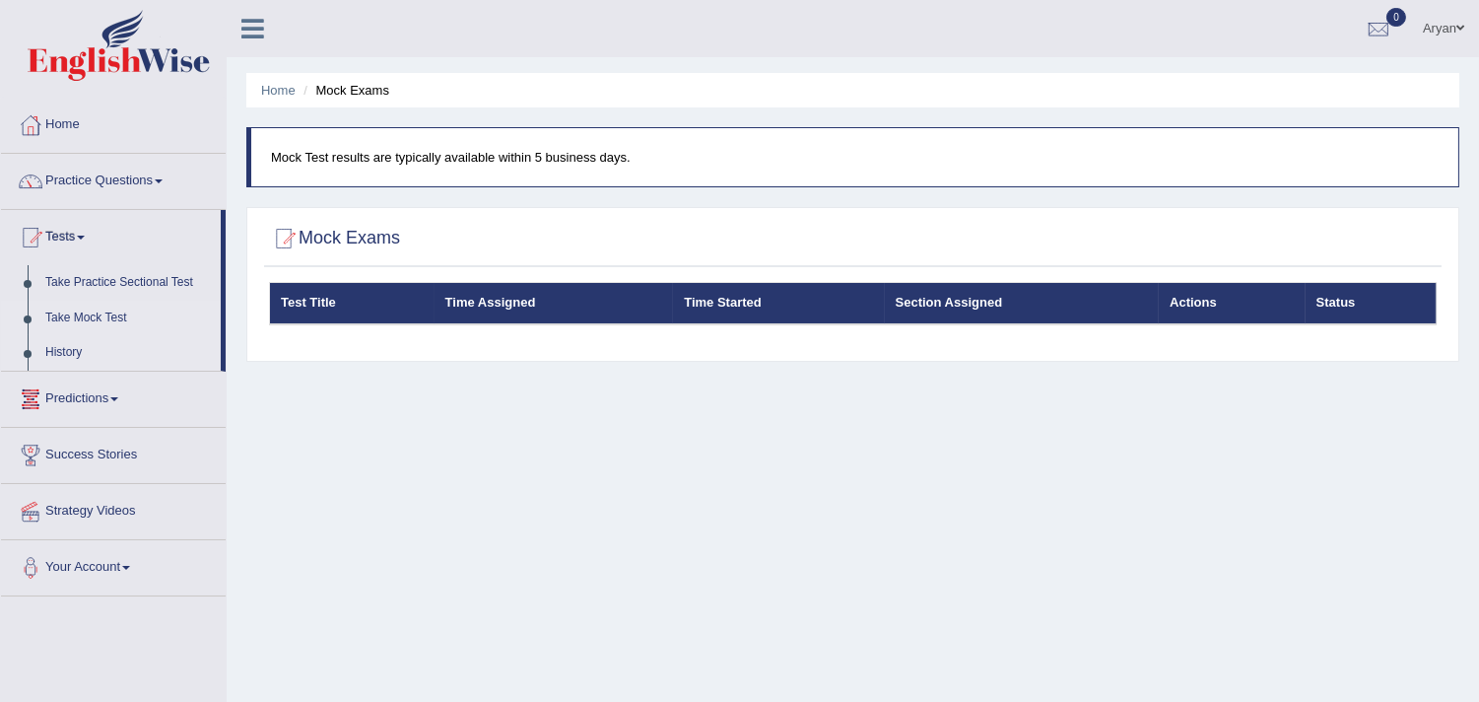
click at [73, 346] on link "History" at bounding box center [128, 352] width 184 height 35
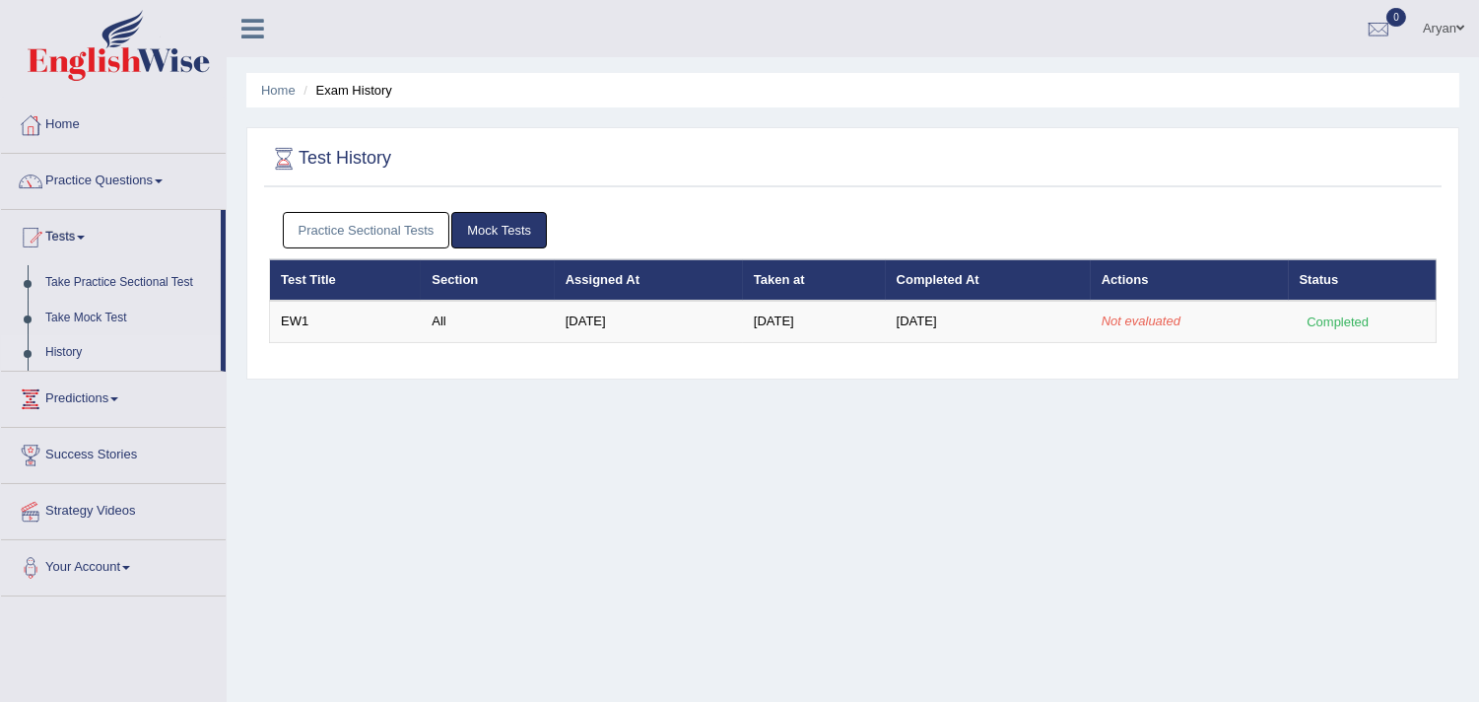
click at [508, 435] on div "Home Exam History Test History Practice Sectional Tests Mock Tests Test Title S…" at bounding box center [853, 493] width 1253 height 986
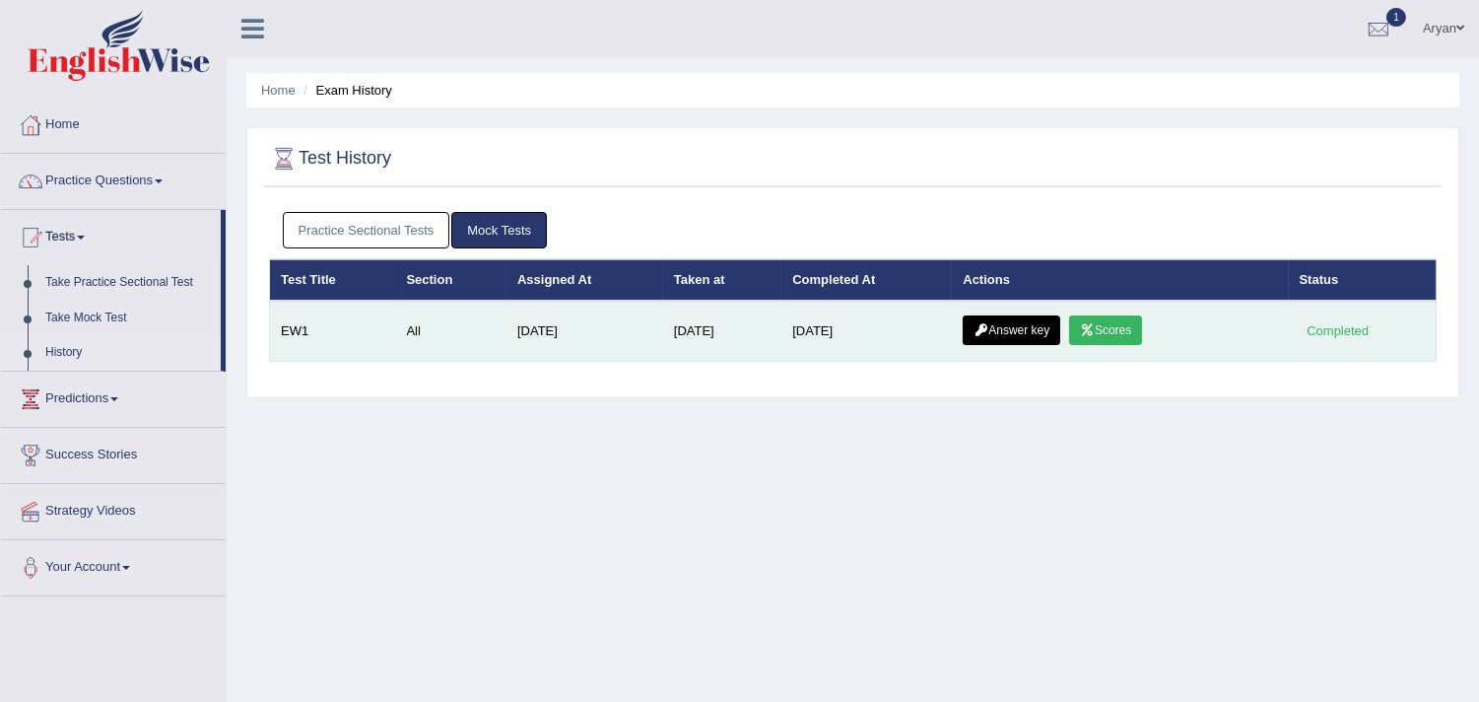
click at [1106, 322] on link "Scores" at bounding box center [1105, 330] width 73 height 30
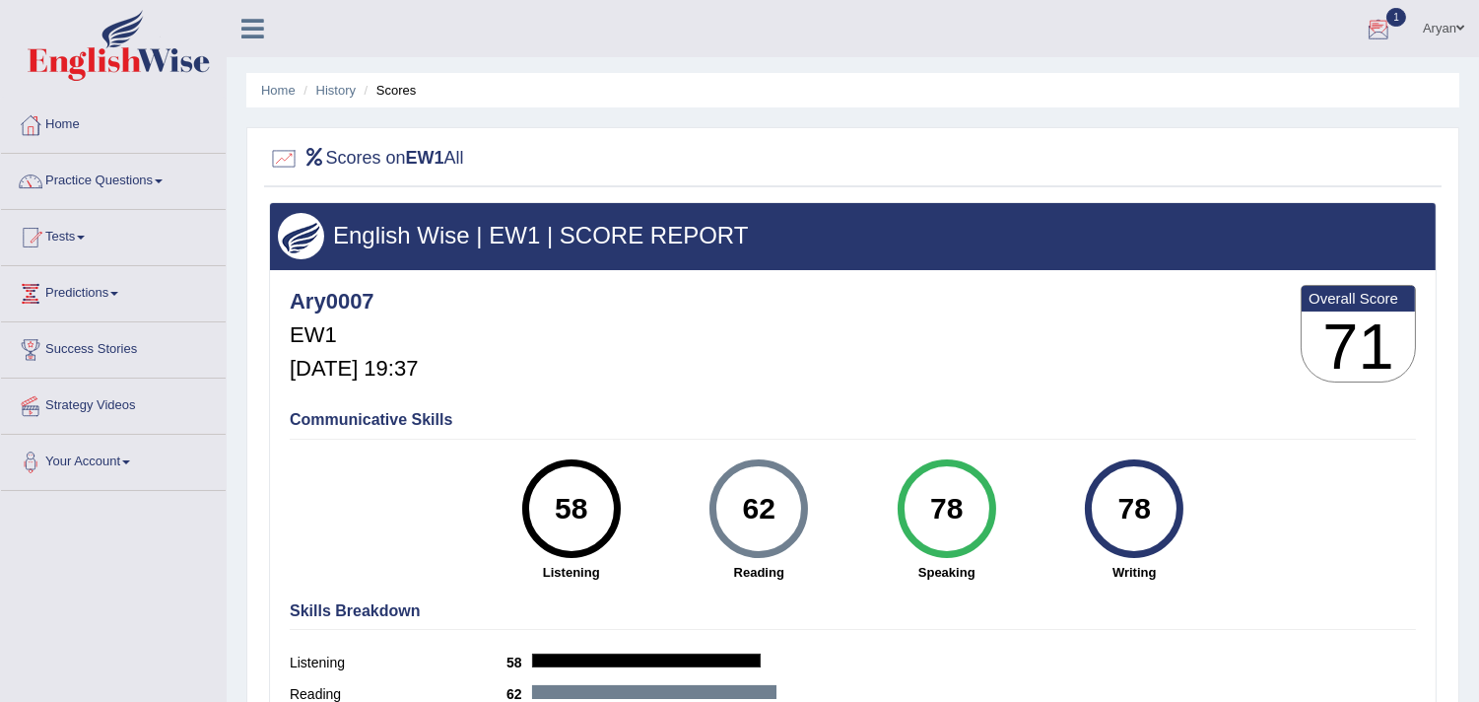
click at [1375, 15] on div at bounding box center [1379, 30] width 30 height 30
click at [930, 234] on h3 "English Wise | EW1 | SCORE REPORT" at bounding box center [853, 236] width 1150 height 26
click at [351, 81] on li "History" at bounding box center [327, 90] width 57 height 19
click at [351, 83] on link "History" at bounding box center [335, 90] width 39 height 15
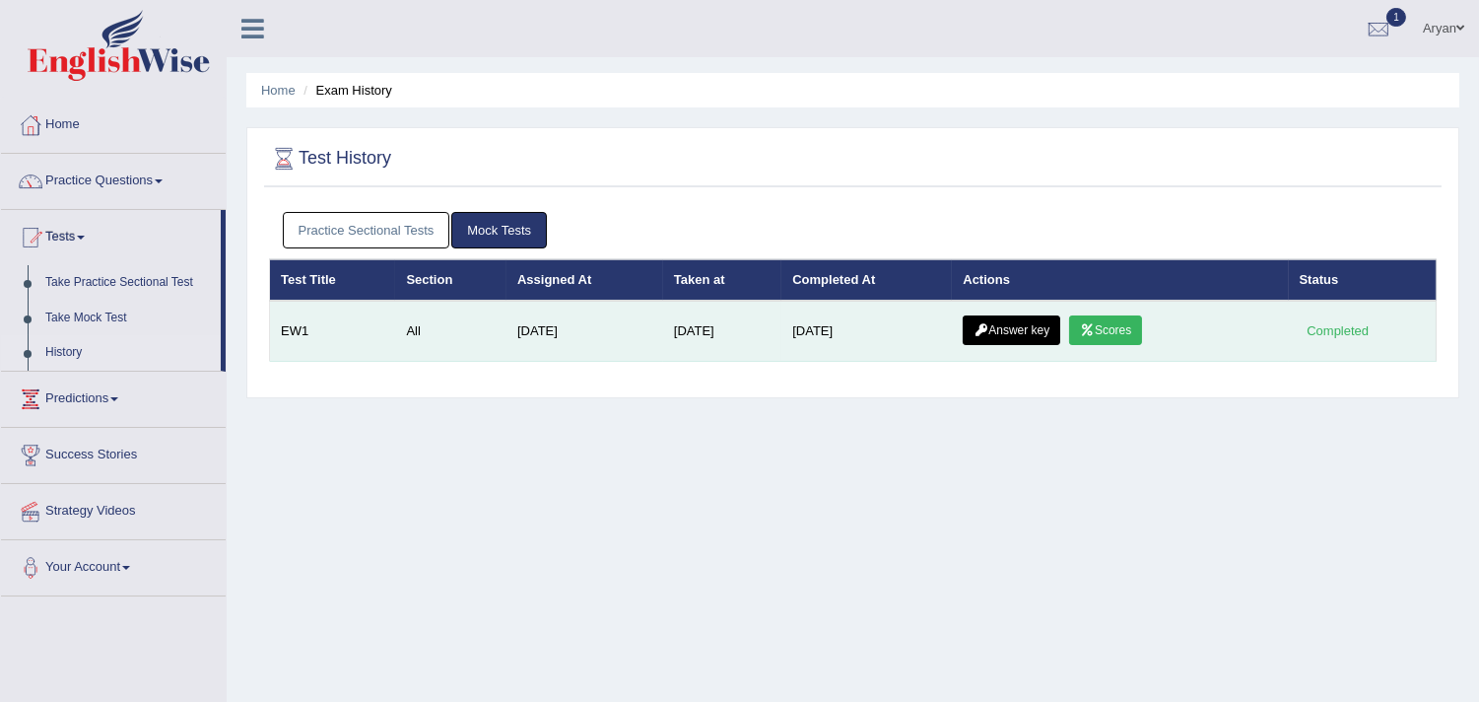
click at [1029, 330] on link "Answer key" at bounding box center [1012, 330] width 98 height 30
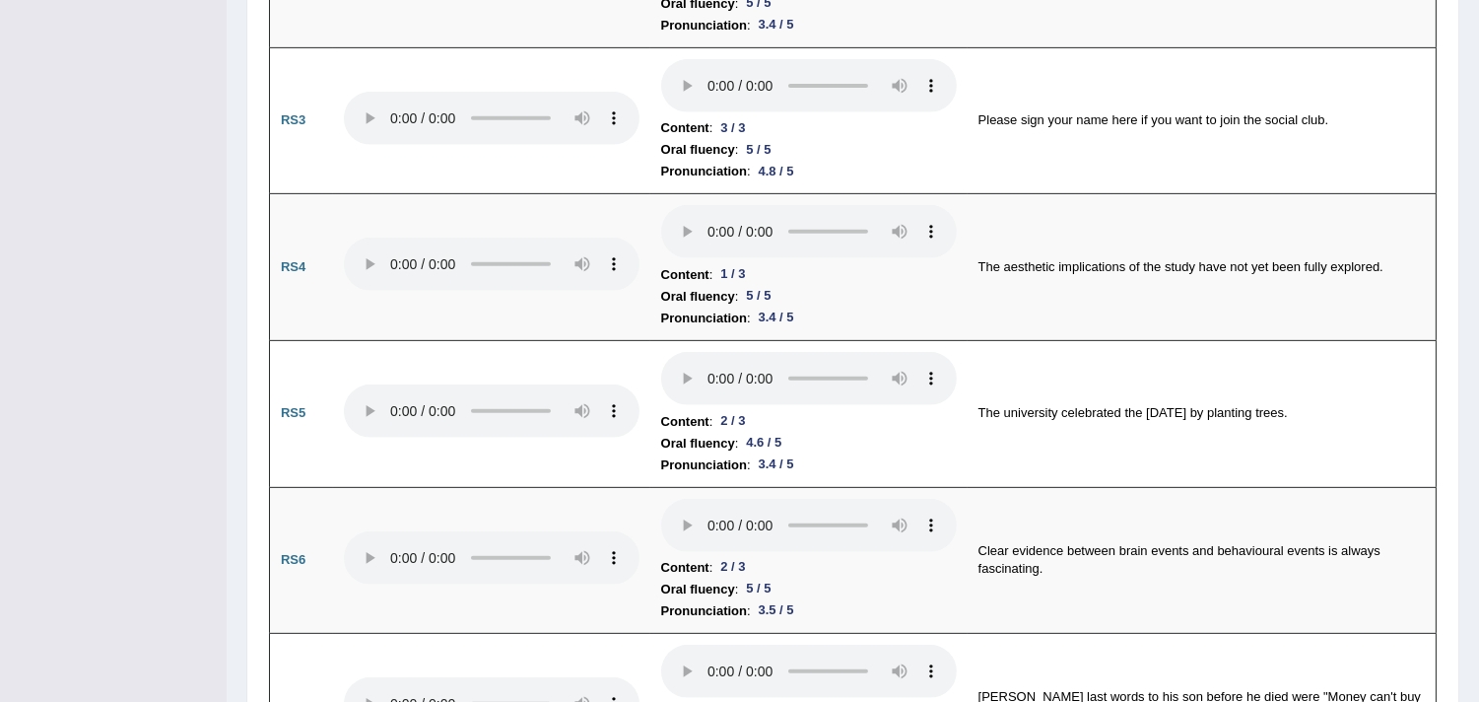
scroll to position [1571, 0]
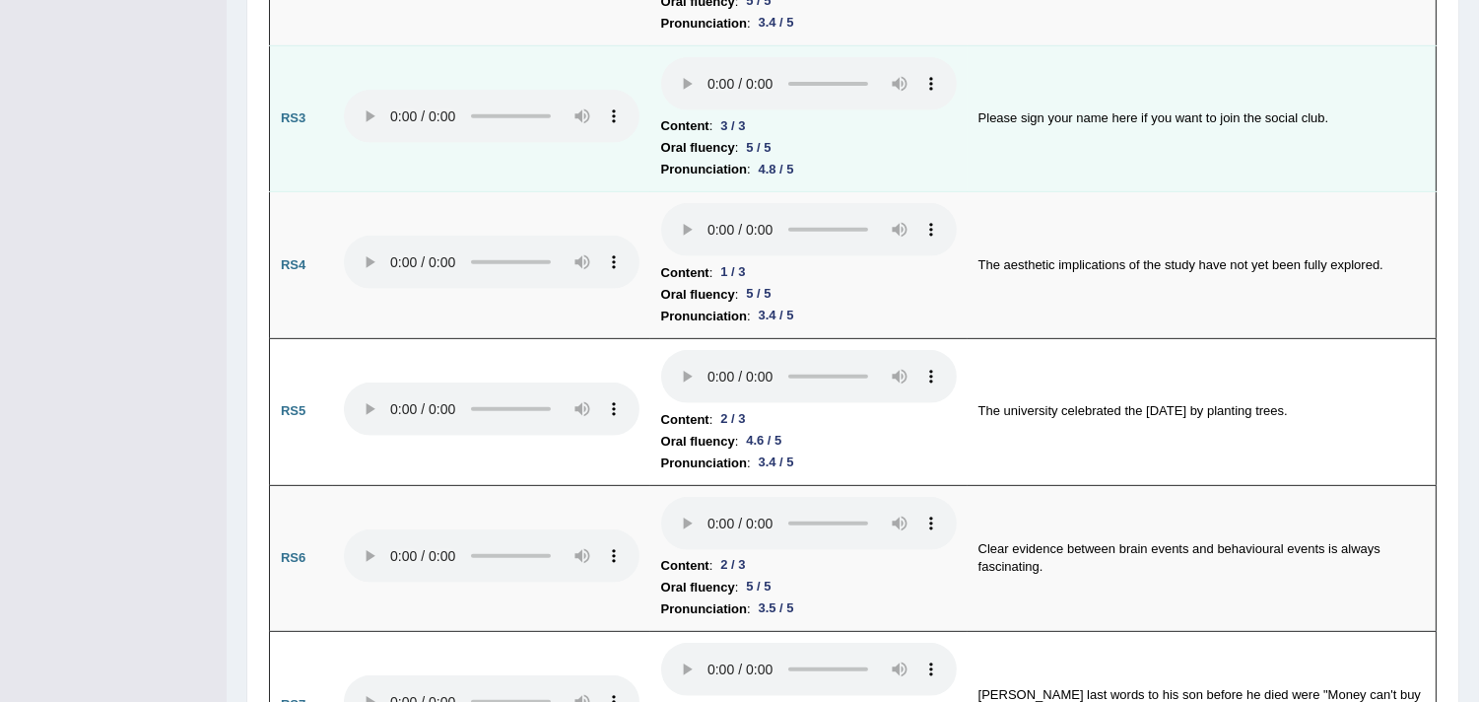
drag, startPoint x: 687, startPoint y: 65, endPoint x: 1207, endPoint y: 138, distance: 525.5
click at [1207, 138] on td "Please sign your name here if you want to join the social club." at bounding box center [1202, 118] width 469 height 147
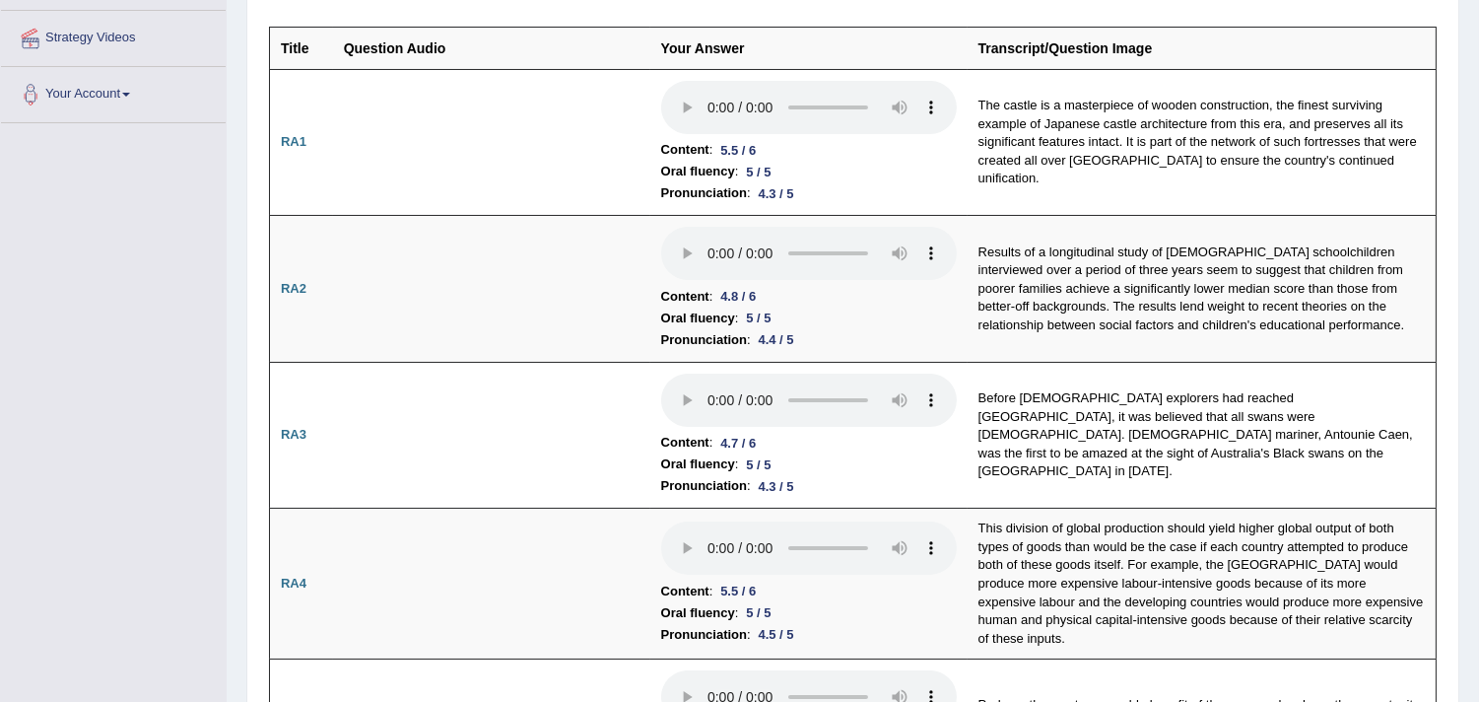
scroll to position [0, 0]
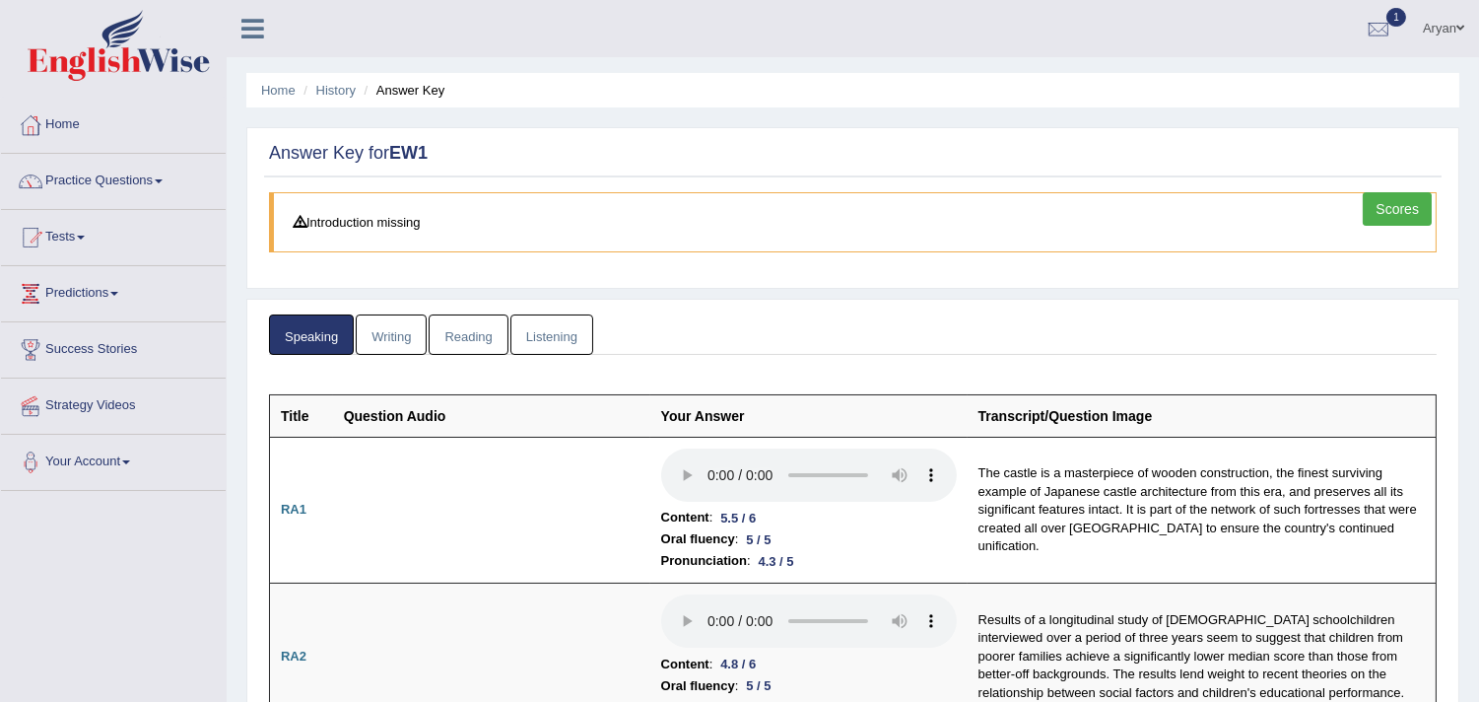
click at [373, 335] on link "Writing" at bounding box center [391, 334] width 71 height 40
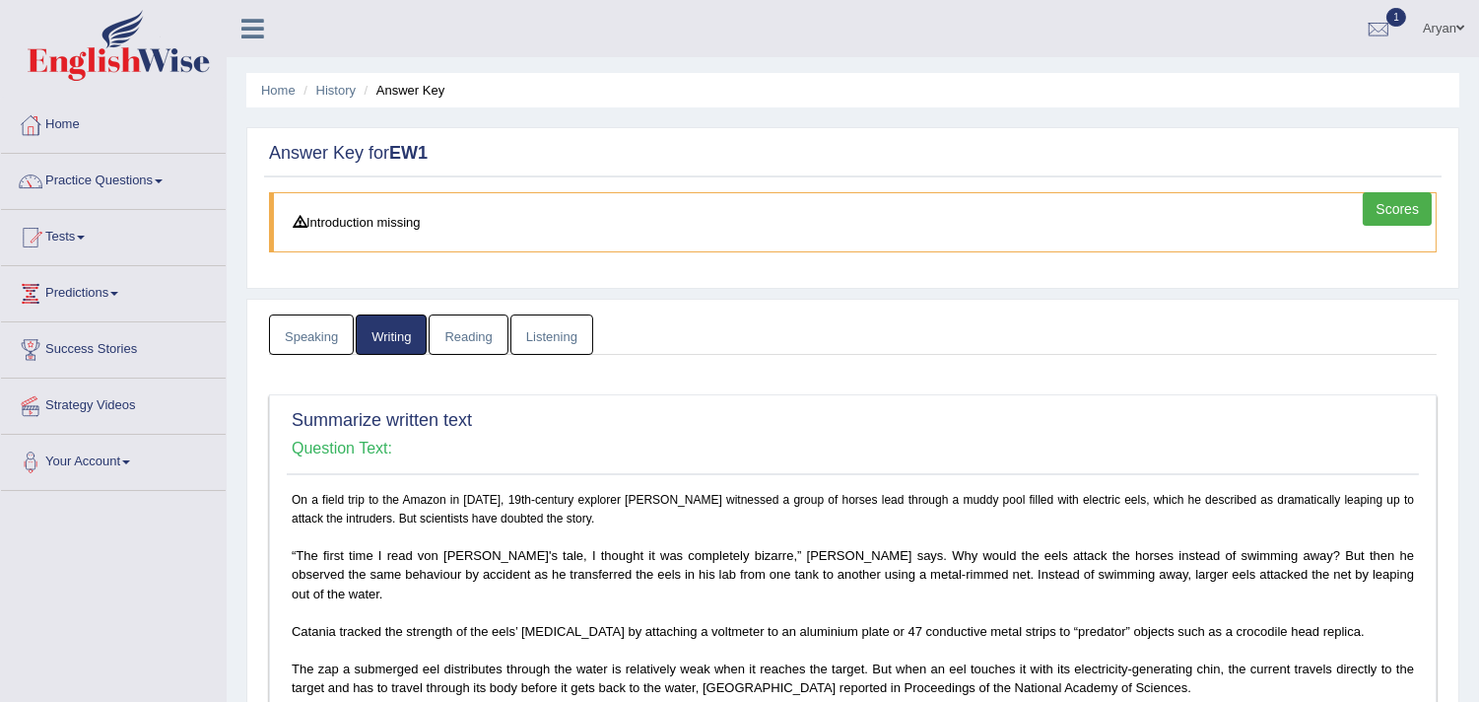
click at [456, 322] on link "Reading" at bounding box center [468, 334] width 79 height 40
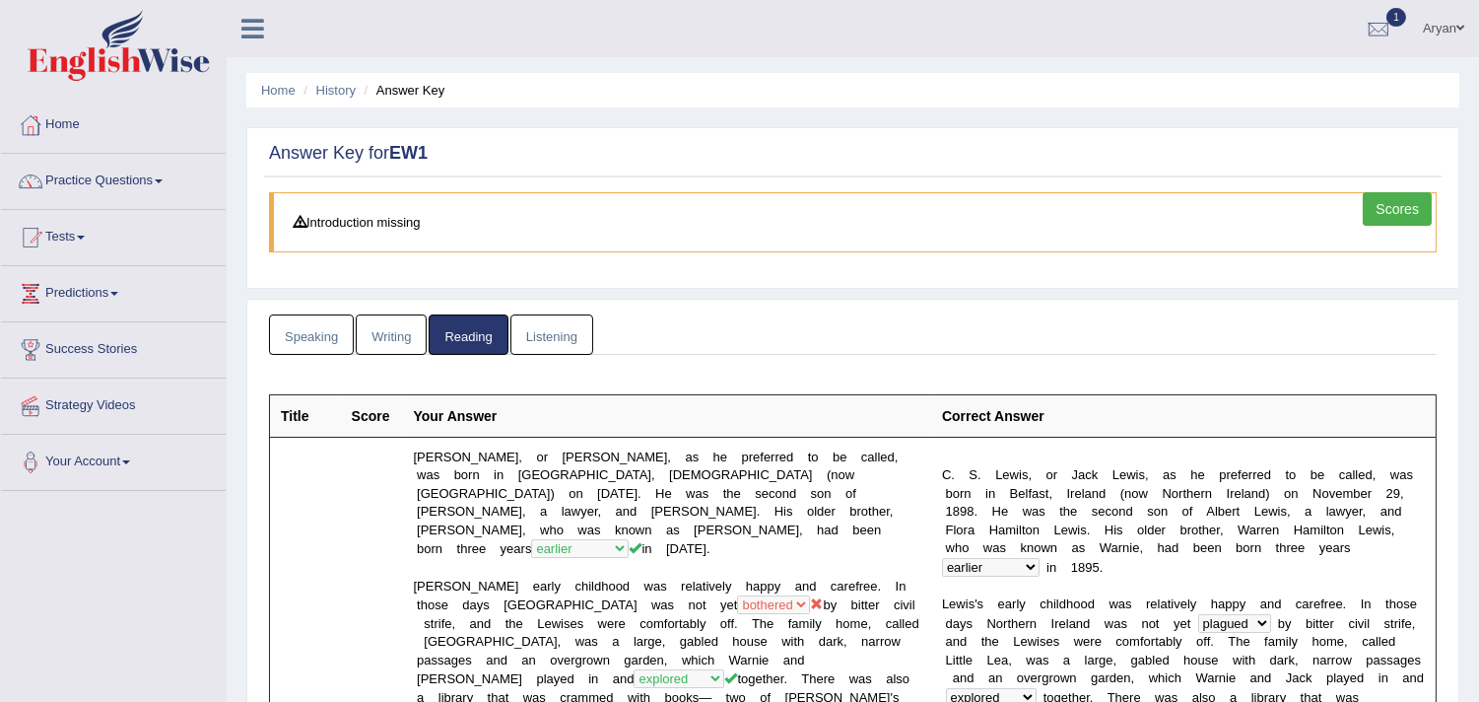
click at [554, 320] on link "Listening" at bounding box center [552, 334] width 83 height 40
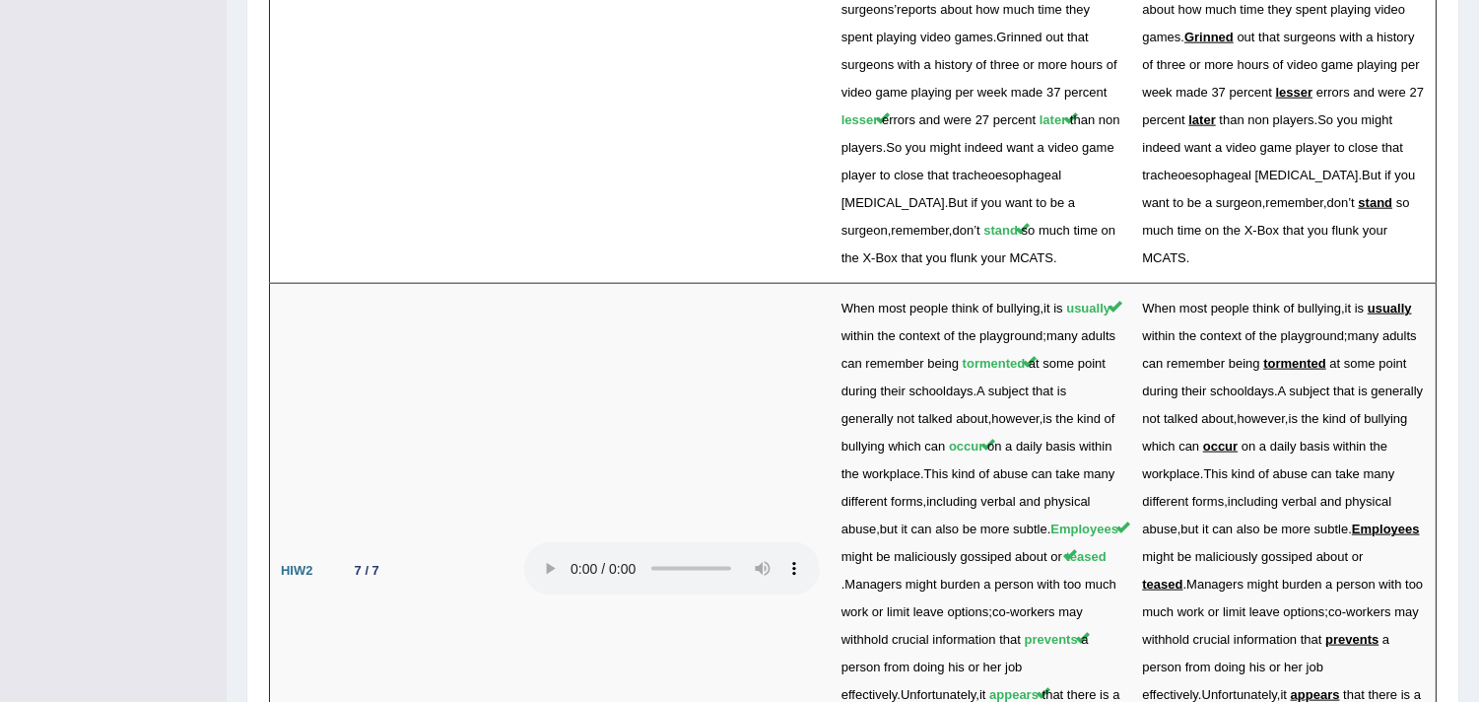
scroll to position [4801, 0]
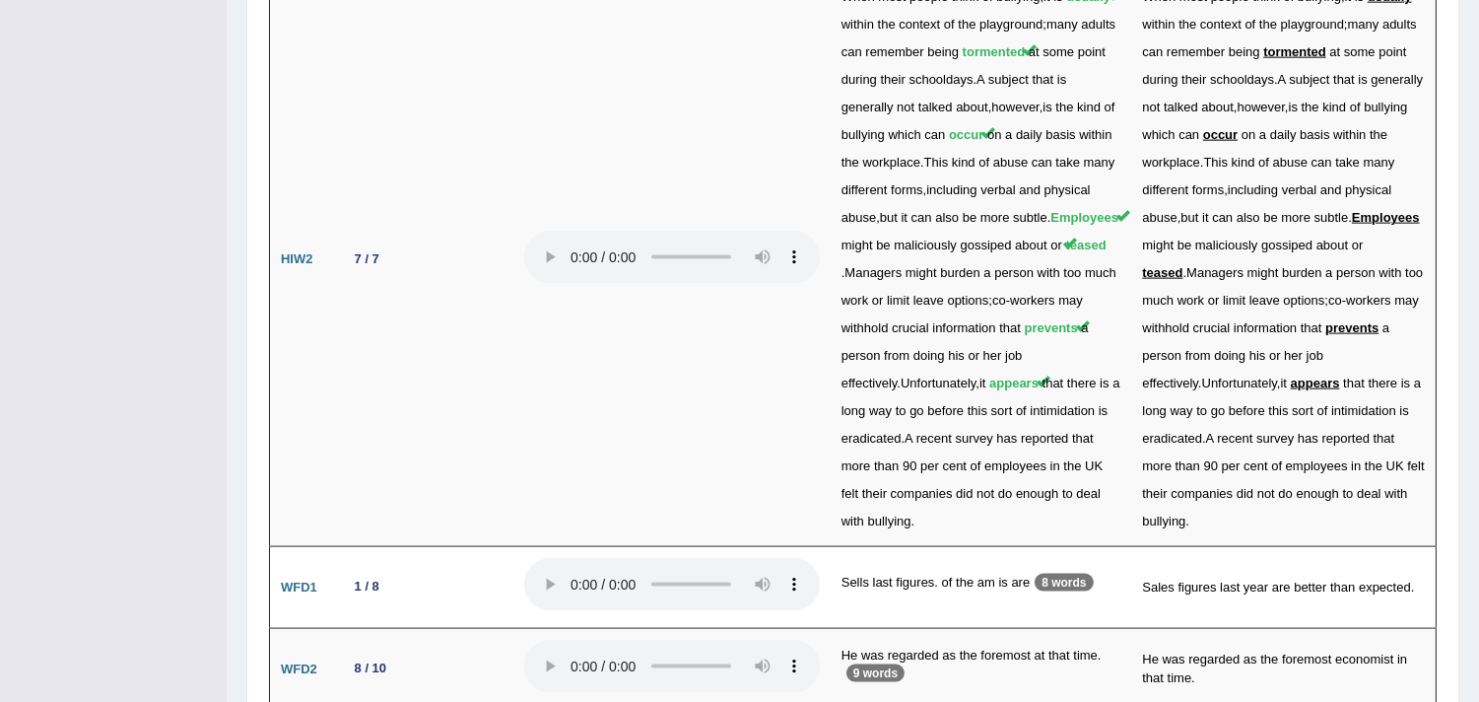
drag, startPoint x: 1057, startPoint y: 576, endPoint x: 982, endPoint y: 614, distance: 84.2
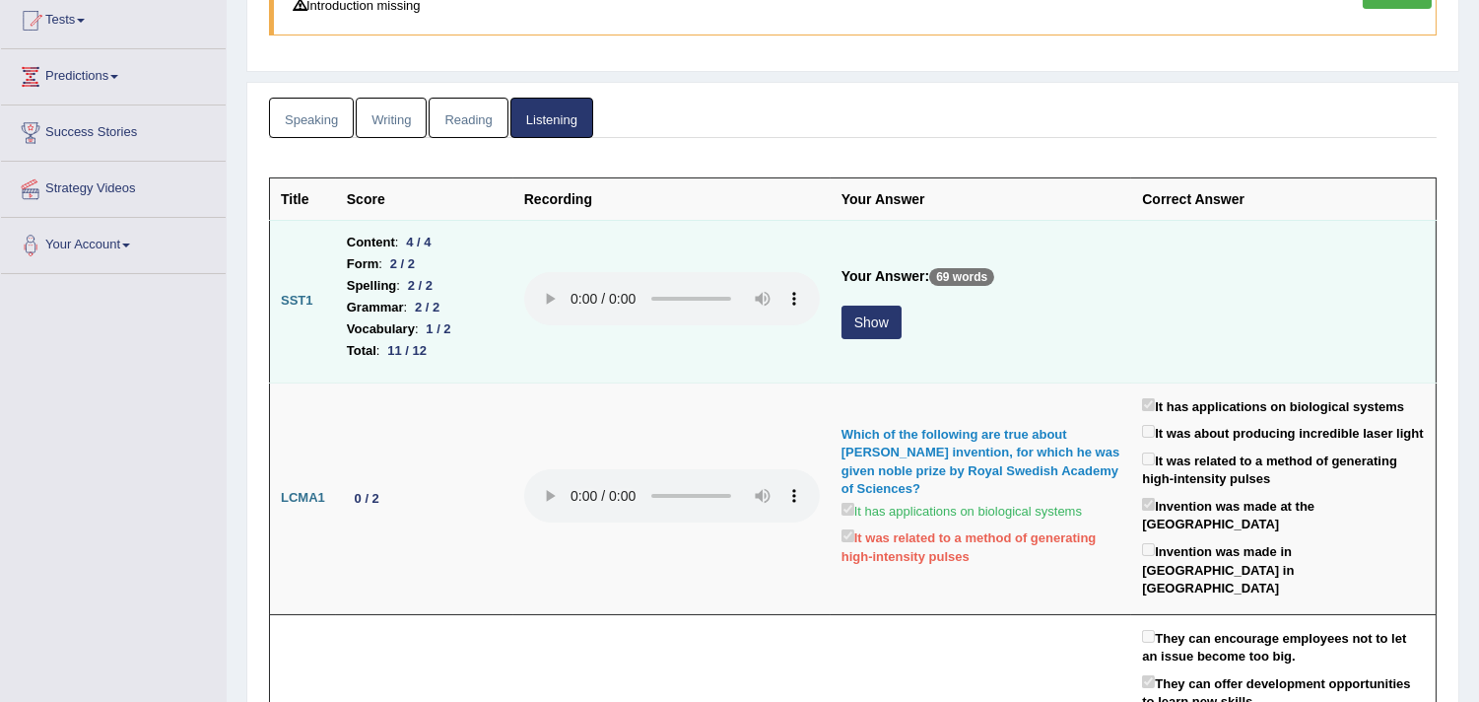
scroll to position [219, 0]
click at [878, 319] on button "Show" at bounding box center [872, 321] width 60 height 34
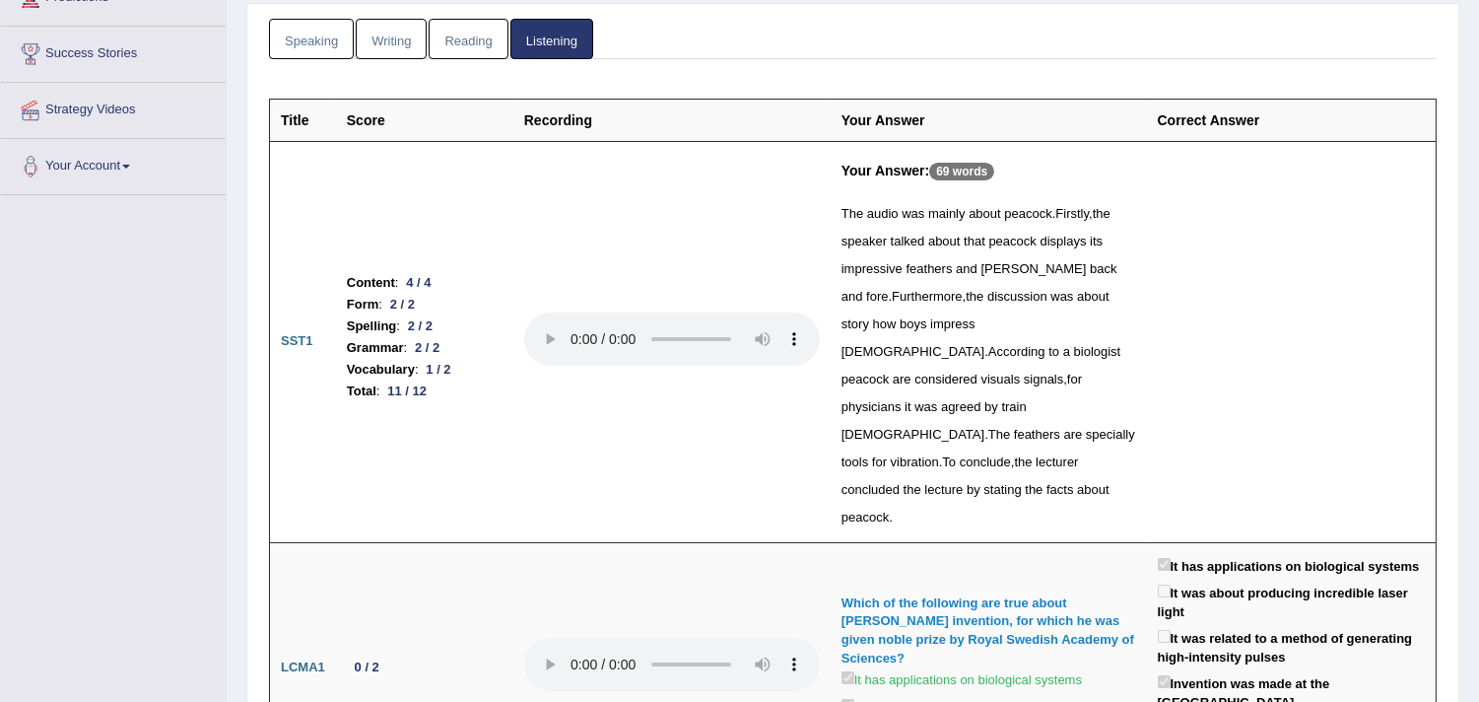
scroll to position [0, 0]
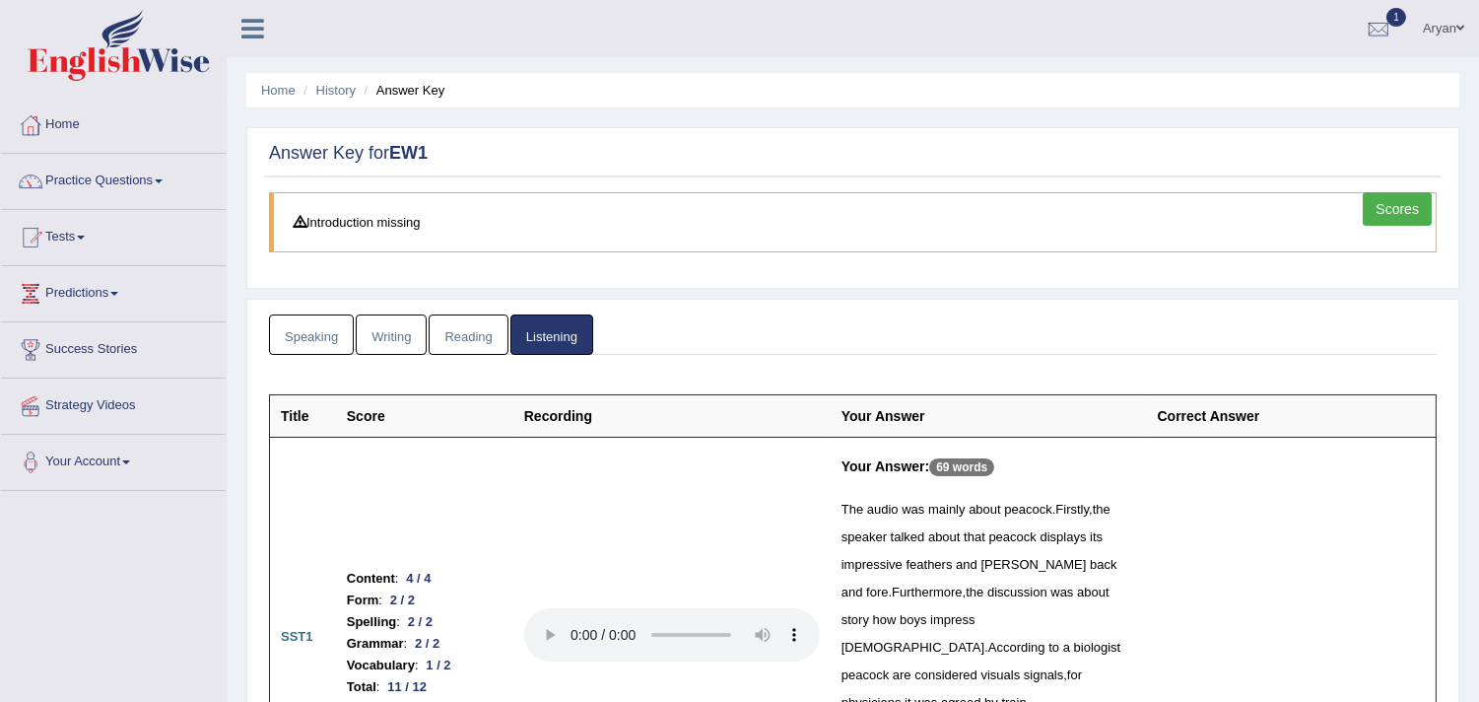
click at [311, 340] on link "Speaking" at bounding box center [311, 334] width 85 height 40
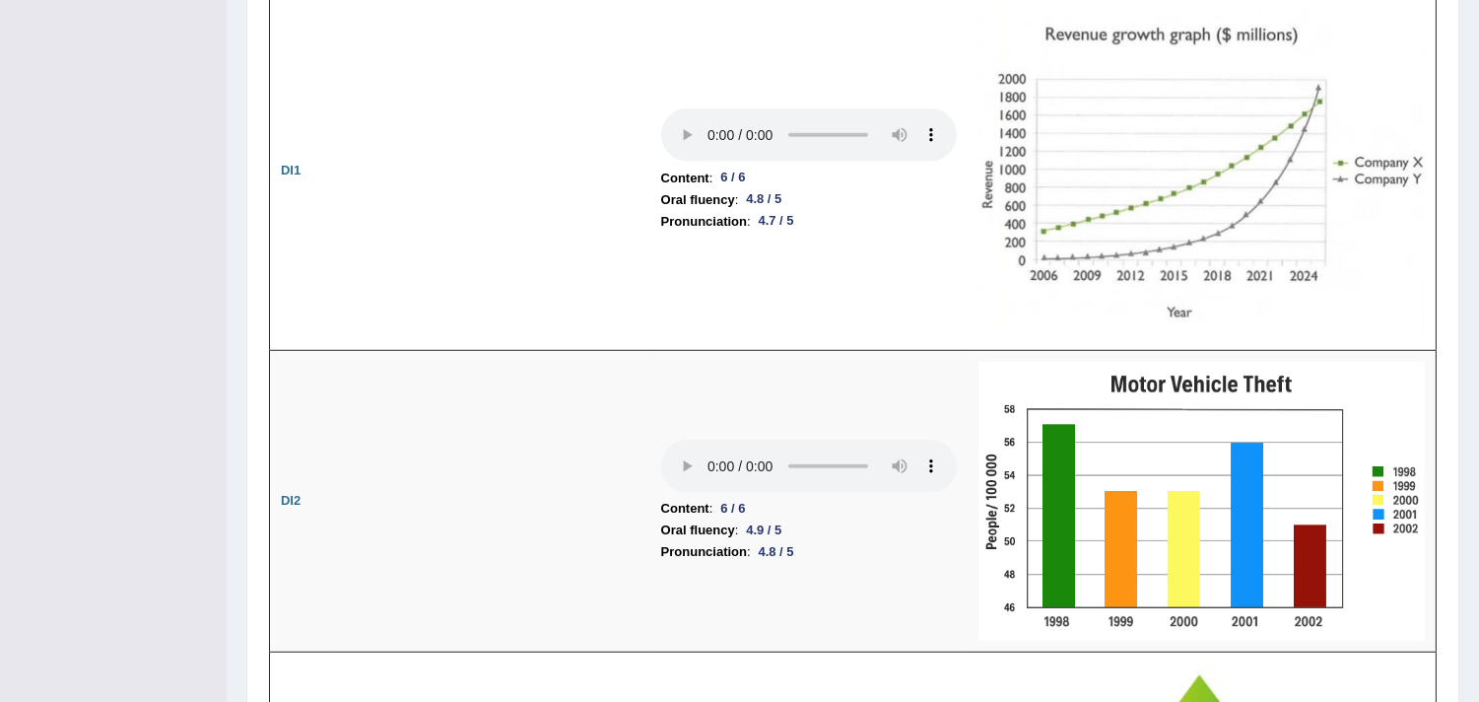
scroll to position [2409, 0]
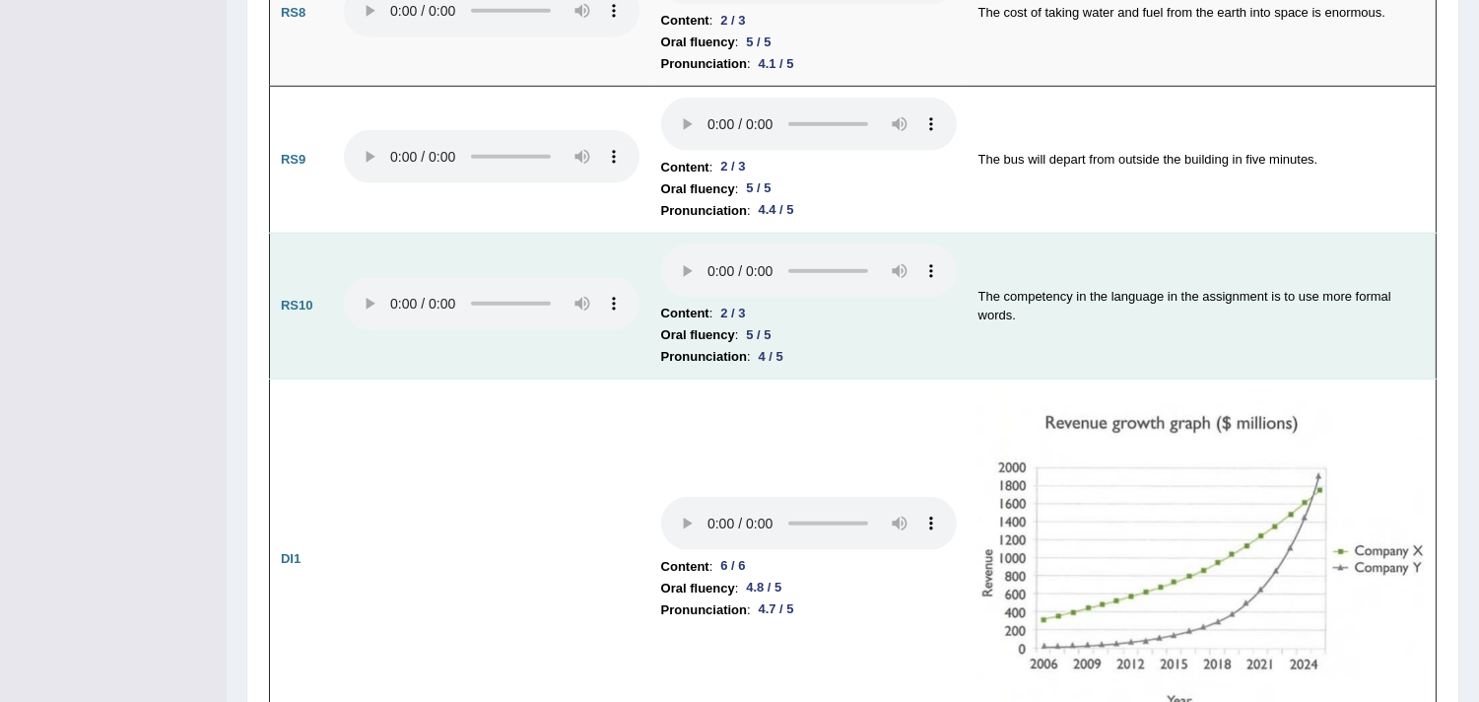
drag, startPoint x: 1106, startPoint y: 15, endPoint x: 870, endPoint y: 291, distance: 362.8
click at [862, 293] on td "Content : 2 / 3 Oral fluency : 5 / 5 Pronunciation : 4 / 5" at bounding box center [809, 306] width 317 height 147
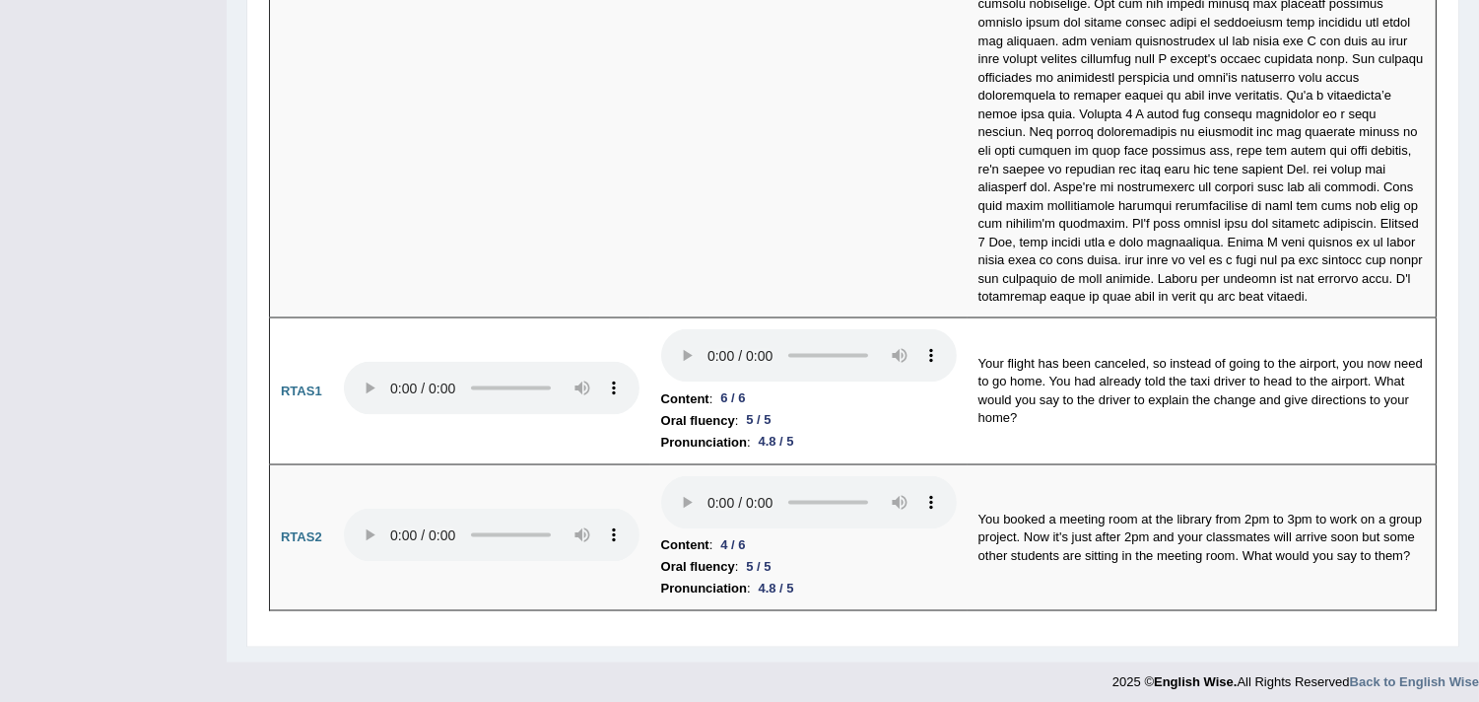
scroll to position [5951, 0]
